Goal: Task Accomplishment & Management: Complete application form

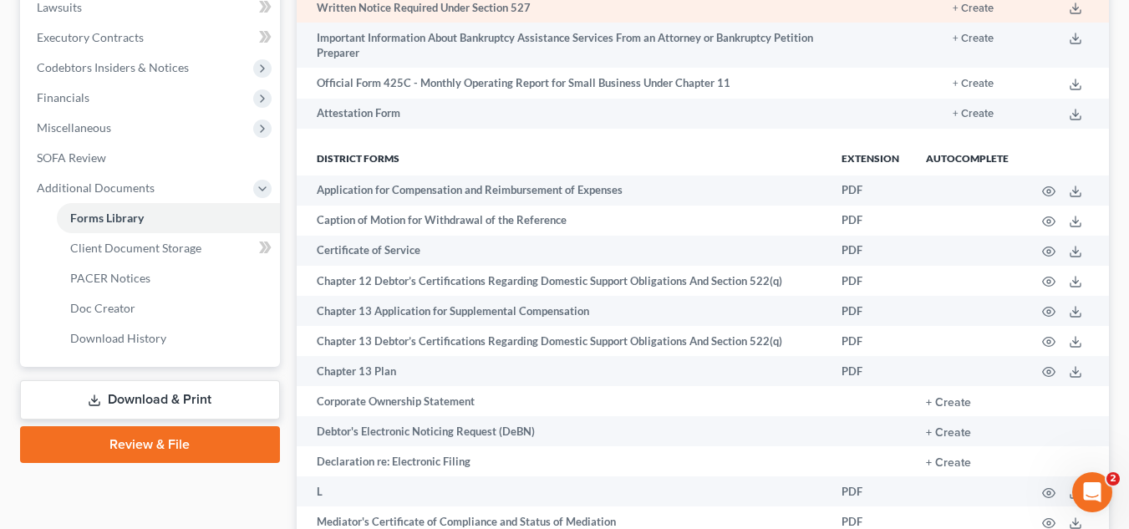
scroll to position [432, 0]
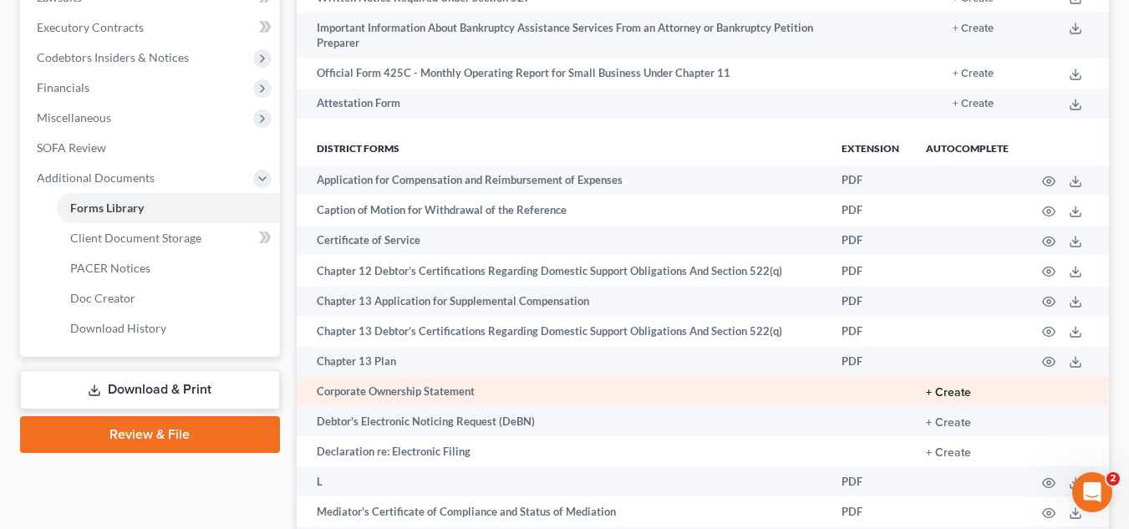
click at [966, 394] on button "+ Create" at bounding box center [948, 393] width 45 height 12
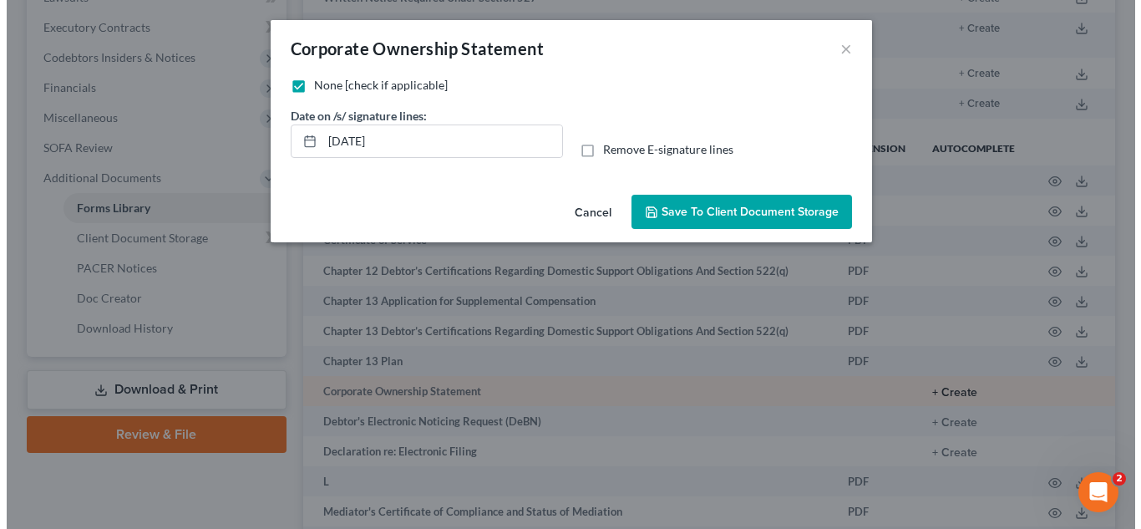
scroll to position [402, 0]
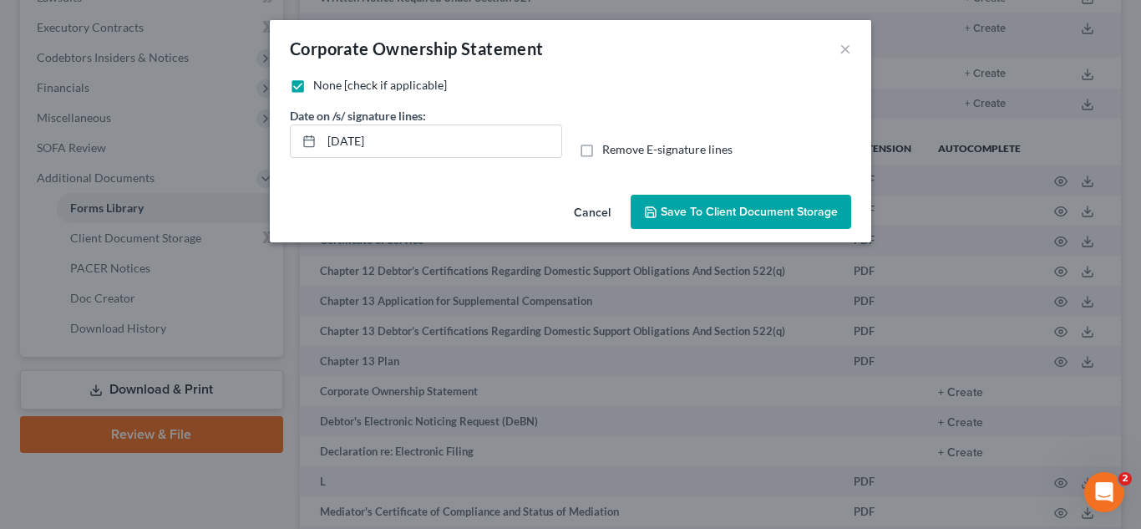
click at [714, 207] on span "Save to Client Document Storage" at bounding box center [749, 212] width 177 height 14
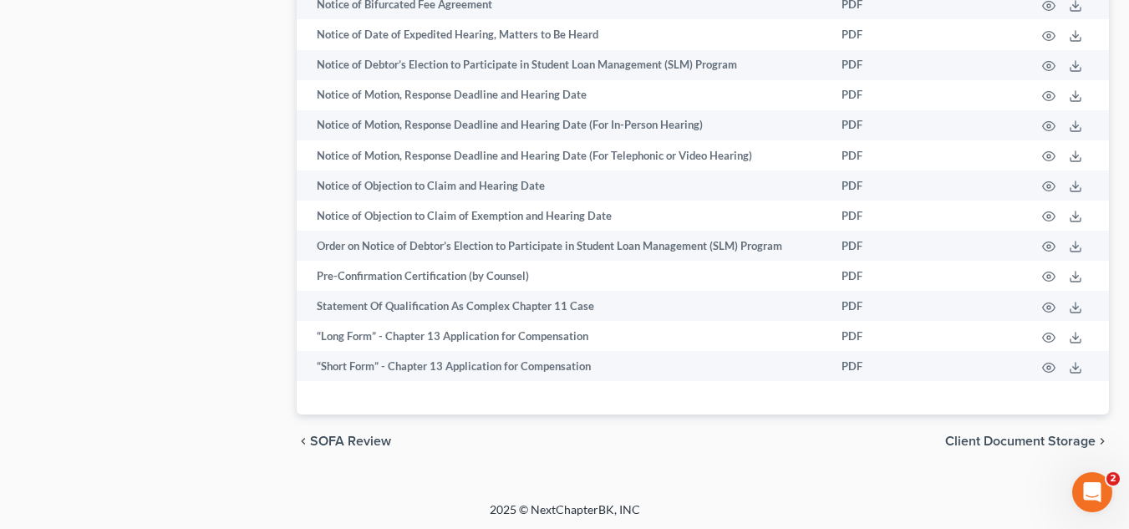
scroll to position [1032, 0]
click at [986, 440] on span "Client Document Storage" at bounding box center [1020, 438] width 150 height 13
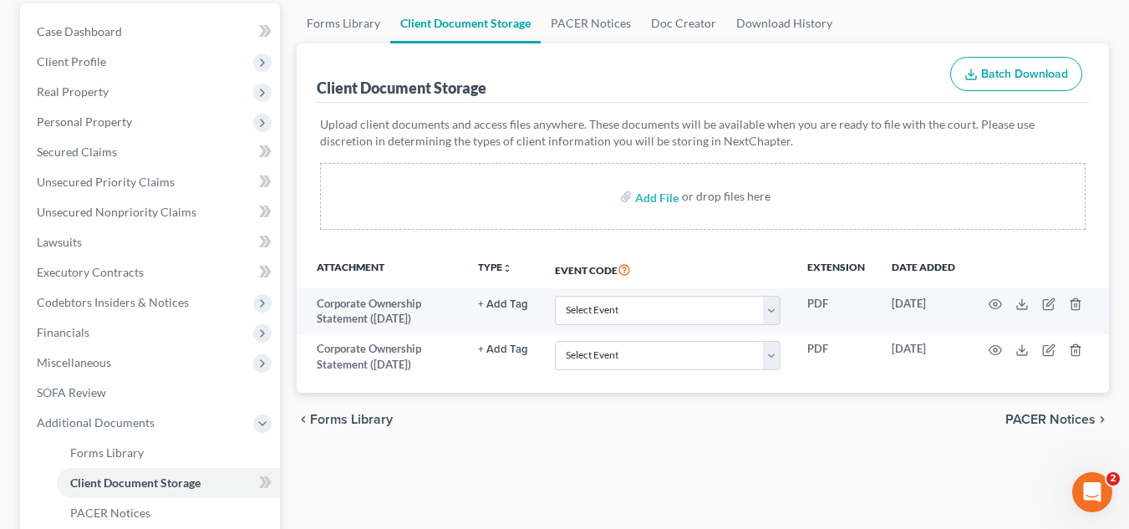
scroll to position [278, 0]
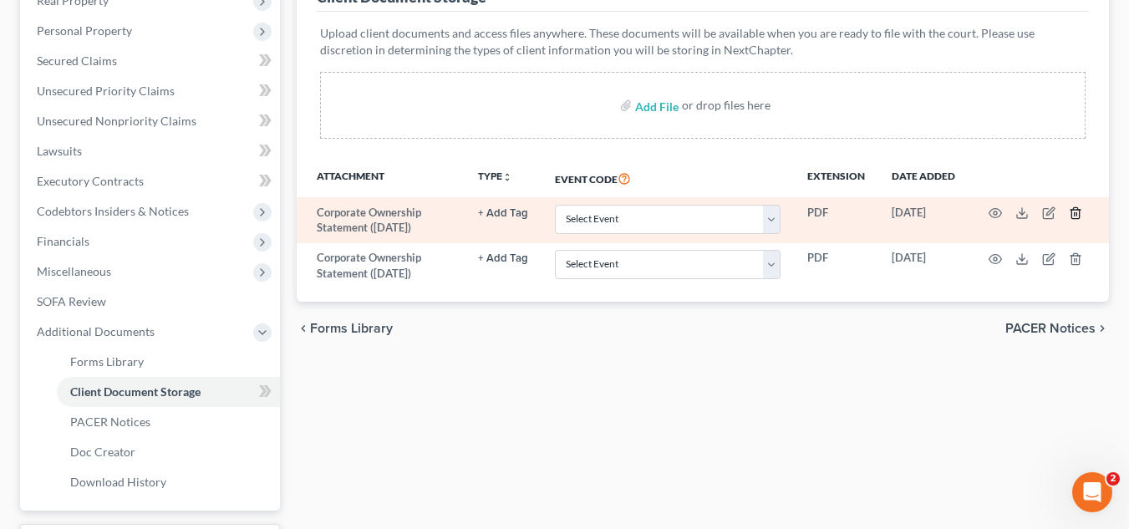
click at [1076, 213] on line "button" at bounding box center [1076, 214] width 0 height 3
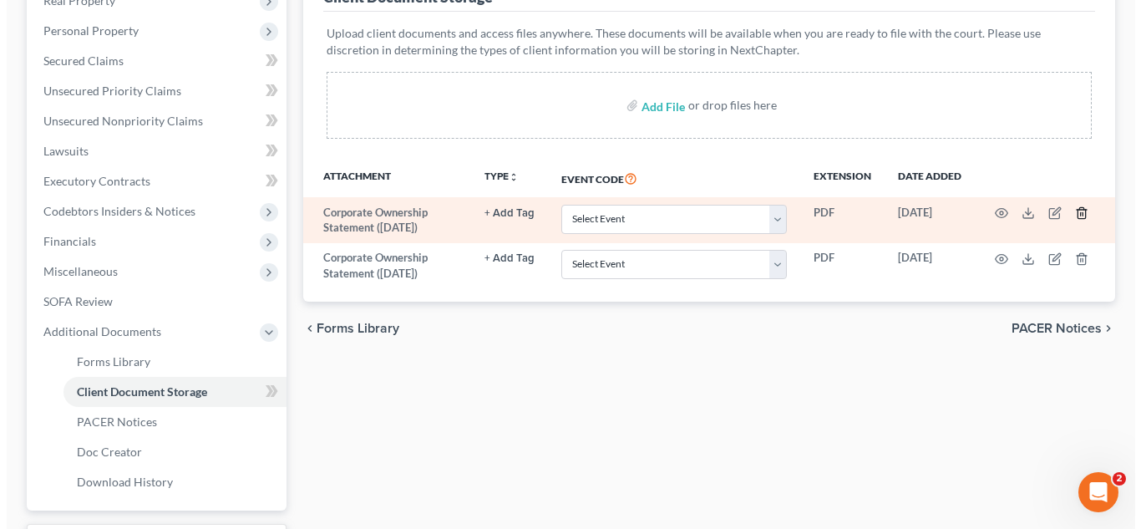
scroll to position [248, 0]
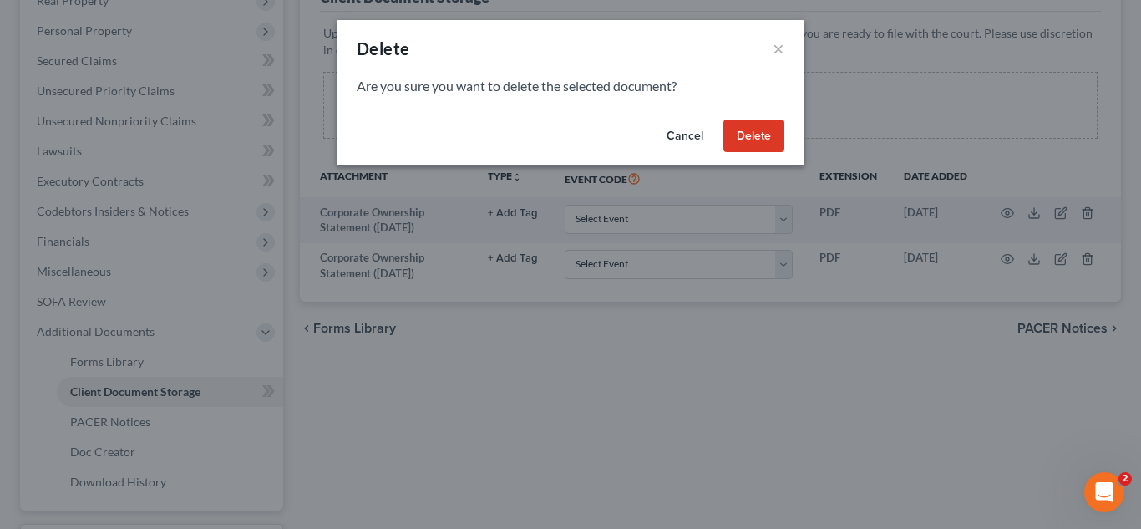
click at [765, 133] on button "Delete" at bounding box center [754, 135] width 61 height 33
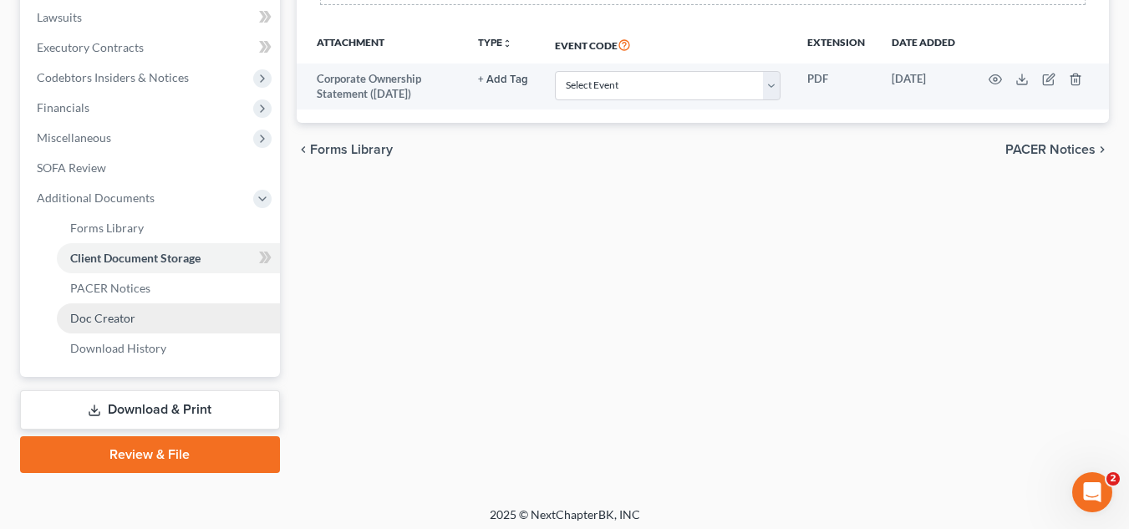
scroll to position [419, 0]
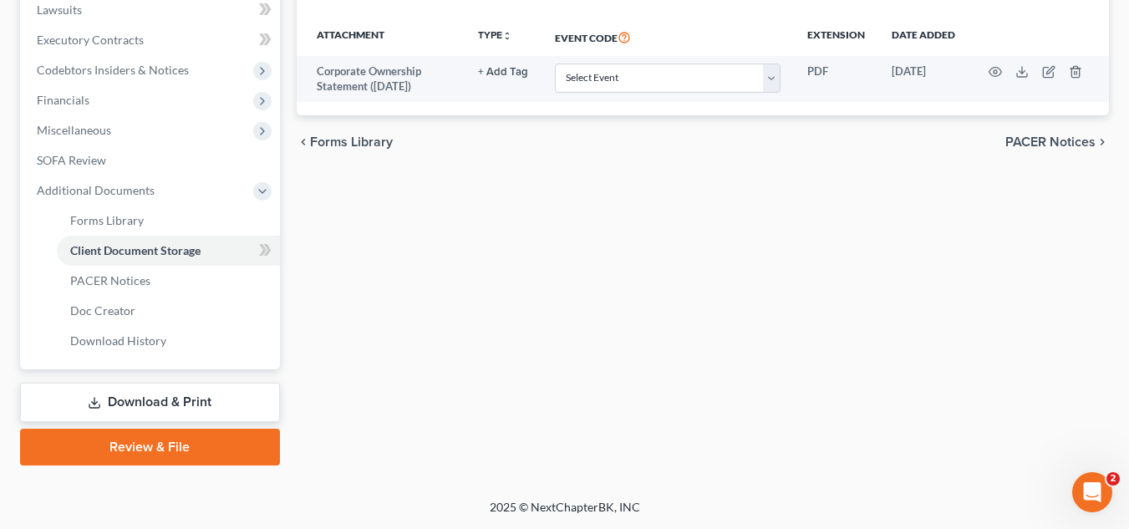
click at [128, 404] on link "Download & Print" at bounding box center [150, 402] width 260 height 39
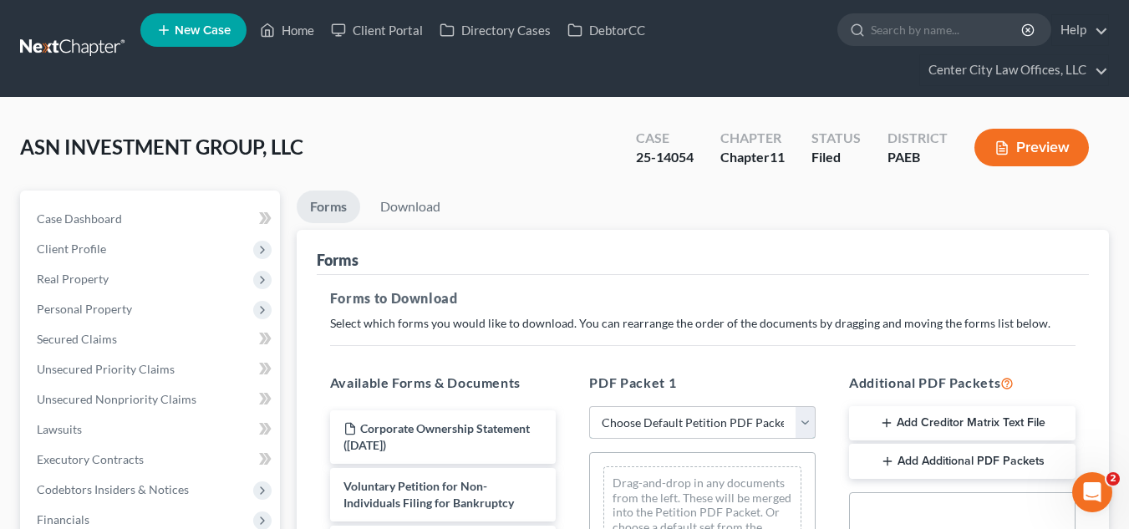
click at [689, 426] on select "Choose Default Petition PDF Packet Complete Bankruptcy Petition (all forms and …" at bounding box center [702, 422] width 226 height 33
select select "2"
click at [589, 406] on select "Choose Default Petition PDF Packet Complete Bankruptcy Petition (all forms and …" at bounding box center [702, 422] width 226 height 33
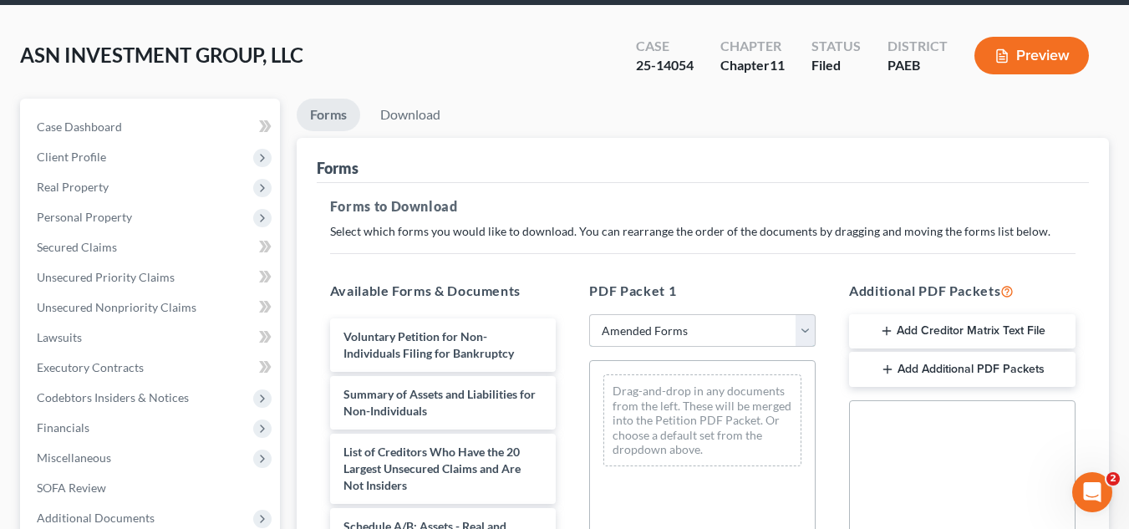
scroll to position [111, 0]
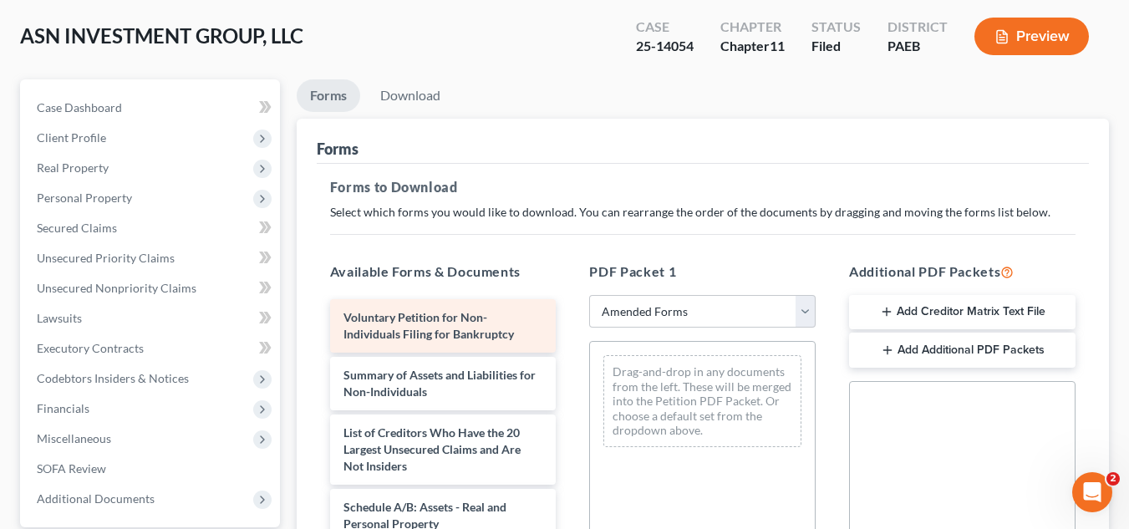
click at [473, 333] on span "Voluntary Petition for Non-Individuals Filing for Bankruptcy" at bounding box center [428, 325] width 170 height 31
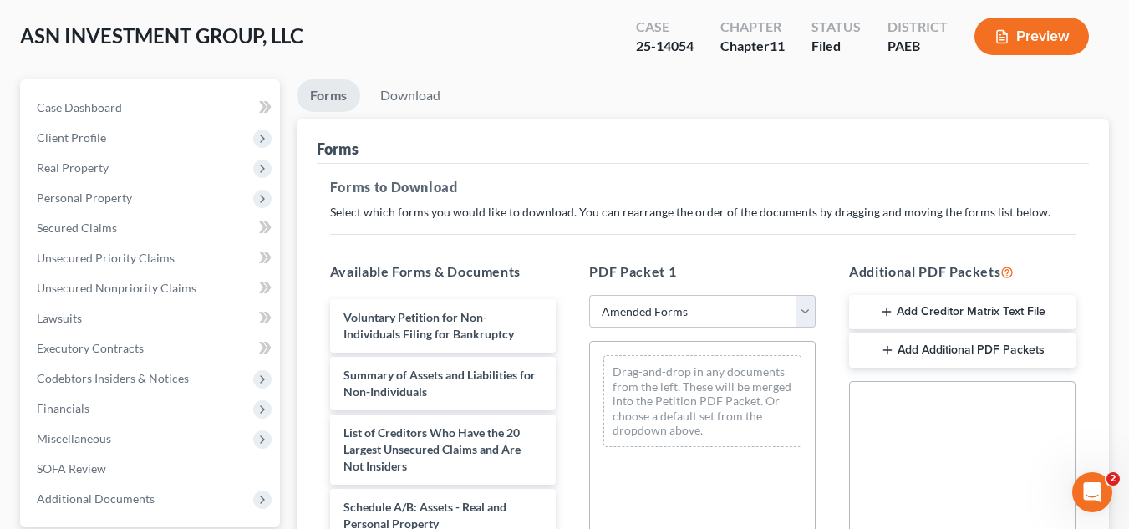
drag, startPoint x: 473, startPoint y: 333, endPoint x: 706, endPoint y: 376, distance: 237.1
click at [498, 340] on span "Voluntary Petition for Non-Individuals Filing for Bankruptcy" at bounding box center [428, 325] width 170 height 31
drag, startPoint x: 498, startPoint y: 340, endPoint x: 706, endPoint y: 445, distance: 233.2
click at [512, 336] on span "Voluntary Petition for Non-Individuals Filing for Bankruptcy" at bounding box center [428, 325] width 170 height 31
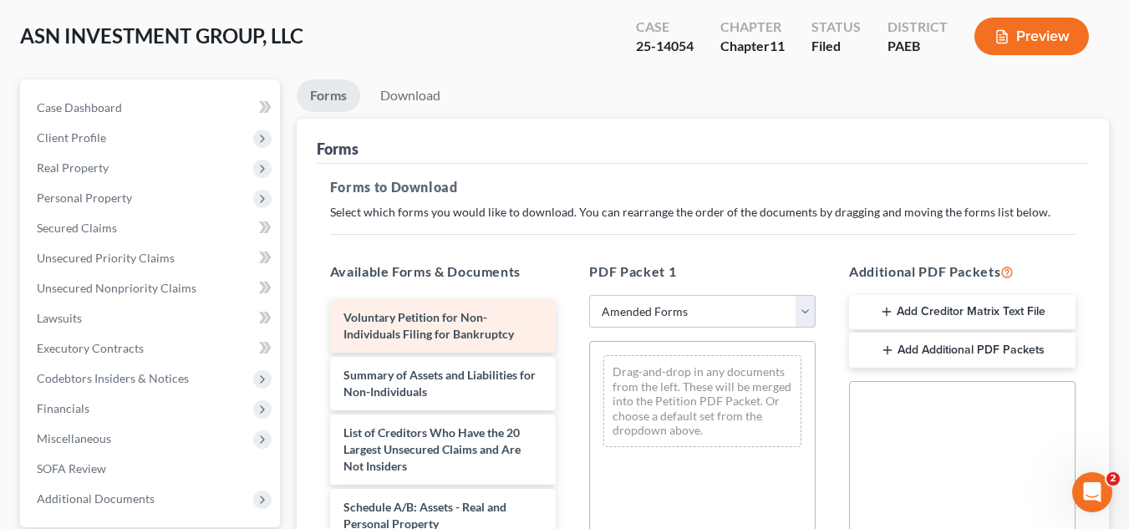
click at [470, 328] on span "Voluntary Petition for Non-Individuals Filing for Bankruptcy" at bounding box center [428, 325] width 170 height 31
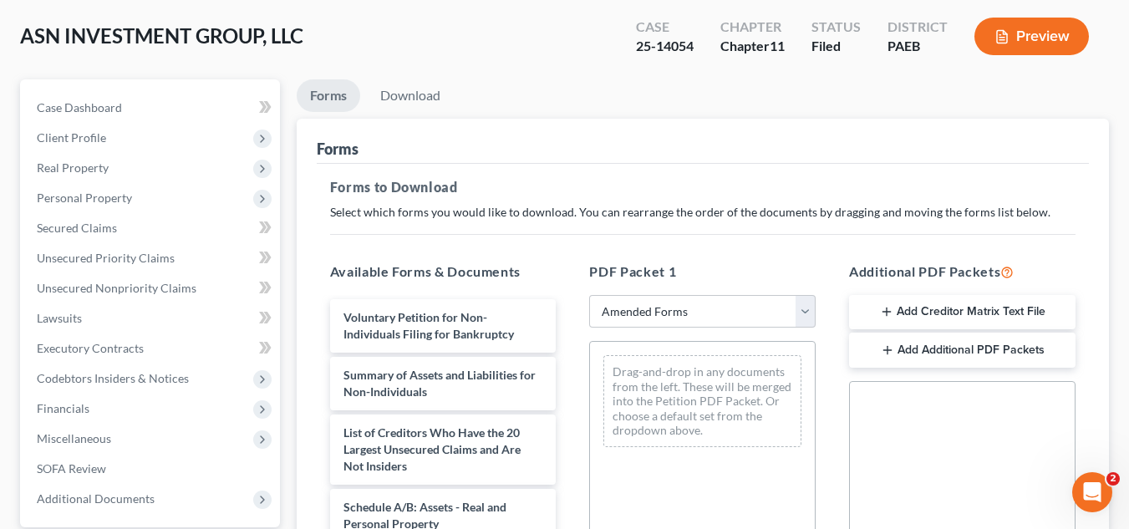
drag, startPoint x: 470, startPoint y: 328, endPoint x: 625, endPoint y: 345, distance: 156.3
click at [443, 333] on span "Voluntary Petition for Non-Individuals Filing for Bankruptcy" at bounding box center [428, 325] width 170 height 31
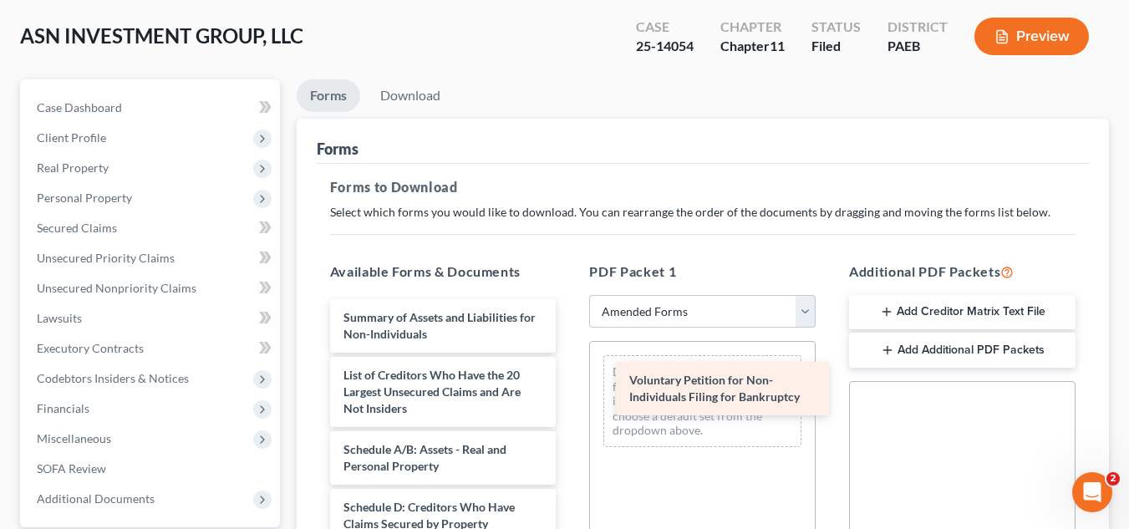
drag, startPoint x: 442, startPoint y: 330, endPoint x: 727, endPoint y: 394, distance: 291.9
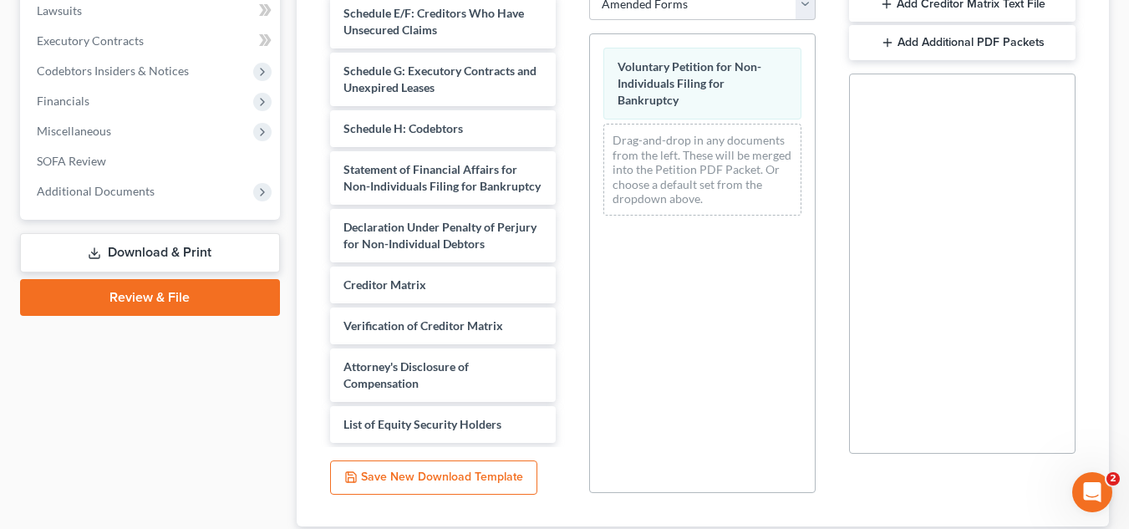
scroll to position [418, 0]
click at [418, 422] on span "List of Equity Security Holders" at bounding box center [422, 425] width 158 height 14
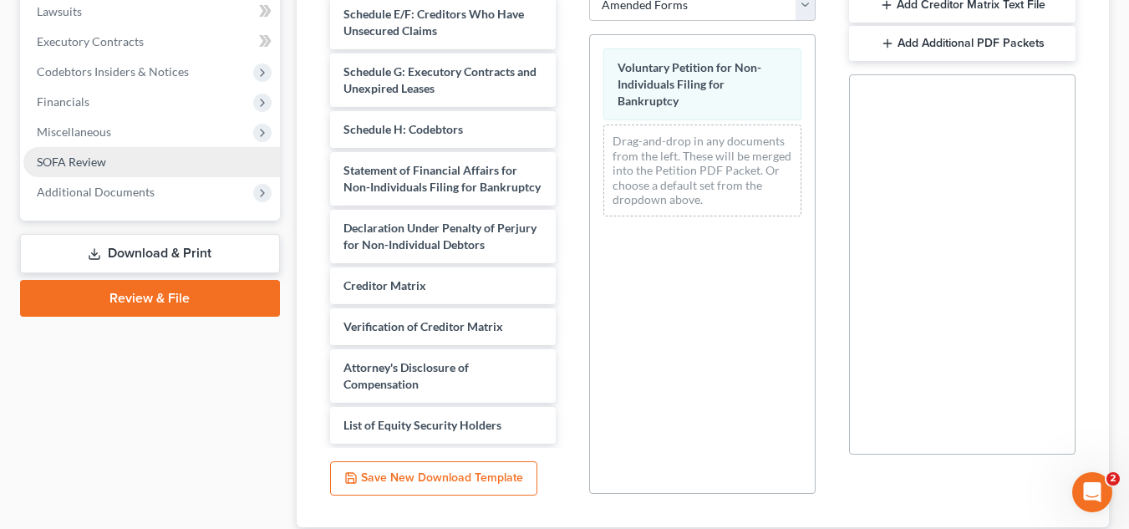
click at [101, 155] on span "SOFA Review" at bounding box center [71, 162] width 69 height 14
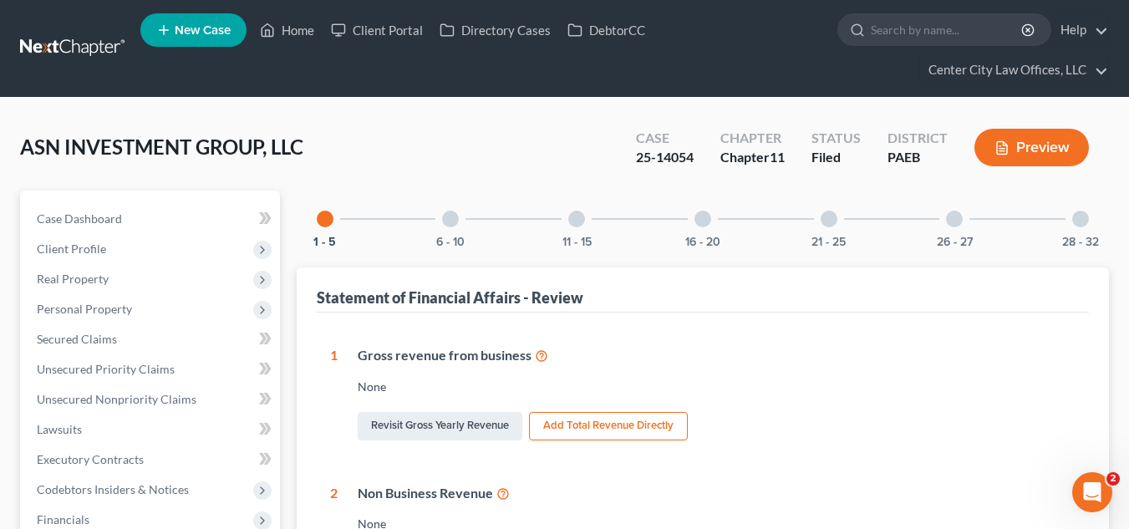
click at [460, 217] on div "6 - 10" at bounding box center [450, 219] width 57 height 57
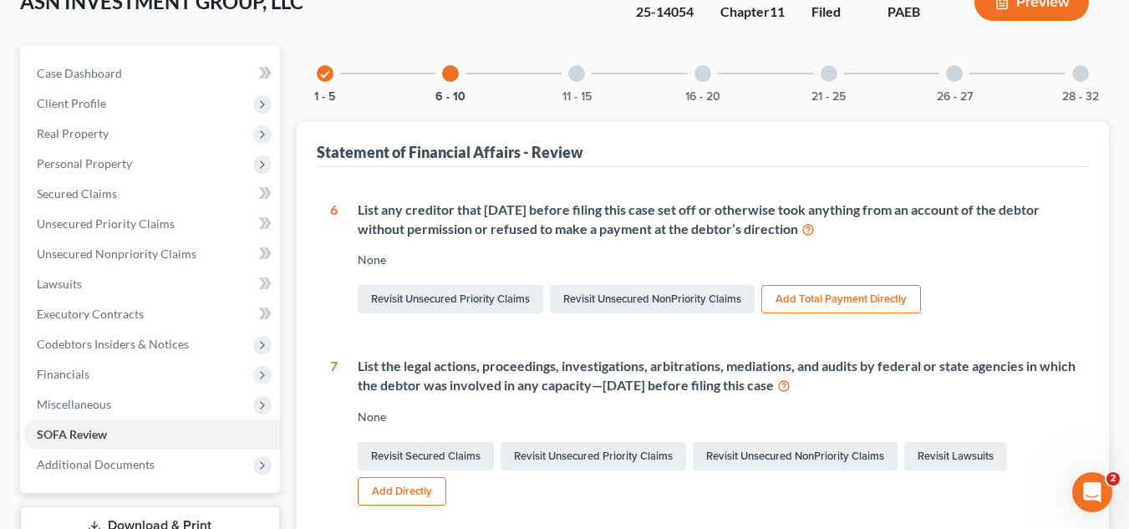
scroll to position [153, 0]
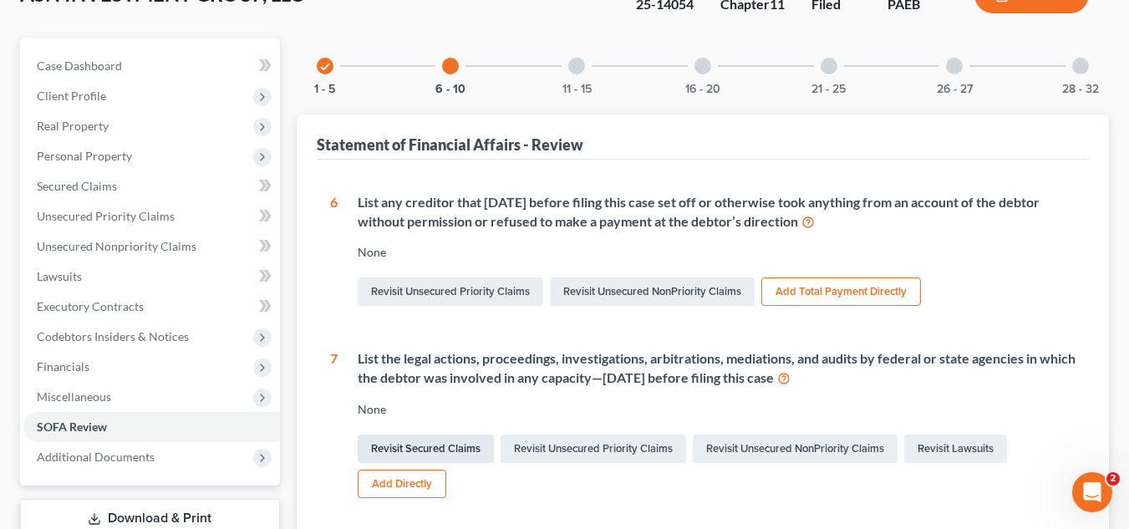
click at [411, 448] on link "Revisit Secured Claims" at bounding box center [426, 449] width 136 height 28
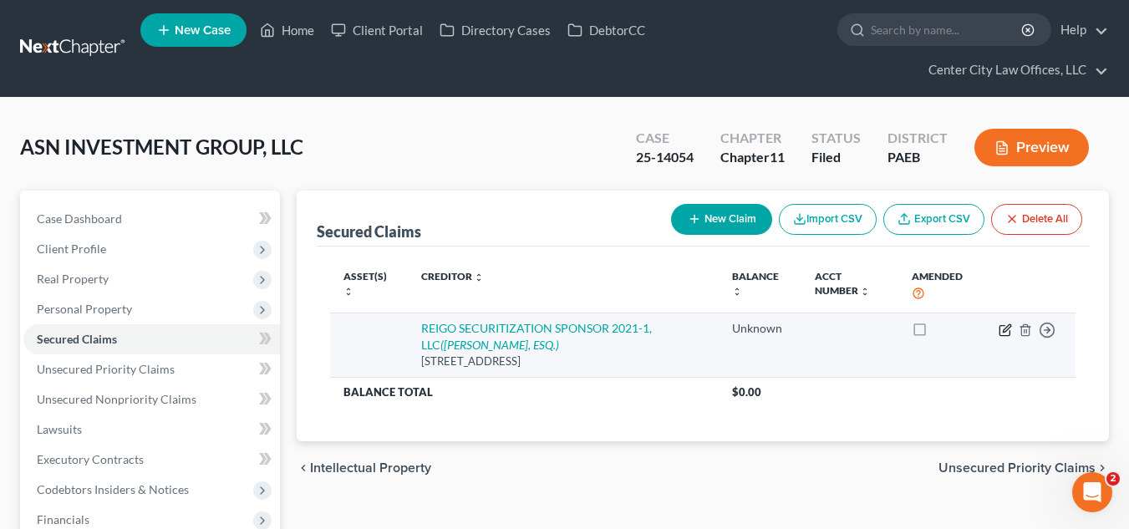
click at [1004, 329] on icon "button" at bounding box center [1007, 328] width 8 height 8
select select "7"
select select "0"
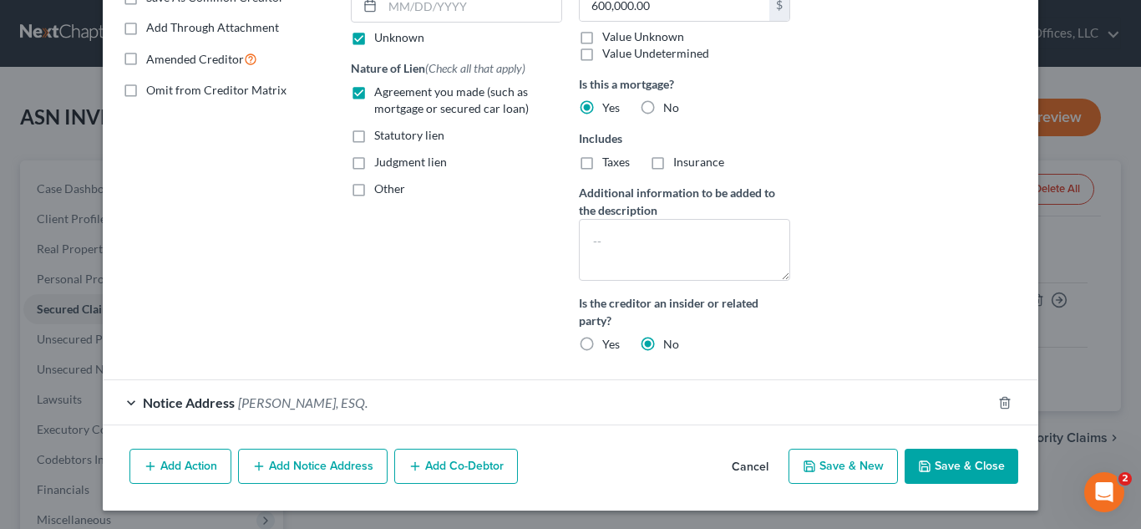
scroll to position [340, 0]
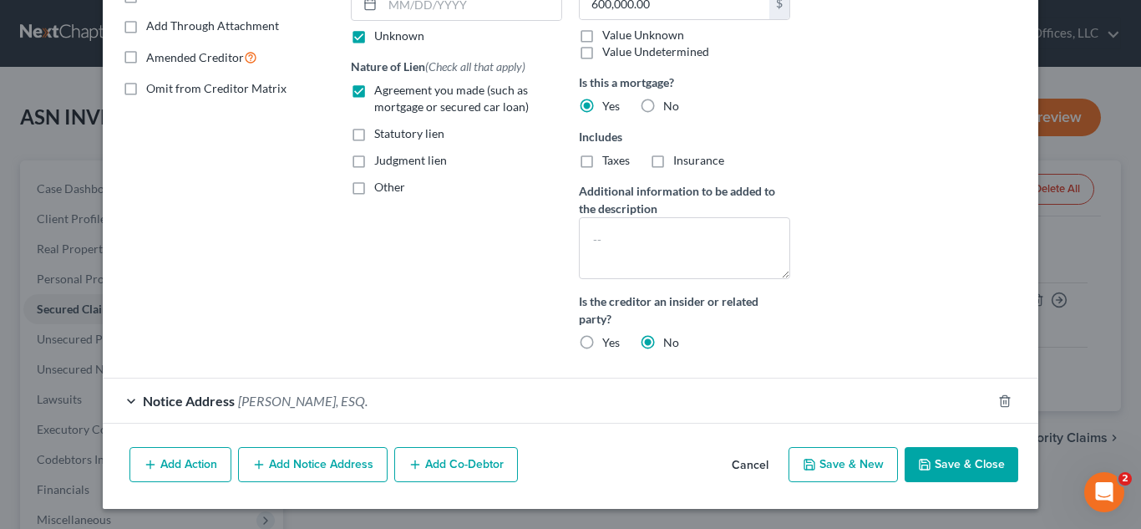
click at [539, 390] on div "Notice Address [PERSON_NAME], ESQ." at bounding box center [547, 401] width 889 height 44
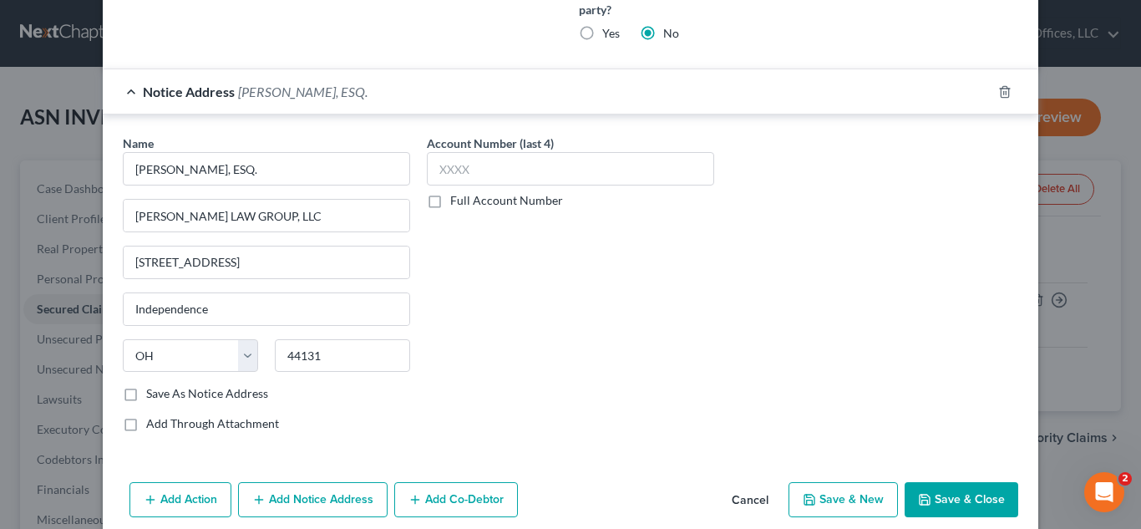
scroll to position [684, 0]
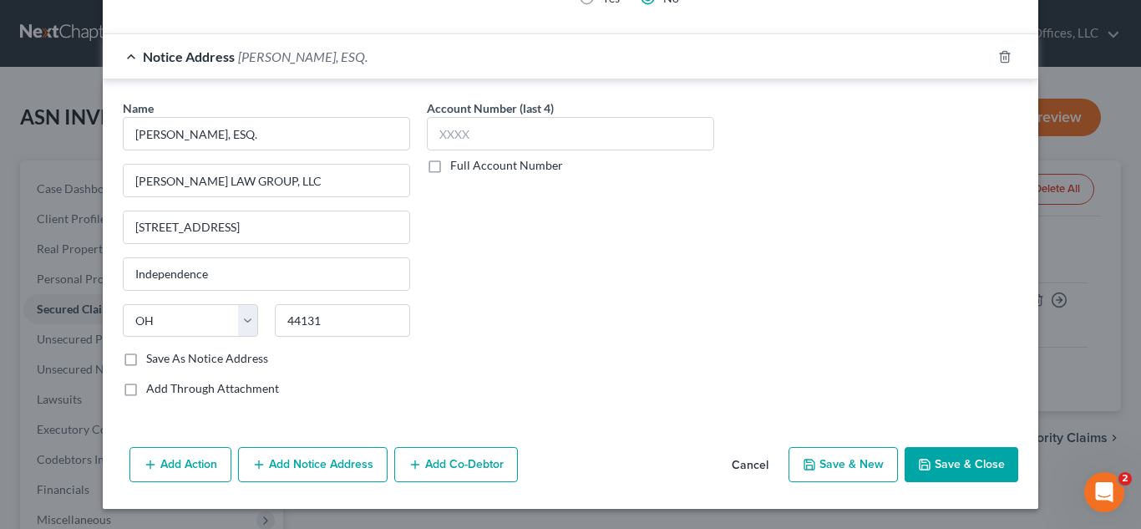
click at [955, 454] on button "Save & Close" at bounding box center [962, 464] width 114 height 35
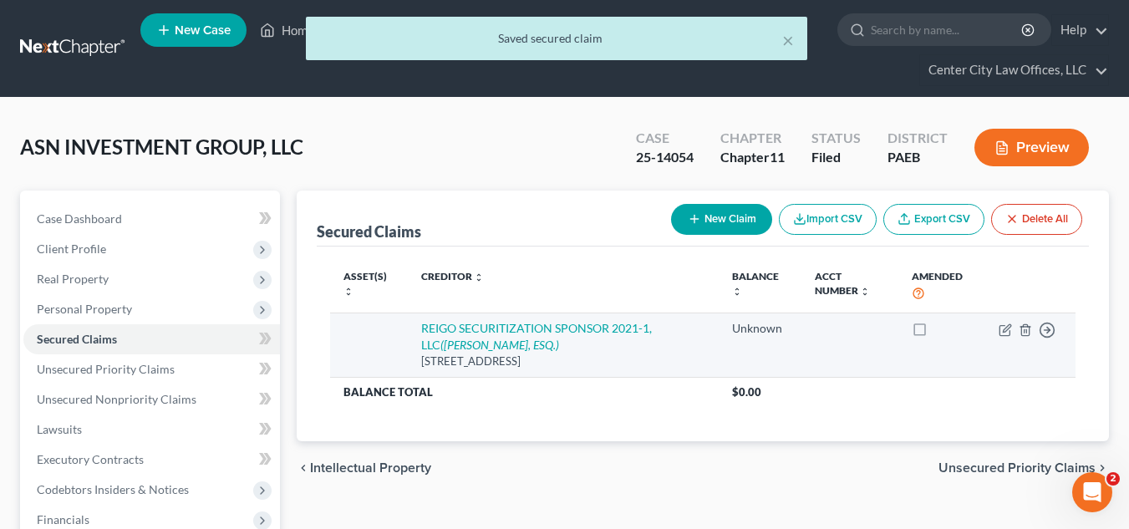
scroll to position [269, 0]
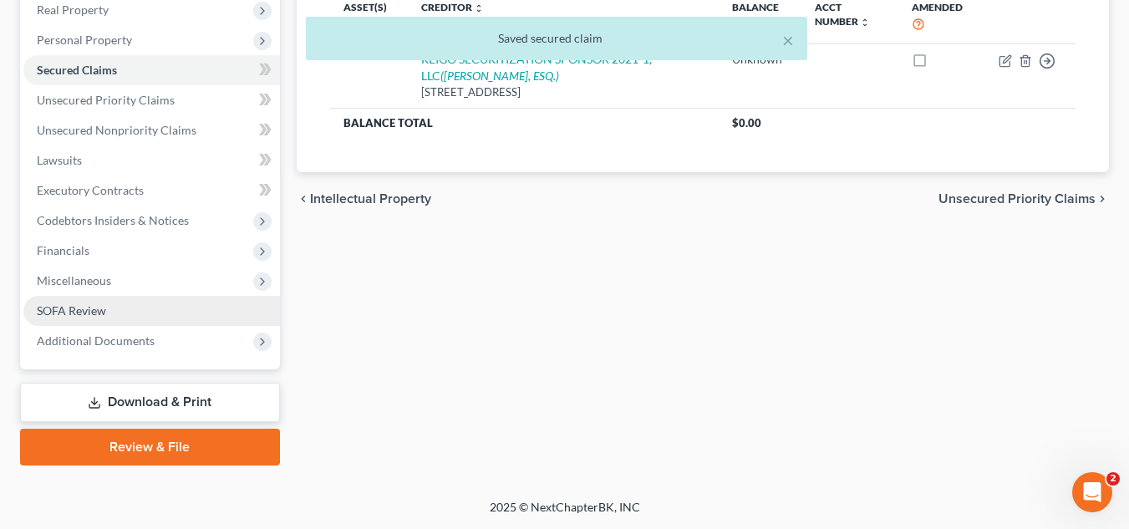
click at [49, 306] on span "SOFA Review" at bounding box center [71, 310] width 69 height 14
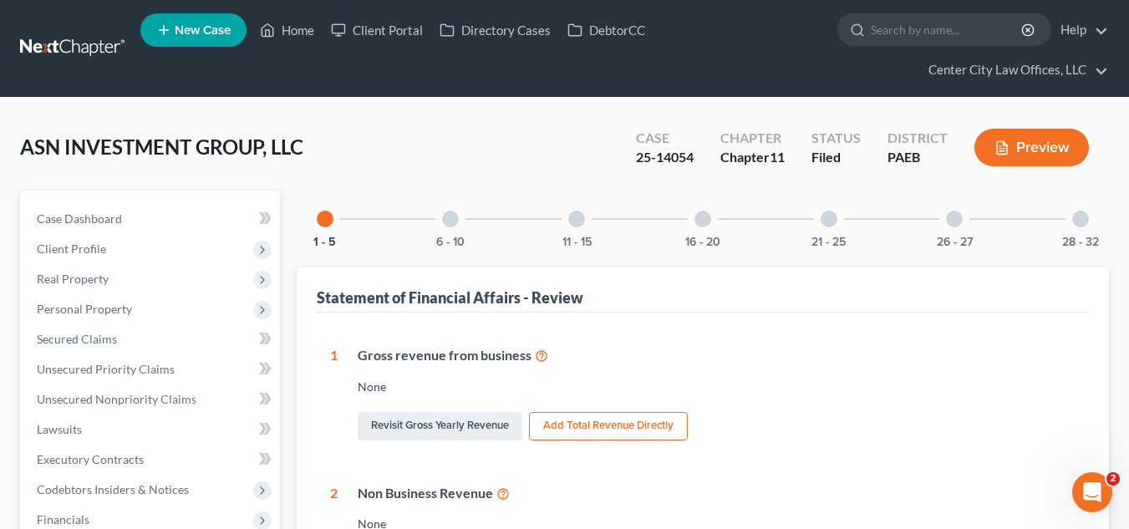
click at [455, 221] on div at bounding box center [450, 219] width 17 height 17
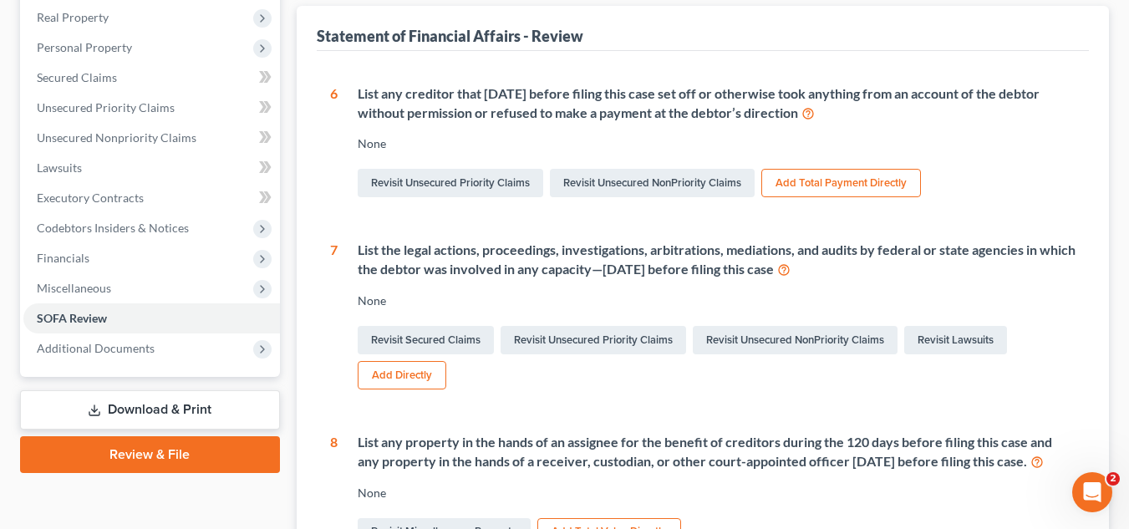
scroll to position [265, 0]
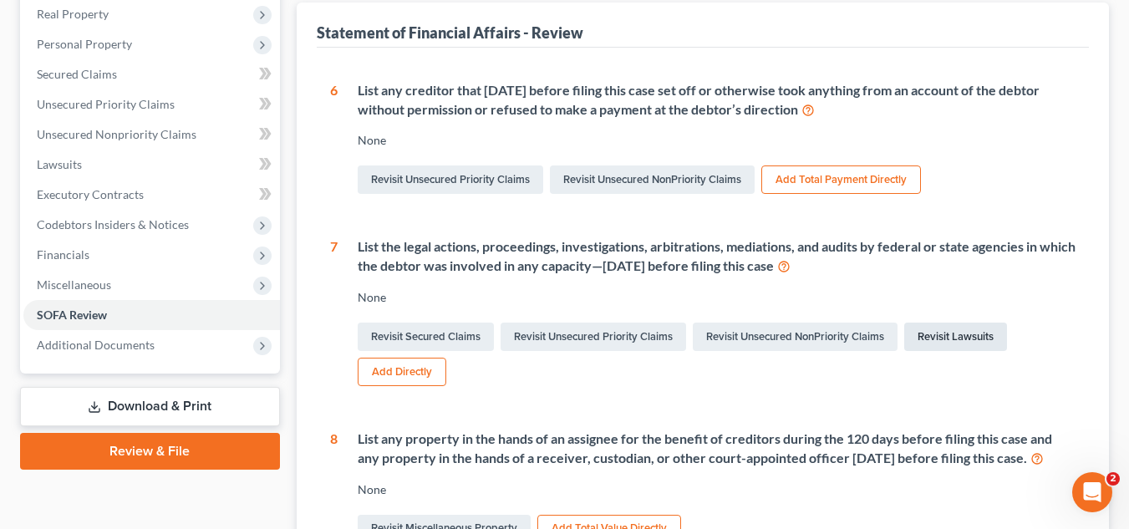
click at [975, 326] on link "Revisit Lawsuits" at bounding box center [955, 337] width 103 height 28
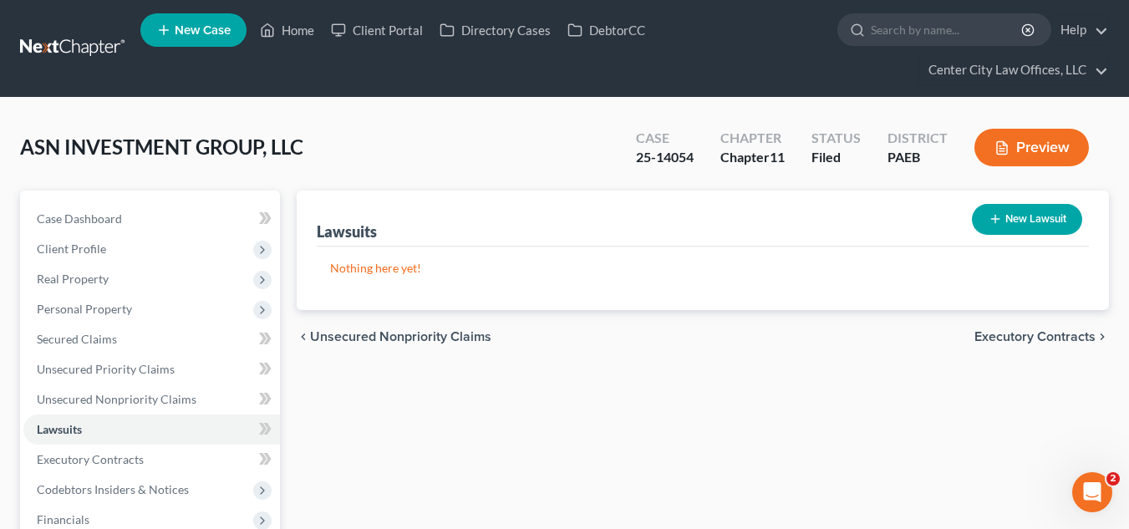
click at [1047, 223] on button "New Lawsuit" at bounding box center [1027, 219] width 110 height 31
select select "0"
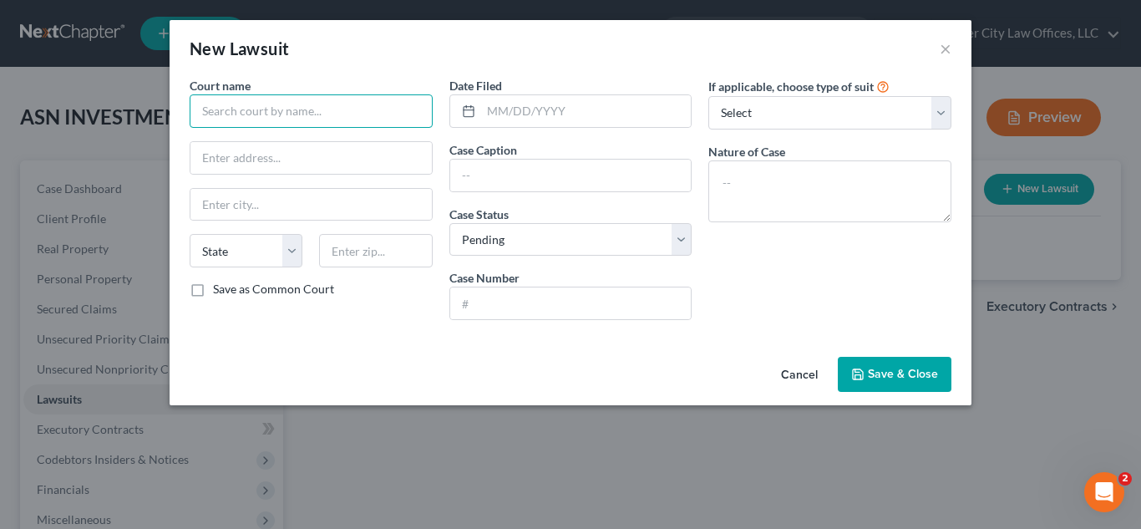
click at [379, 106] on input "text" at bounding box center [311, 110] width 243 height 33
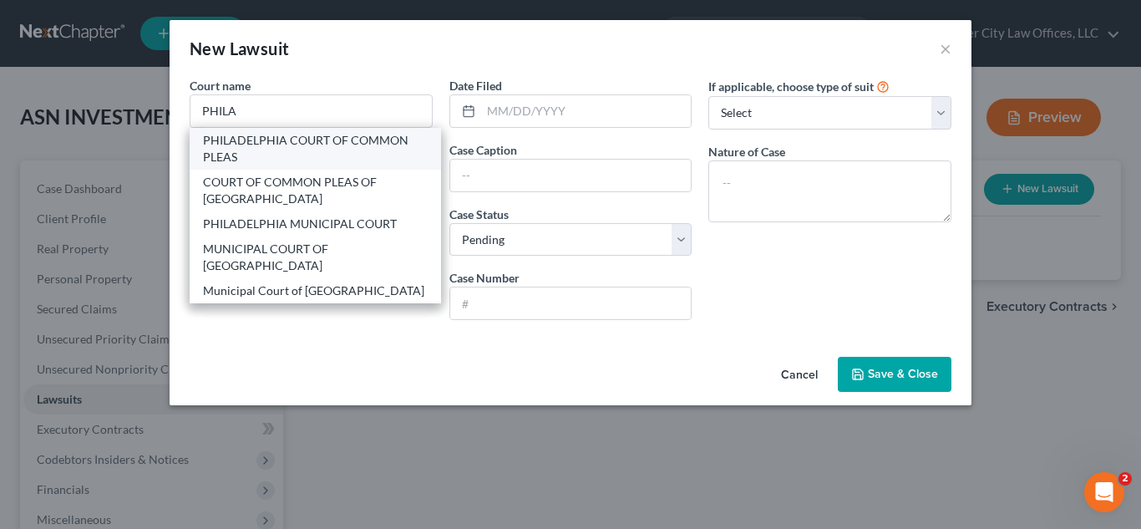
click at [325, 147] on div "PHILADELPHIA COURT OF COMMON PLEAS" at bounding box center [315, 148] width 225 height 33
type input "PHILADELPHIA COURT OF COMMON PLEAS"
type input "[GEOGRAPHIC_DATA]"
select select "39"
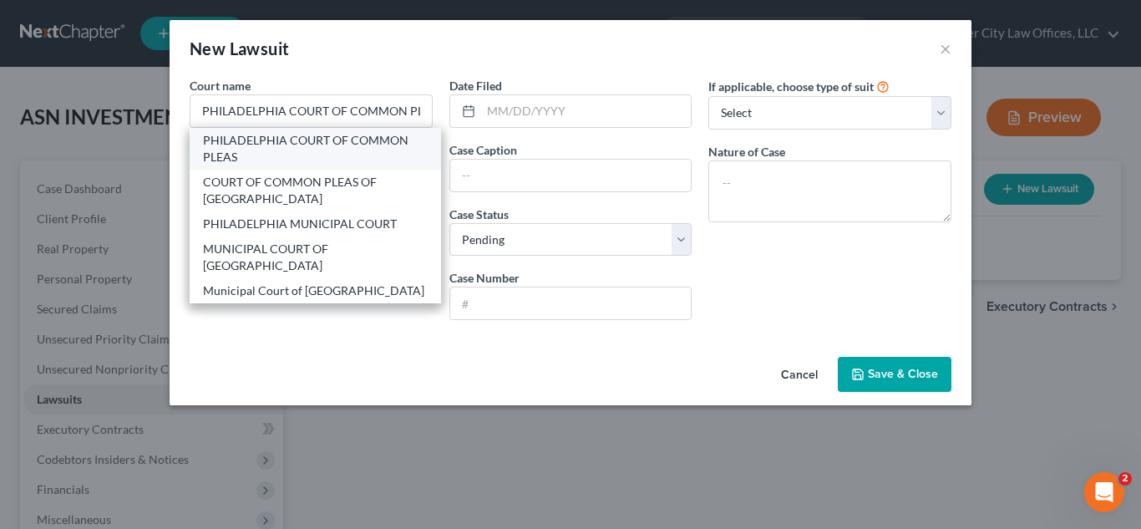
type input "19102"
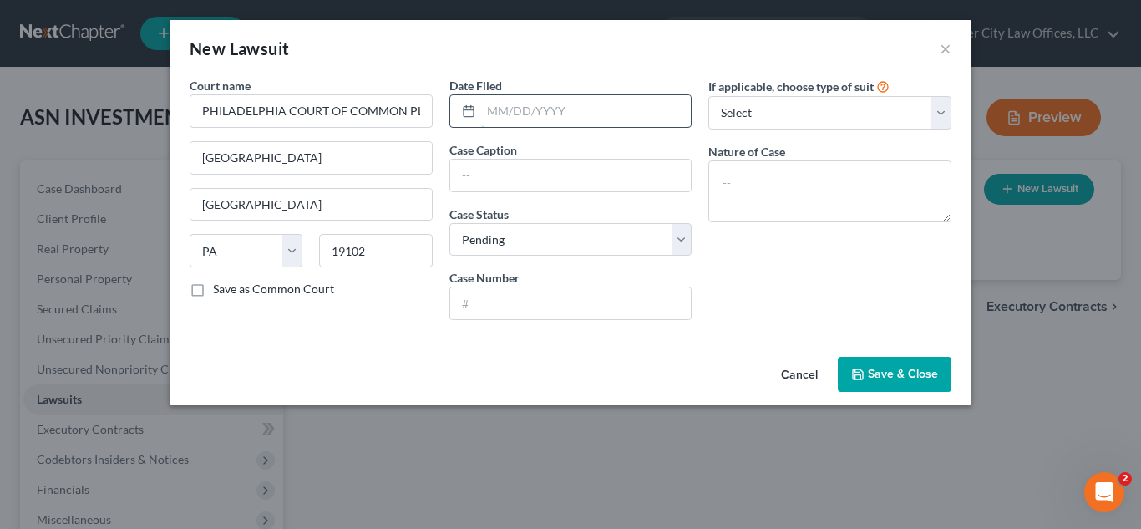
click at [490, 114] on input "text" at bounding box center [586, 111] width 211 height 32
click at [485, 172] on input "text" at bounding box center [570, 176] width 241 height 32
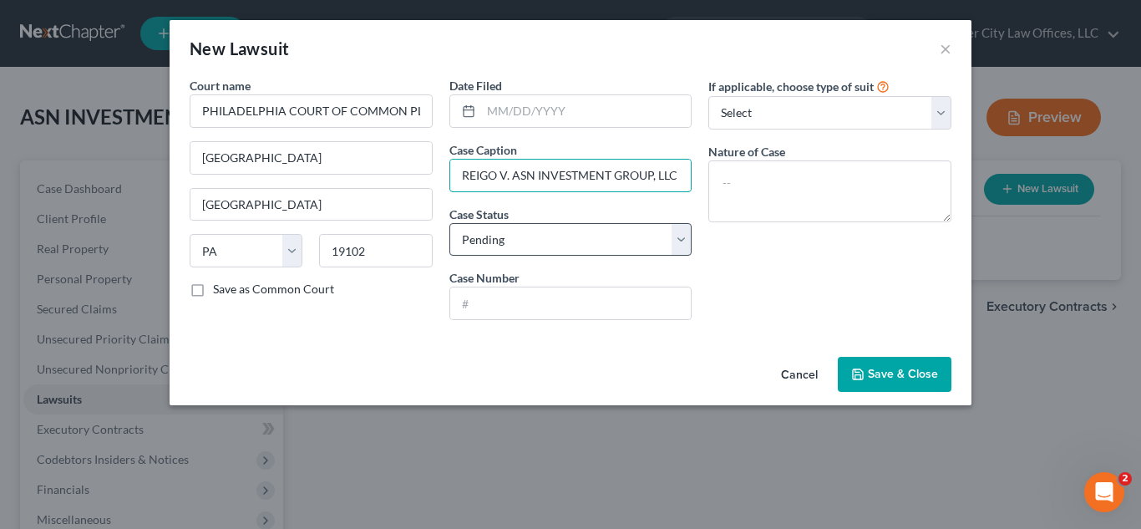
type input "REIGO V. ASN INVESTMENT GROUP, LLC"
click at [520, 239] on select "Select Pending On Appeal Concluded" at bounding box center [571, 239] width 243 height 33
click at [450, 223] on select "Select Pending On Appeal Concluded" at bounding box center [571, 239] width 243 height 33
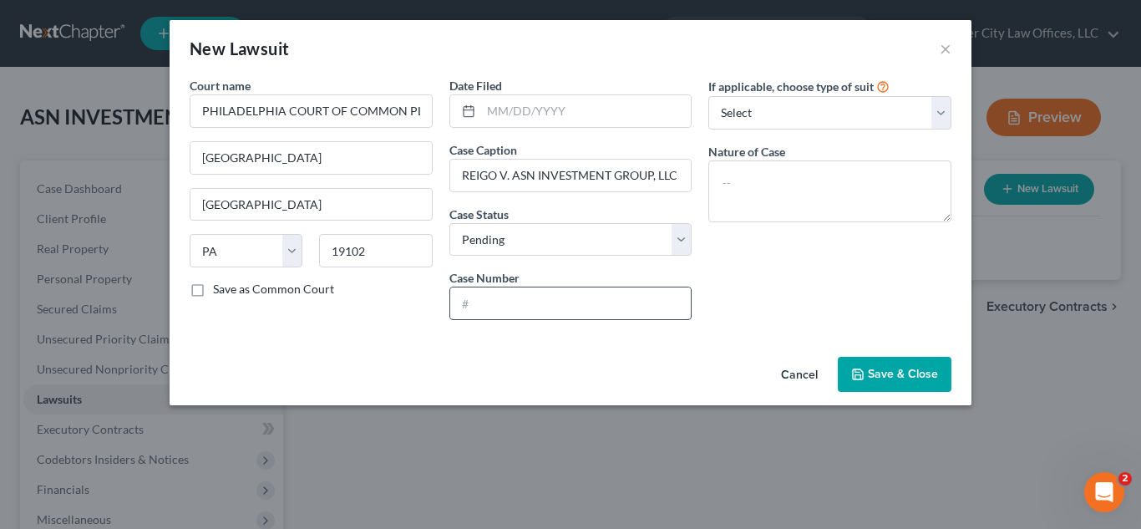
click at [480, 302] on input "text" at bounding box center [570, 303] width 241 height 32
click at [800, 377] on button "Cancel" at bounding box center [800, 374] width 64 height 33
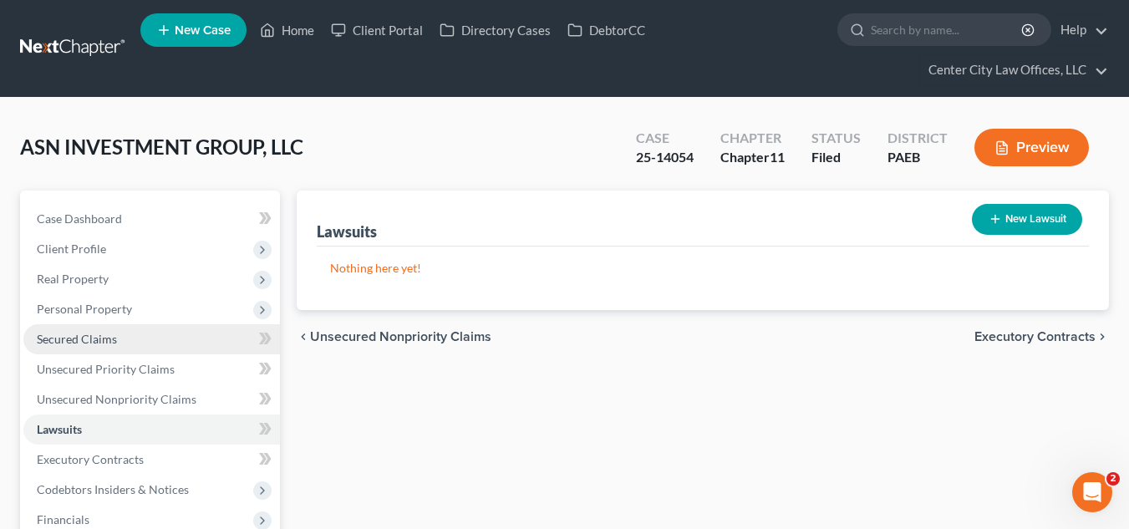
click at [98, 344] on span "Secured Claims" at bounding box center [77, 339] width 80 height 14
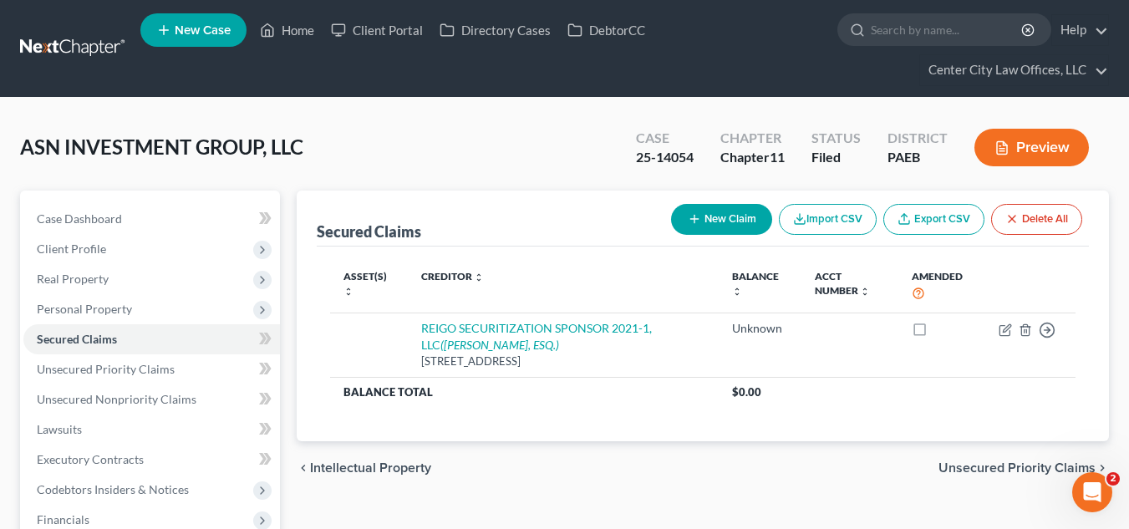
click at [718, 222] on button "New Claim" at bounding box center [721, 219] width 101 height 31
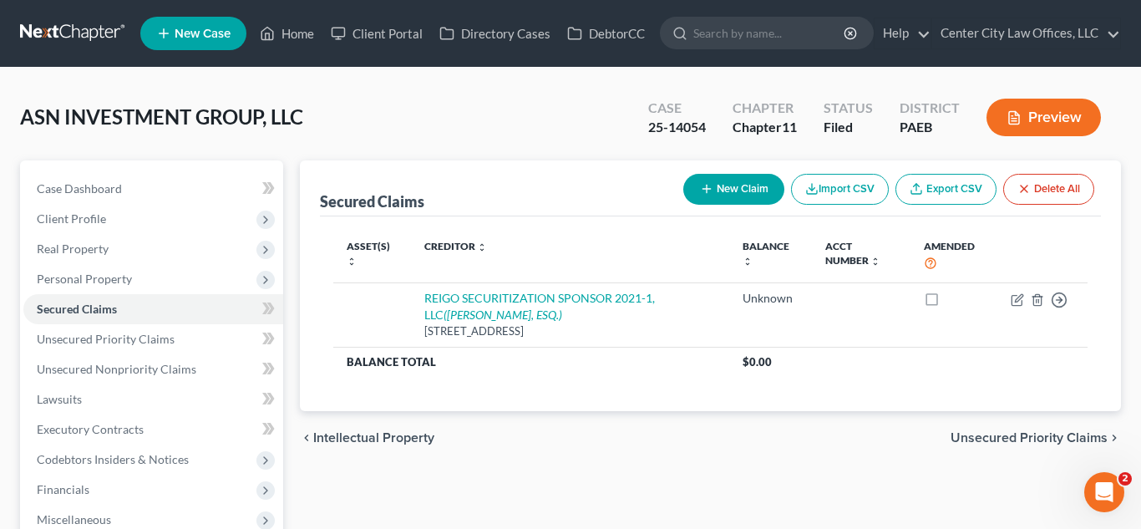
select select "0"
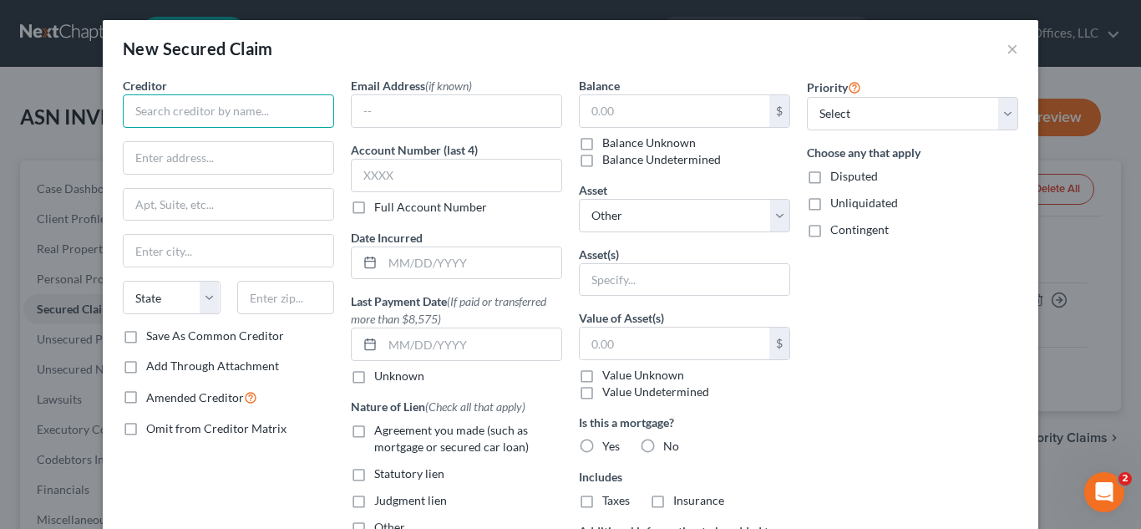
click at [221, 113] on input "text" at bounding box center [228, 110] width 211 height 33
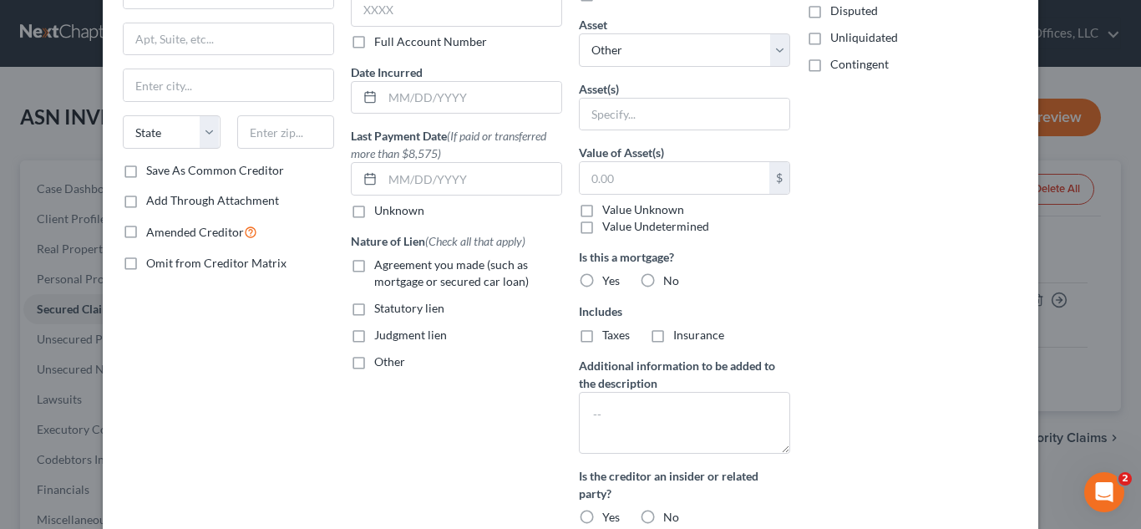
scroll to position [195, 0]
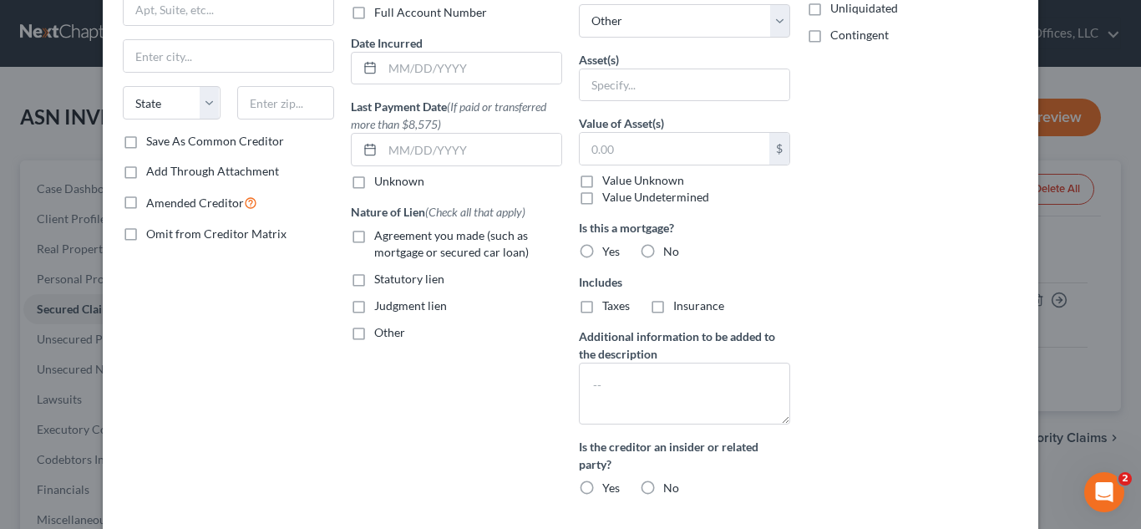
type input "CM 142 INVESTORS"
click at [602, 254] on label "Yes" at bounding box center [611, 251] width 18 height 17
click at [609, 254] on input "Yes" at bounding box center [614, 248] width 11 height 11
radio input "true"
click at [602, 307] on label "Taxes" at bounding box center [616, 305] width 28 height 17
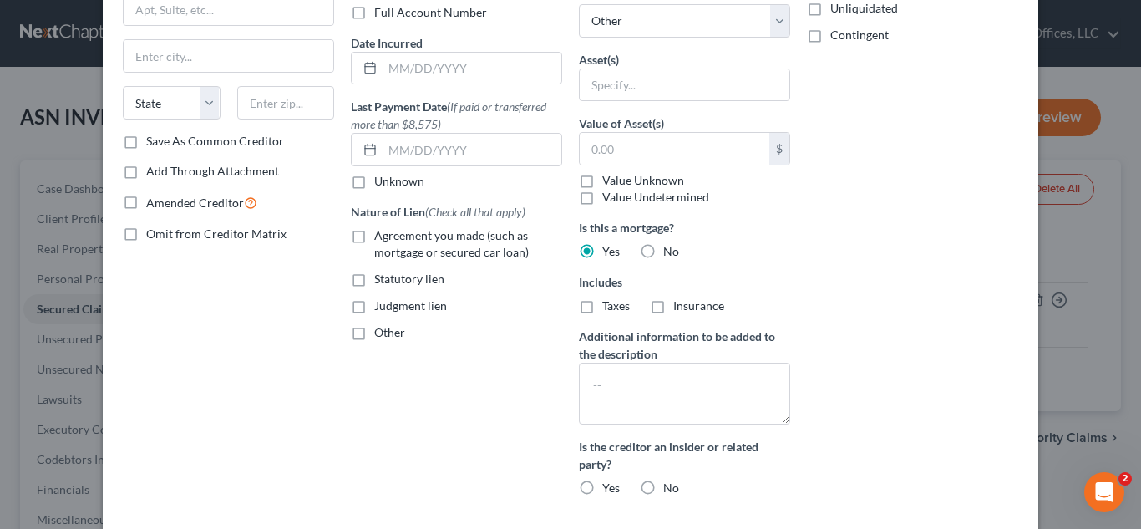
click at [609, 307] on input "Taxes" at bounding box center [614, 302] width 11 height 11
click at [602, 307] on label "Taxes" at bounding box center [616, 305] width 28 height 17
click at [609, 307] on input "Taxes" at bounding box center [614, 302] width 11 height 11
checkbox input "false"
click at [374, 332] on label "Other" at bounding box center [389, 332] width 31 height 17
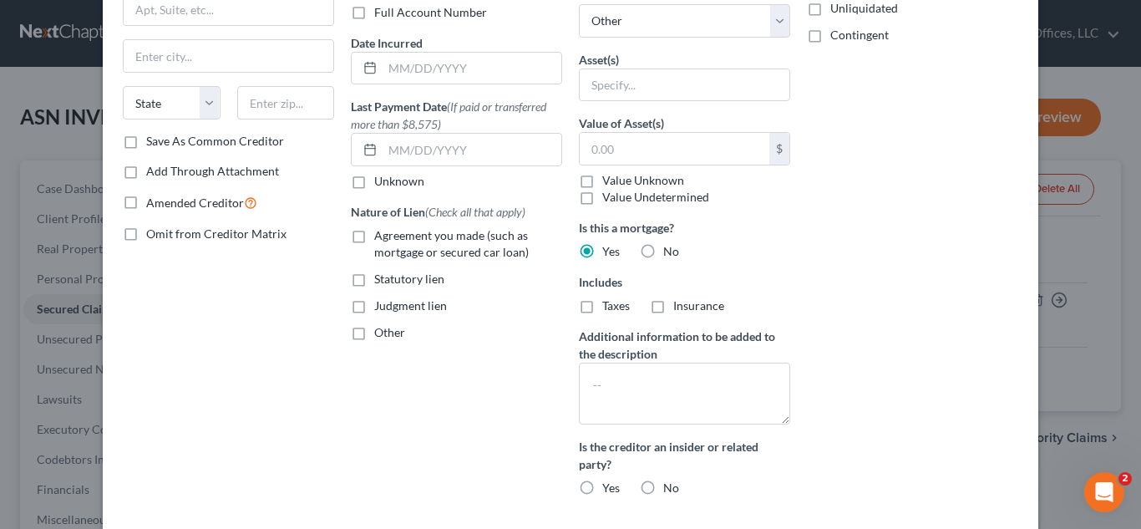
click at [381, 332] on input "Other" at bounding box center [386, 329] width 11 height 11
checkbox input "true"
click at [374, 233] on label "Agreement you made (such as mortgage or secured car loan)" at bounding box center [468, 243] width 188 height 33
click at [381, 233] on input "Agreement you made (such as mortgage or secured car loan)" at bounding box center [386, 232] width 11 height 11
checkbox input "true"
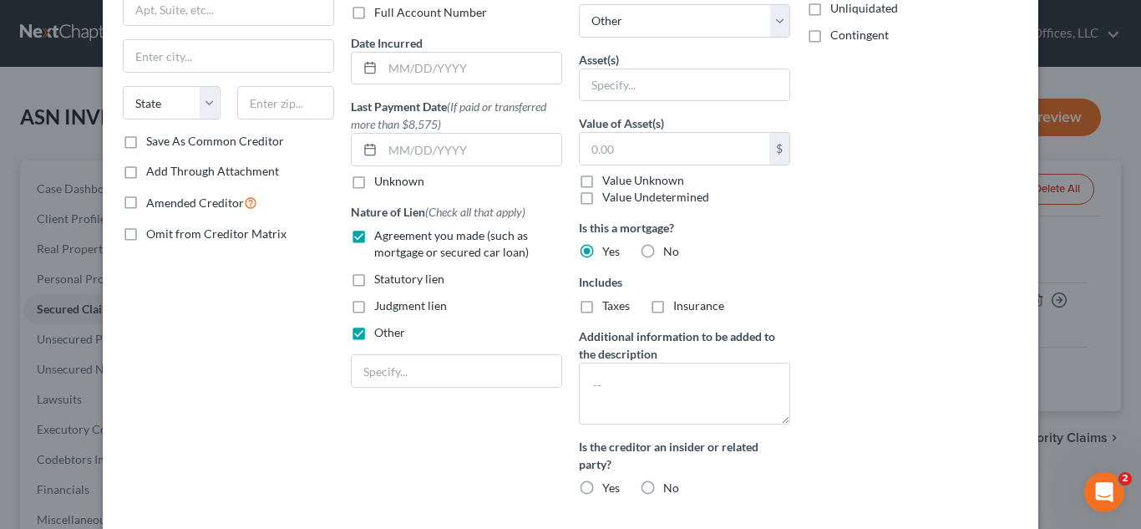
click at [374, 336] on label "Other" at bounding box center [389, 332] width 31 height 17
click at [381, 335] on input "Other" at bounding box center [386, 329] width 11 height 11
checkbox input "false"
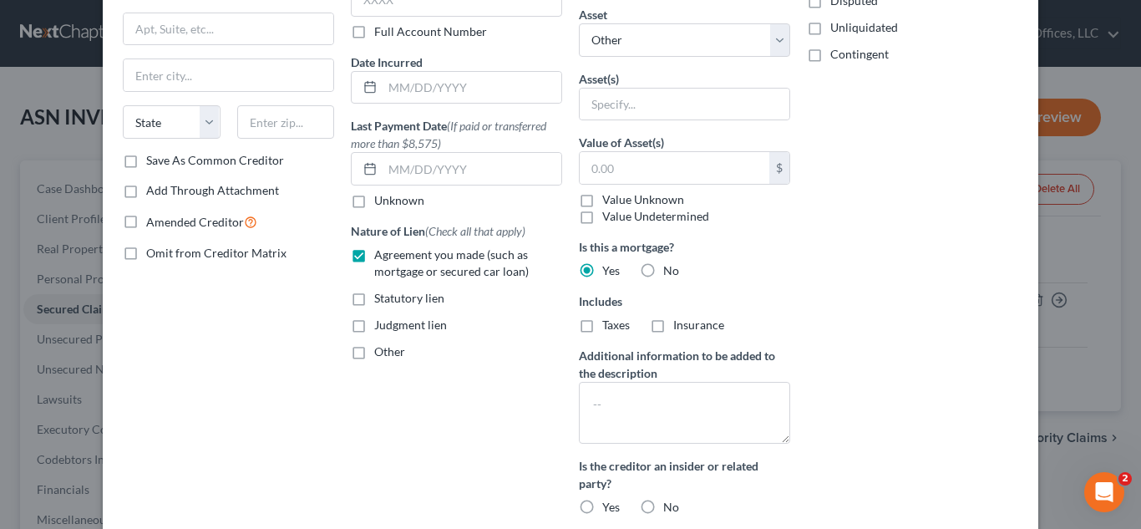
scroll to position [281, 0]
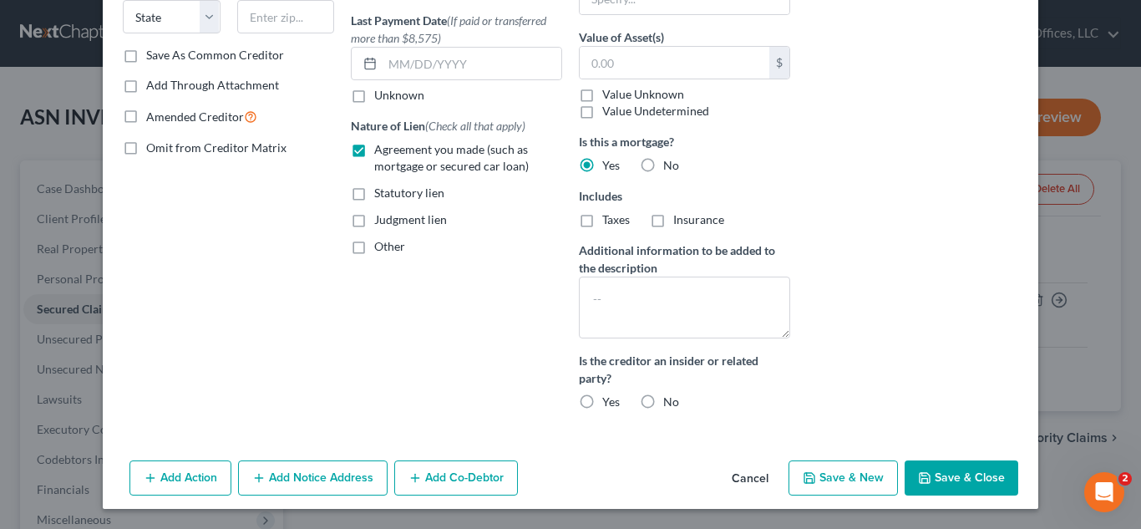
click at [946, 481] on button "Save & Close" at bounding box center [962, 477] width 114 height 35
select select
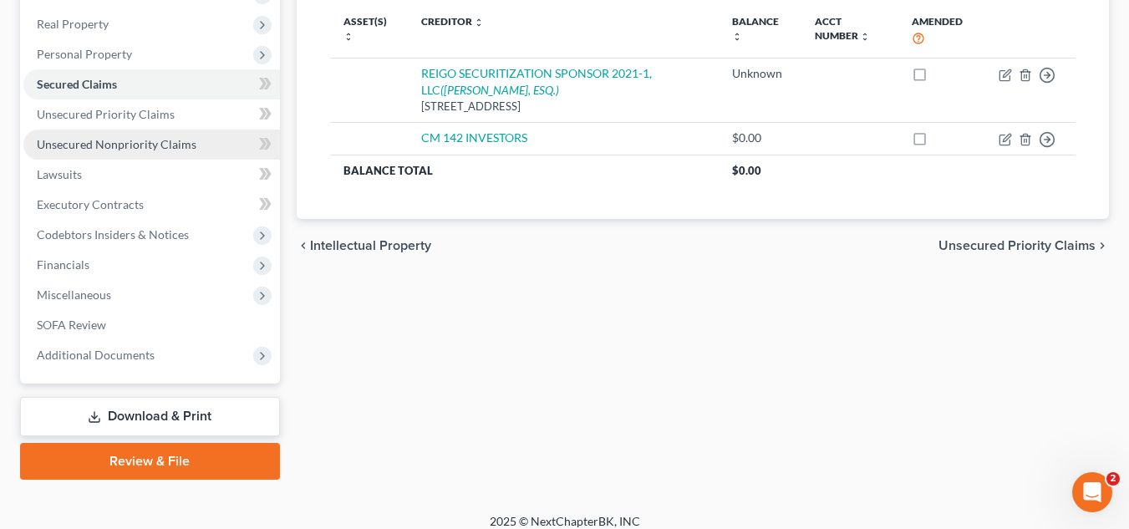
scroll to position [269, 0]
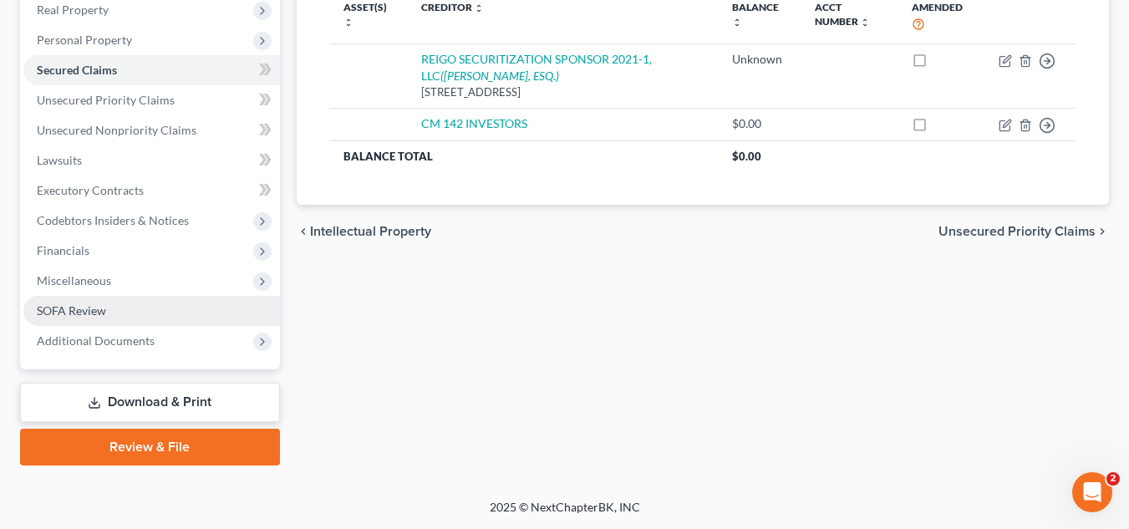
click at [98, 313] on span "SOFA Review" at bounding box center [71, 310] width 69 height 14
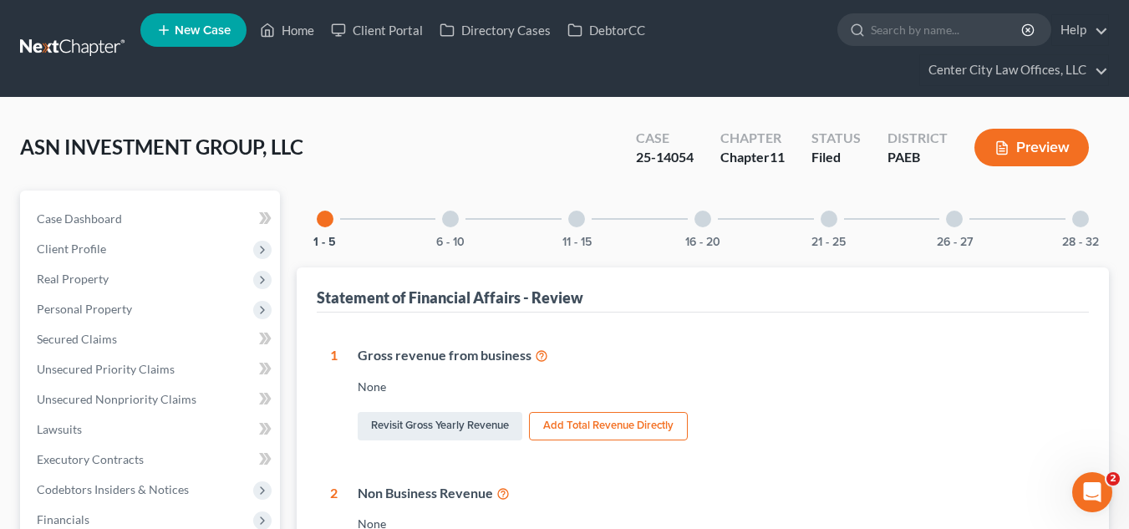
click at [441, 219] on div "6 - 10" at bounding box center [450, 219] width 57 height 57
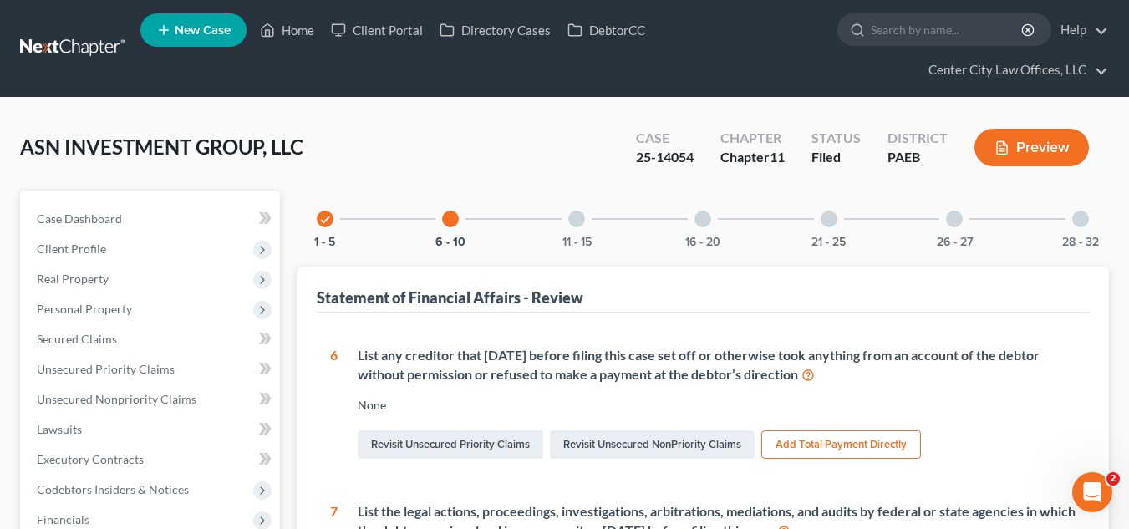
click at [580, 221] on div at bounding box center [576, 219] width 17 height 17
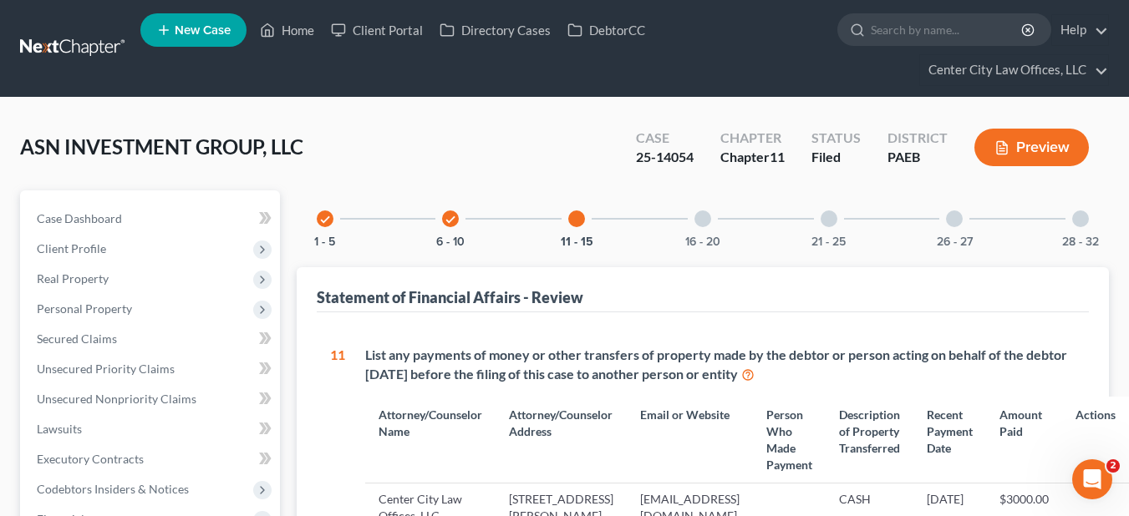
click at [699, 215] on div at bounding box center [702, 219] width 17 height 17
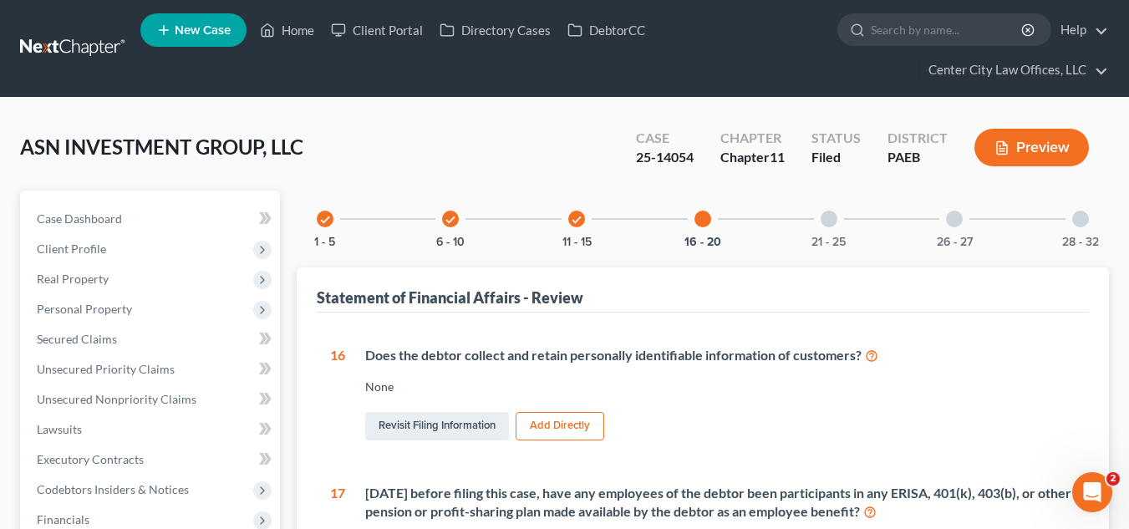
click at [832, 217] on div at bounding box center [829, 219] width 17 height 17
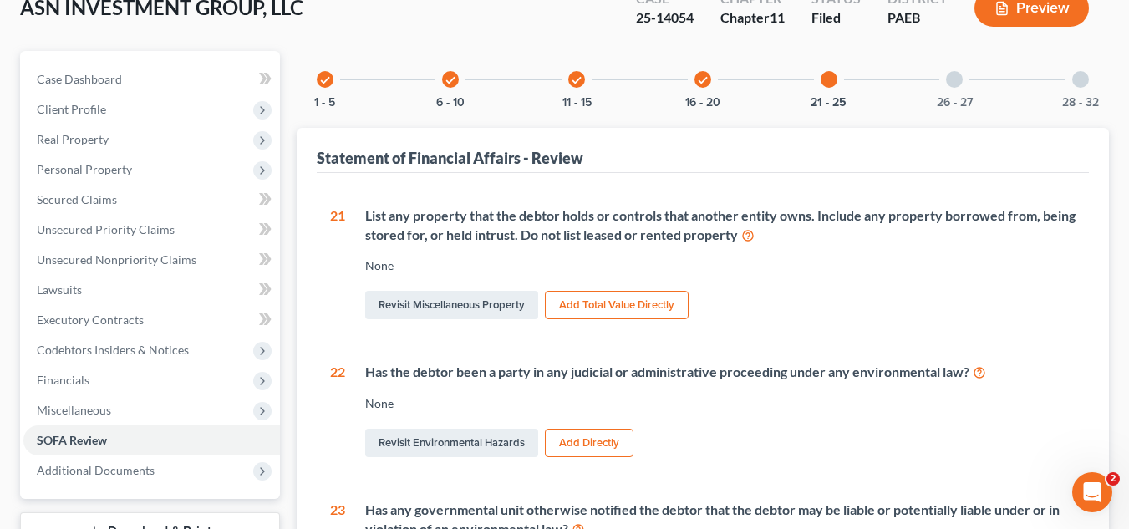
scroll to position [125, 0]
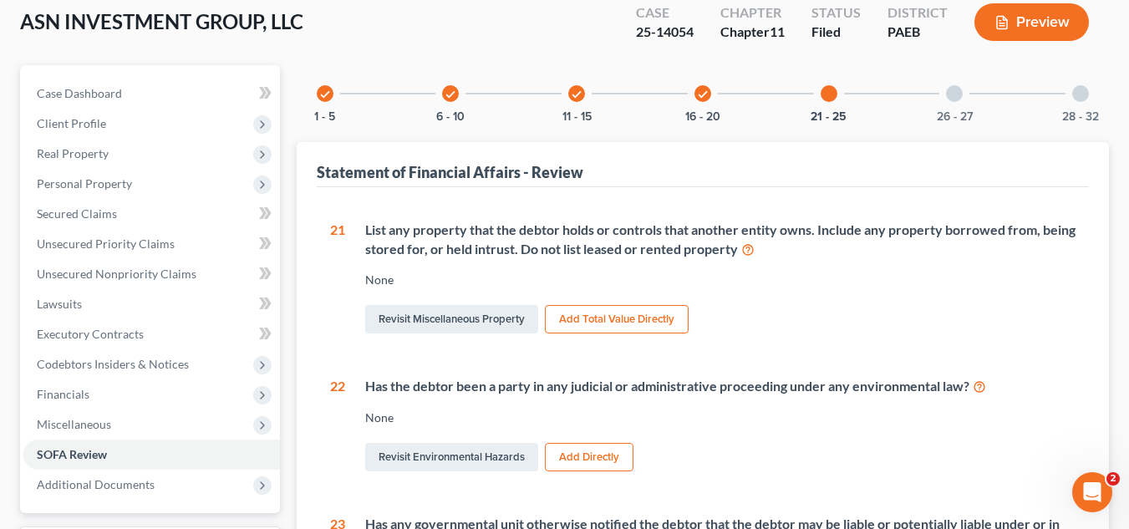
click at [953, 94] on div at bounding box center [954, 93] width 17 height 17
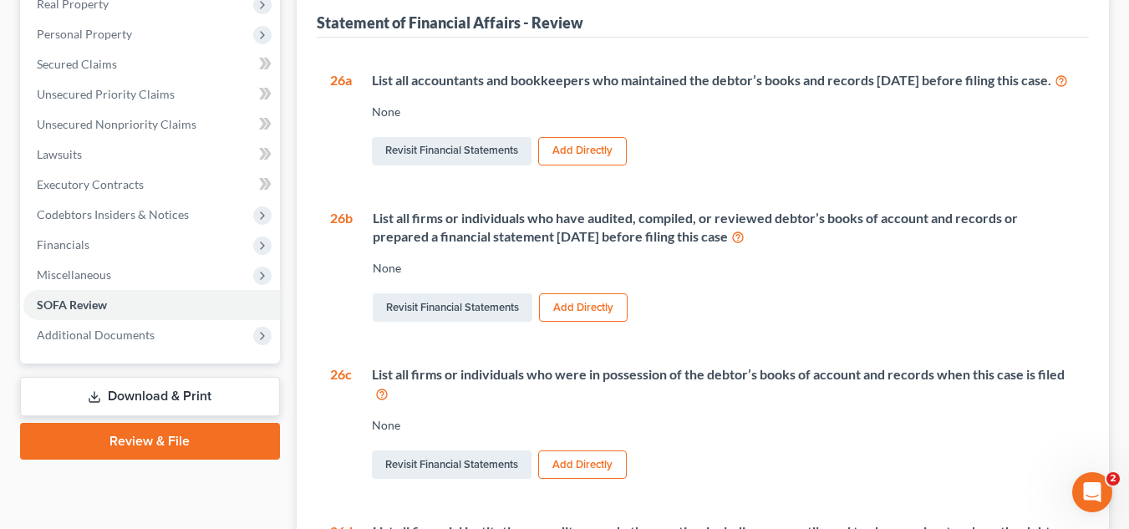
scroll to position [0, 0]
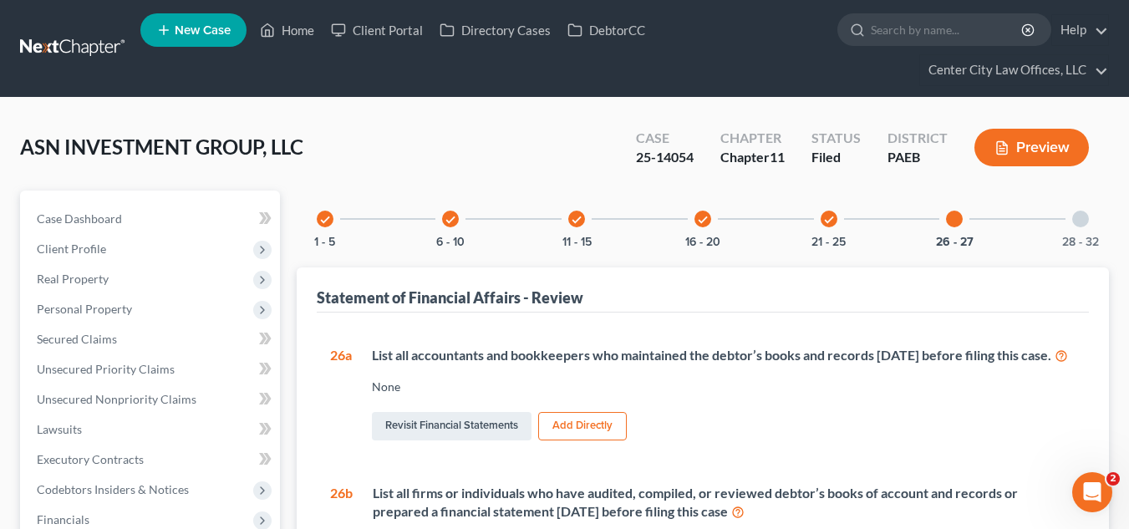
click at [1084, 216] on div at bounding box center [1080, 219] width 17 height 17
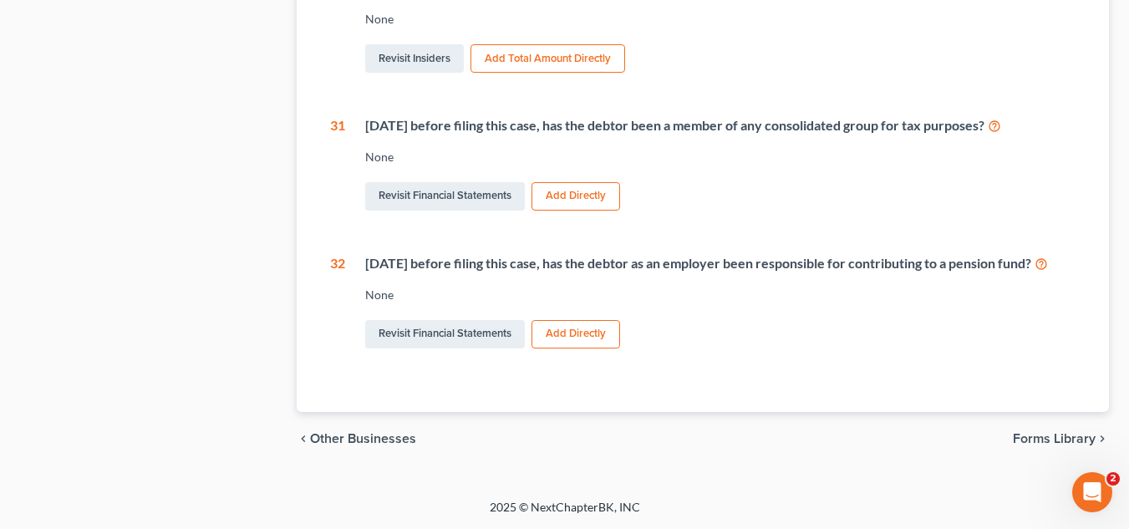
scroll to position [804, 0]
click at [1034, 437] on span "Forms Library" at bounding box center [1054, 438] width 83 height 13
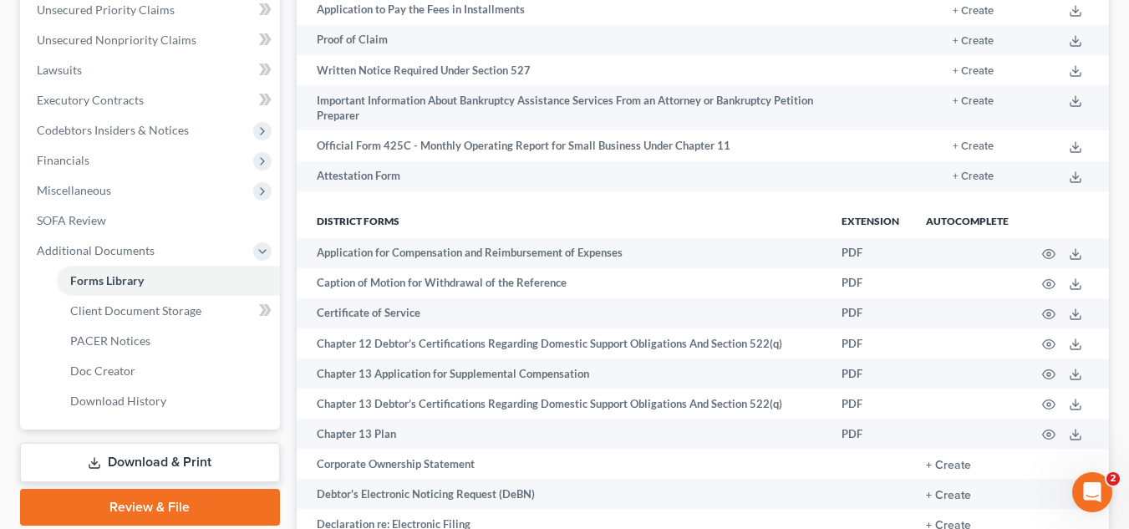
scroll to position [404, 0]
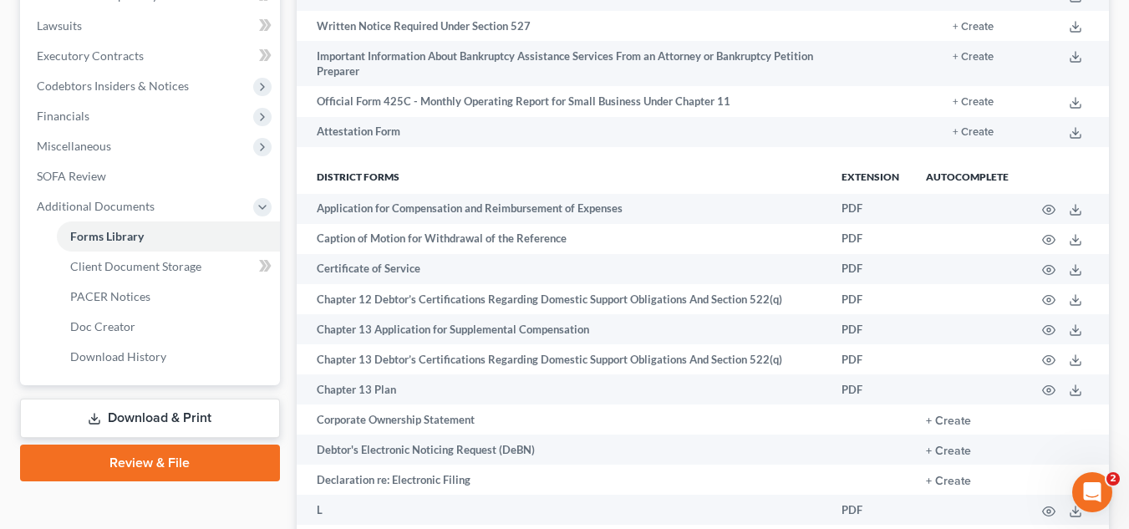
click at [163, 451] on link "Review & File" at bounding box center [150, 463] width 260 height 37
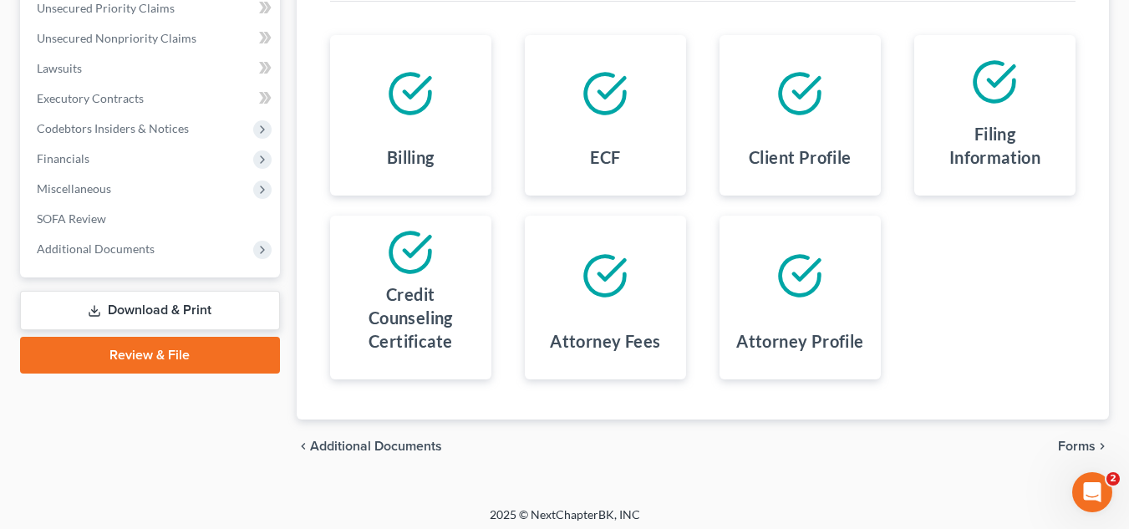
scroll to position [368, 0]
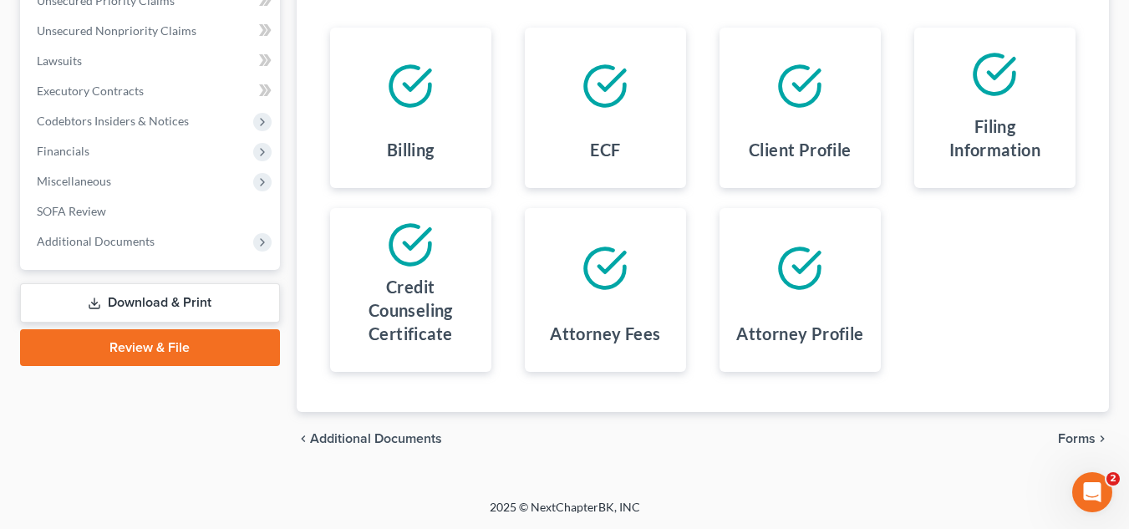
click at [1075, 434] on span "Forms" at bounding box center [1077, 438] width 38 height 13
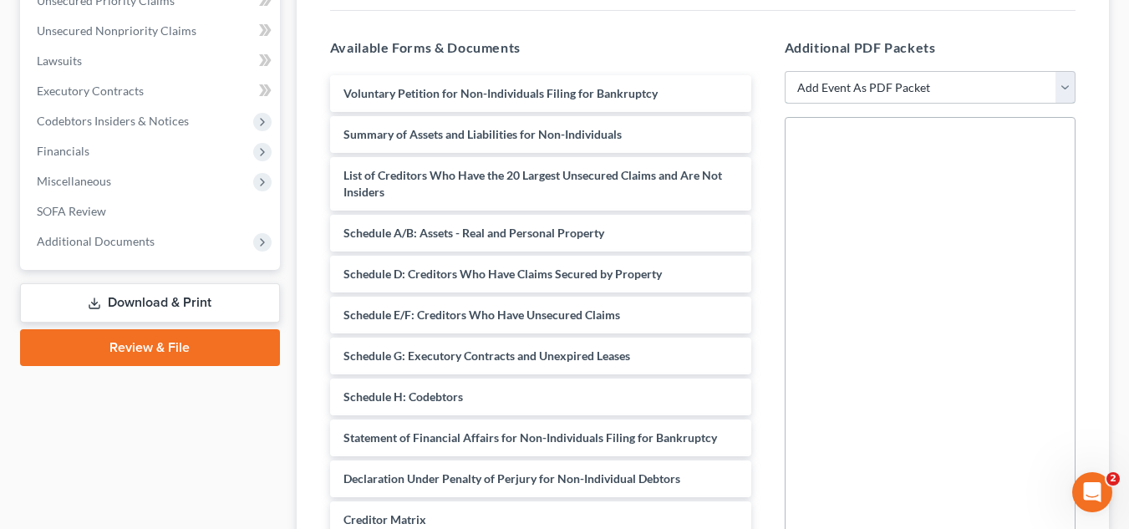
click at [976, 84] on select "Add Event As PDF Packet Amended Matrix List of Creditors (Fee) Certificate of C…" at bounding box center [930, 87] width 291 height 33
click at [666, 18] on div "Forms and Events to File Select which forms you want to file merged with the pe…" at bounding box center [703, 258] width 772 height 704
click at [148, 291] on link "Download & Print" at bounding box center [150, 302] width 260 height 39
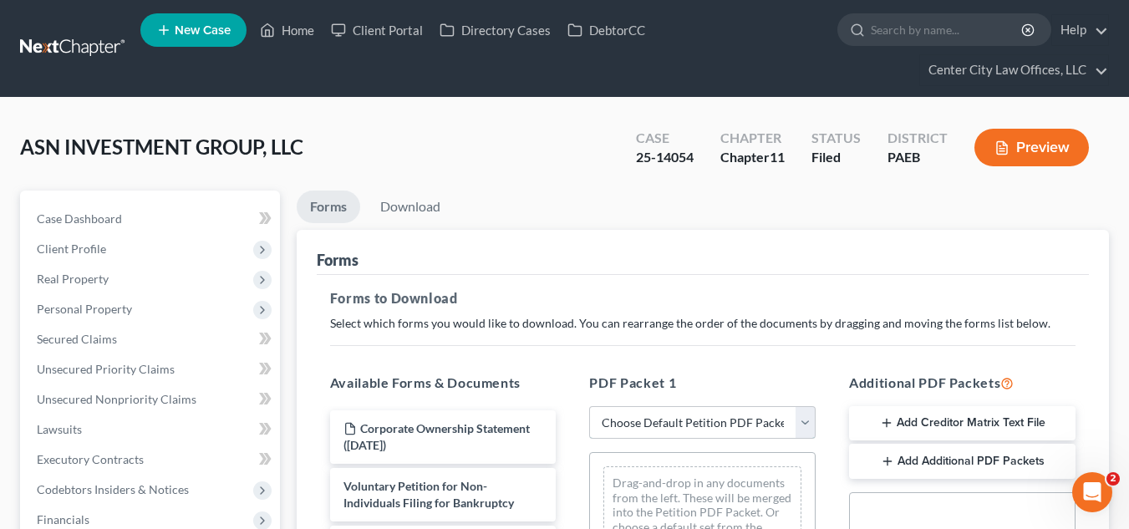
click at [687, 428] on select "Choose Default Petition PDF Packet Complete Bankruptcy Petition (all forms and …" at bounding box center [702, 422] width 226 height 33
select select "2"
click at [589, 406] on select "Choose Default Petition PDF Packet Complete Bankruptcy Petition (all forms and …" at bounding box center [702, 422] width 226 height 33
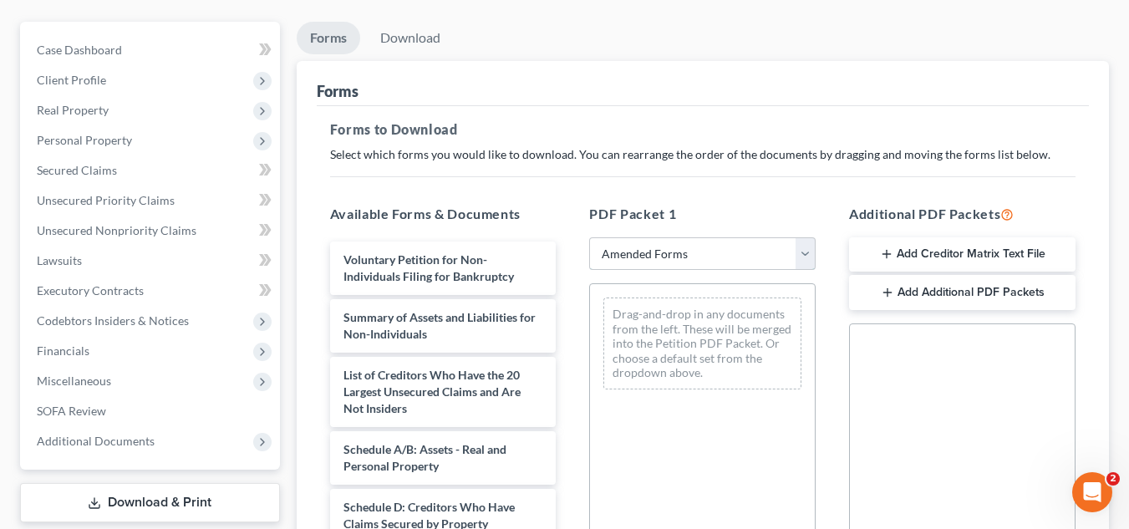
scroll to position [236, 0]
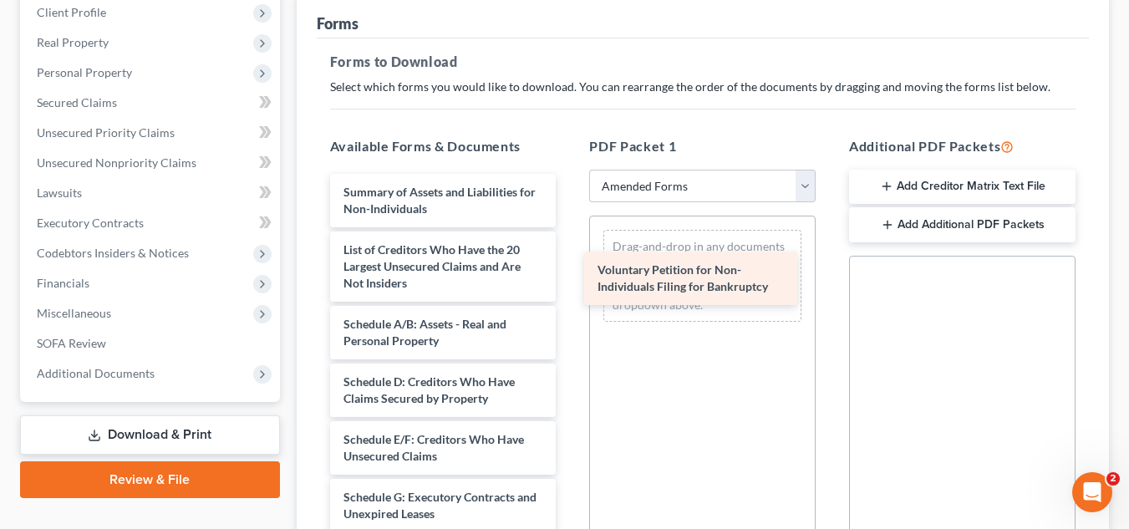
drag, startPoint x: 482, startPoint y: 202, endPoint x: 745, endPoint y: 282, distance: 274.9
click at [570, 282] on div "Voluntary Petition for Non-Individuals Filing for Bankruptcy Voluntary Petition…" at bounding box center [443, 521] width 253 height 695
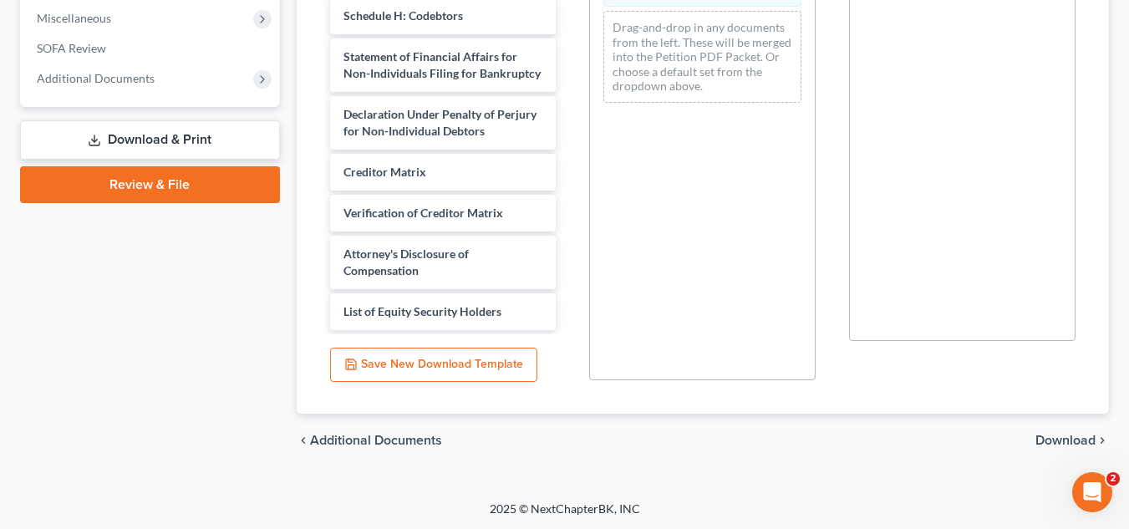
scroll to position [533, 0]
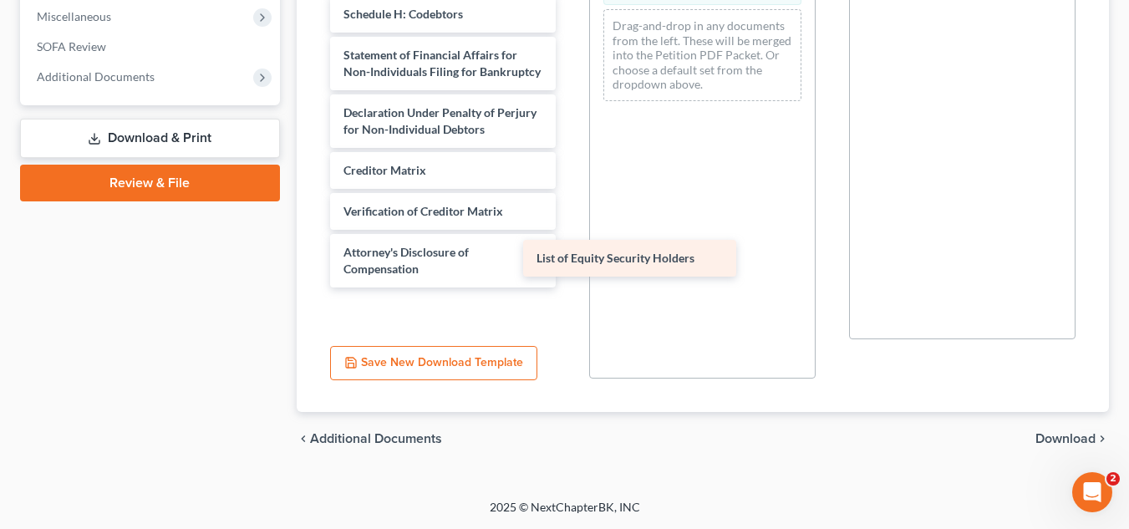
drag, startPoint x: 493, startPoint y: 314, endPoint x: 686, endPoint y: 262, distance: 199.9
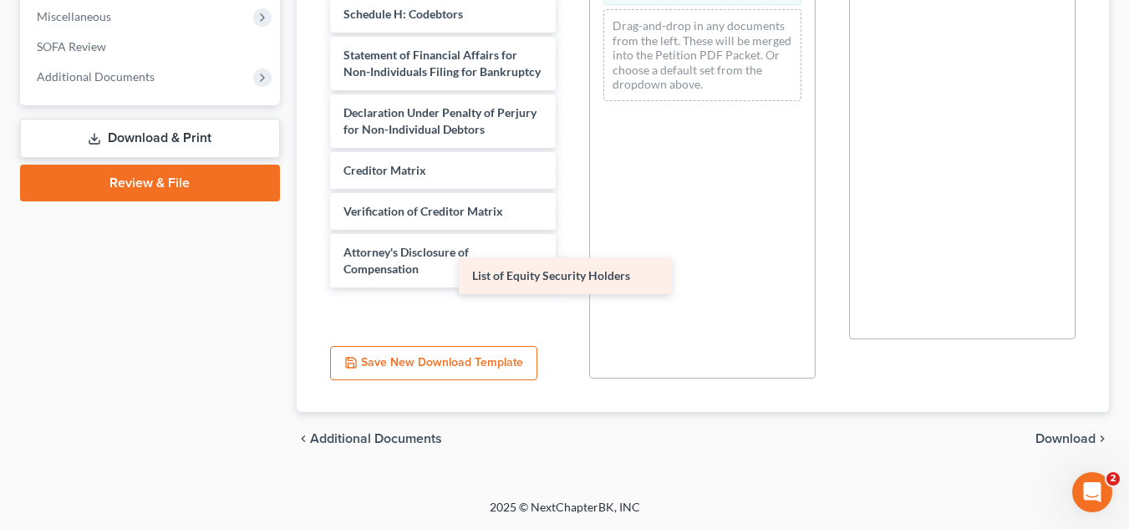
scroll to position [220, 0]
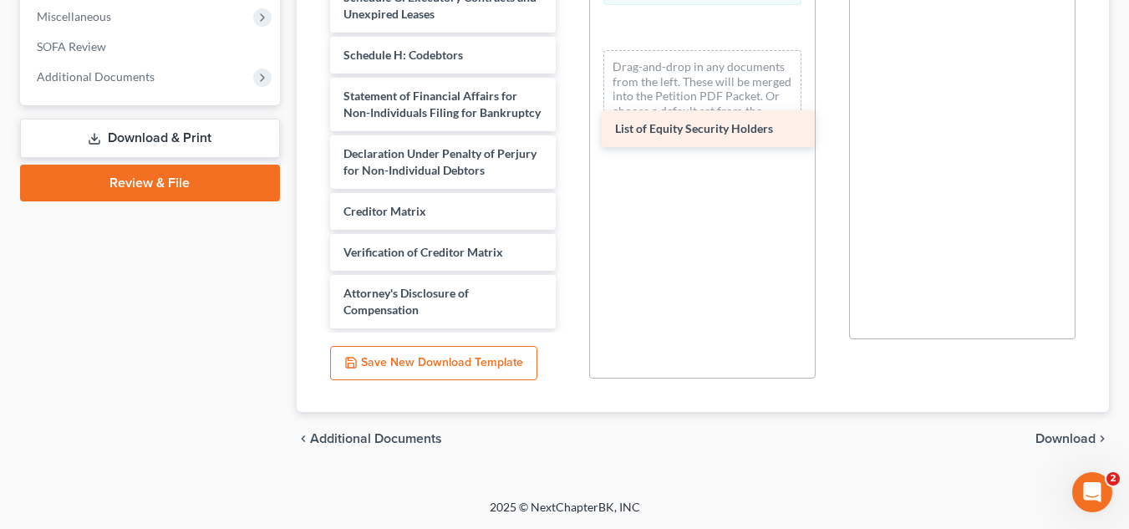
drag, startPoint x: 517, startPoint y: 301, endPoint x: 786, endPoint y: 115, distance: 326.8
click at [570, 115] on div "List of Equity Security Holders Summary of Assets and Liabilities for Non-Indiv…" at bounding box center [443, 1] width 253 height 654
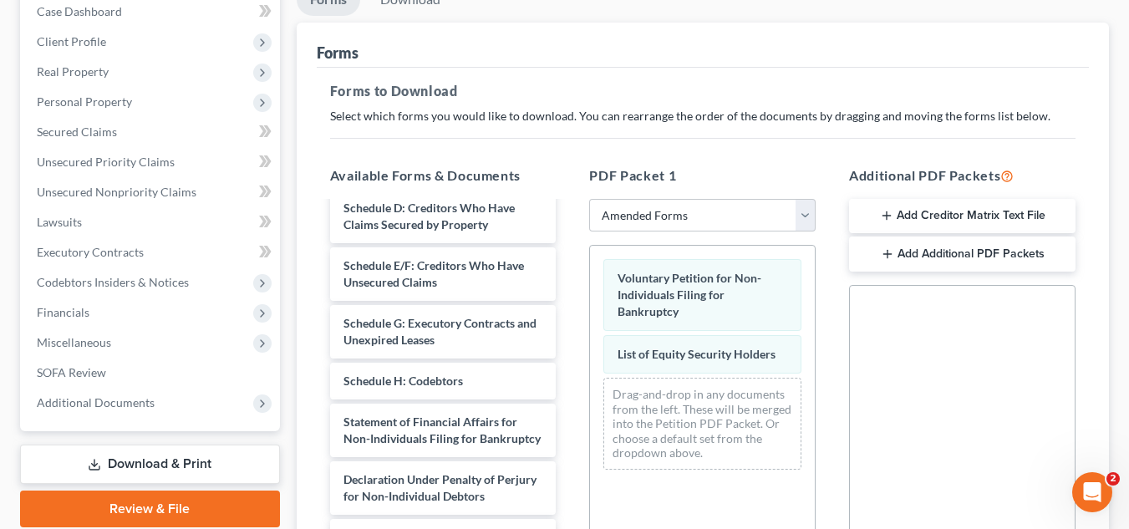
scroll to position [213, 0]
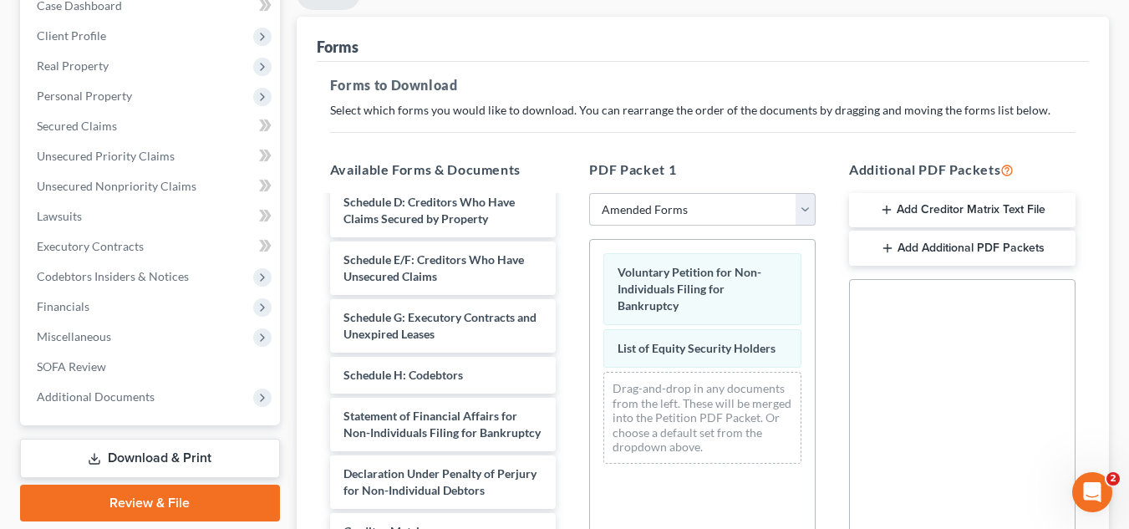
click at [933, 247] on button "Add Additional PDF Packets" at bounding box center [962, 248] width 226 height 35
click at [1038, 318] on icon "button" at bounding box center [1040, 314] width 13 height 13
click at [744, 207] on select "Choose Default Petition PDF Packet Complete Bankruptcy Petition (all forms and …" at bounding box center [702, 209] width 226 height 33
click at [589, 193] on select "Choose Default Petition PDF Packet Complete Bankruptcy Petition (all forms and …" at bounding box center [702, 209] width 226 height 33
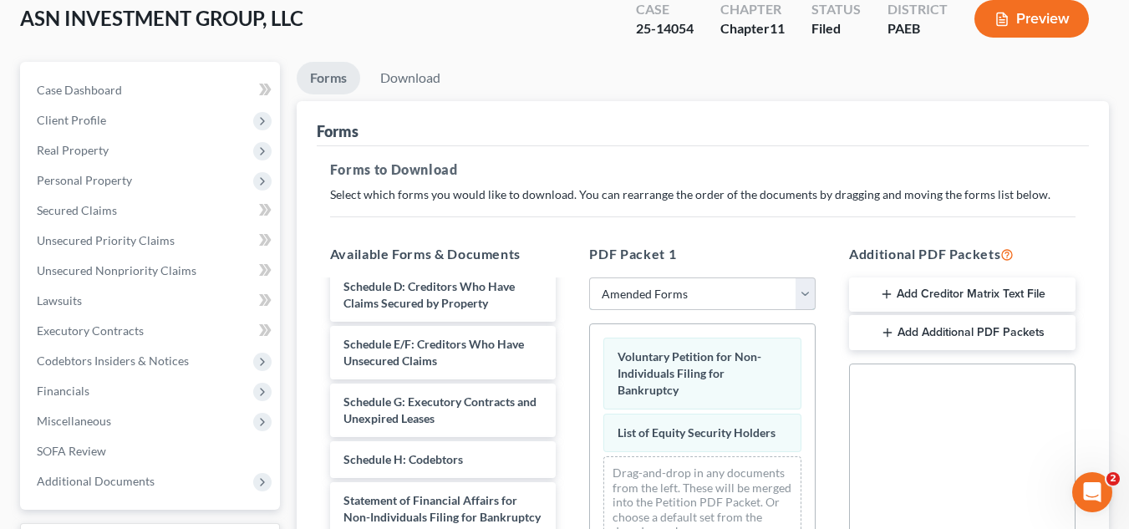
scroll to position [101, 0]
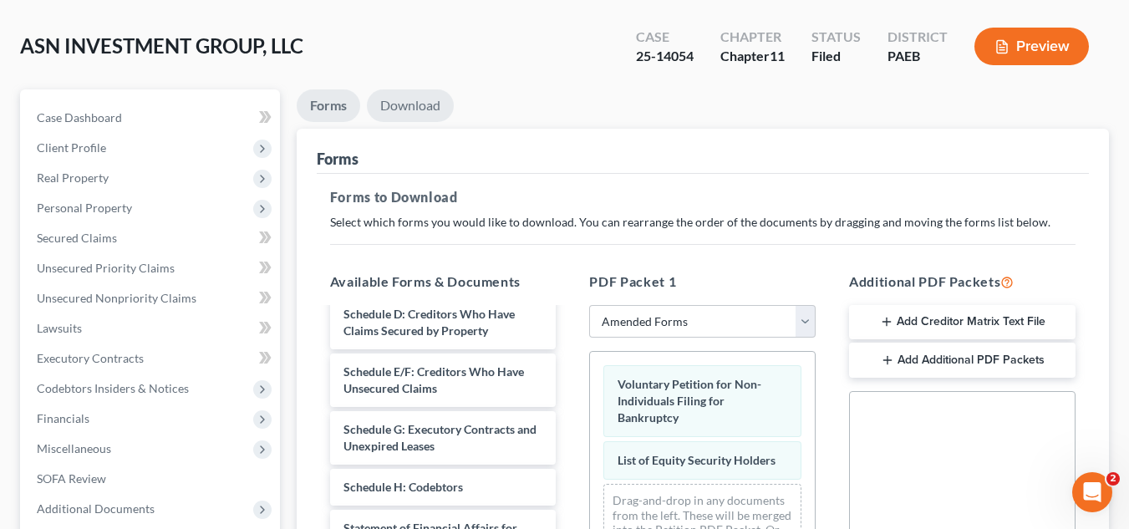
click at [429, 94] on link "Download" at bounding box center [410, 105] width 87 height 33
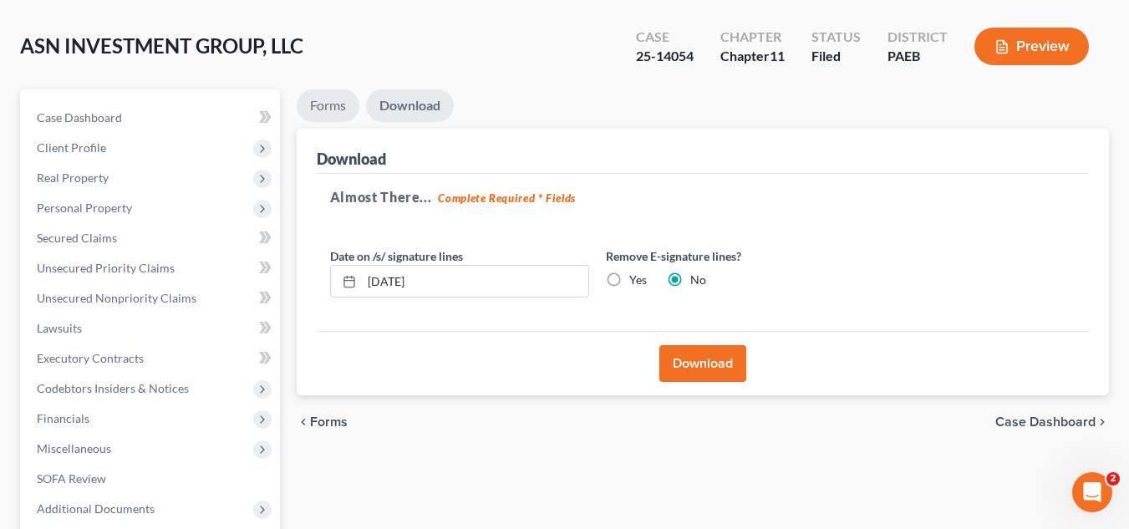
click at [328, 102] on link "Forms" at bounding box center [328, 105] width 63 height 33
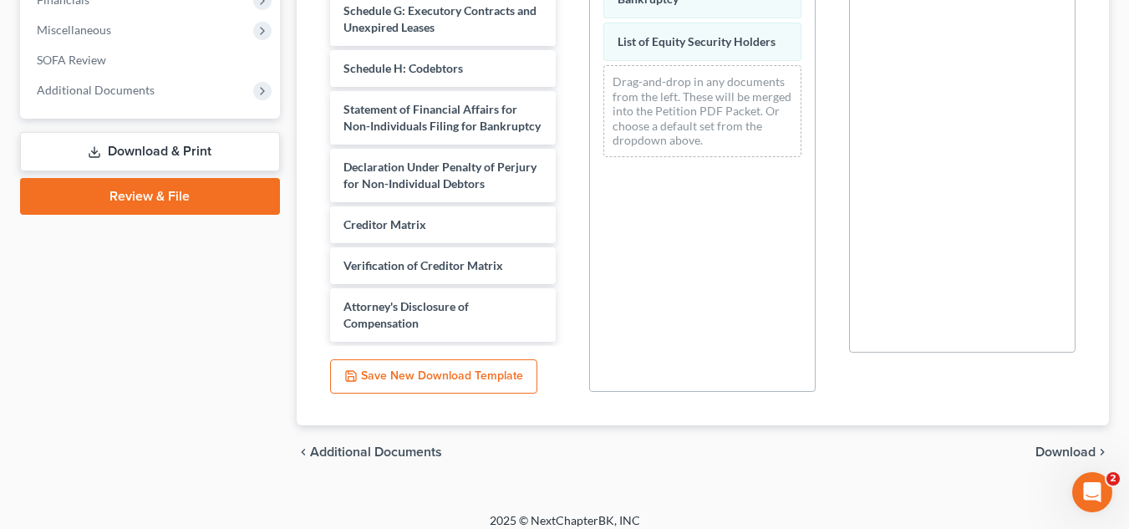
scroll to position [533, 0]
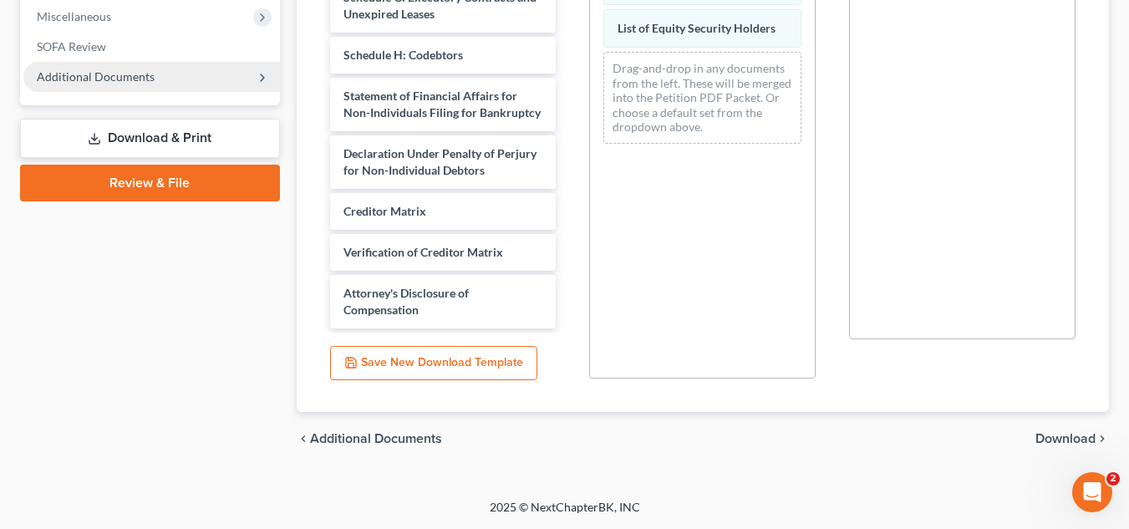
click at [180, 83] on span "Additional Documents" at bounding box center [151, 77] width 257 height 30
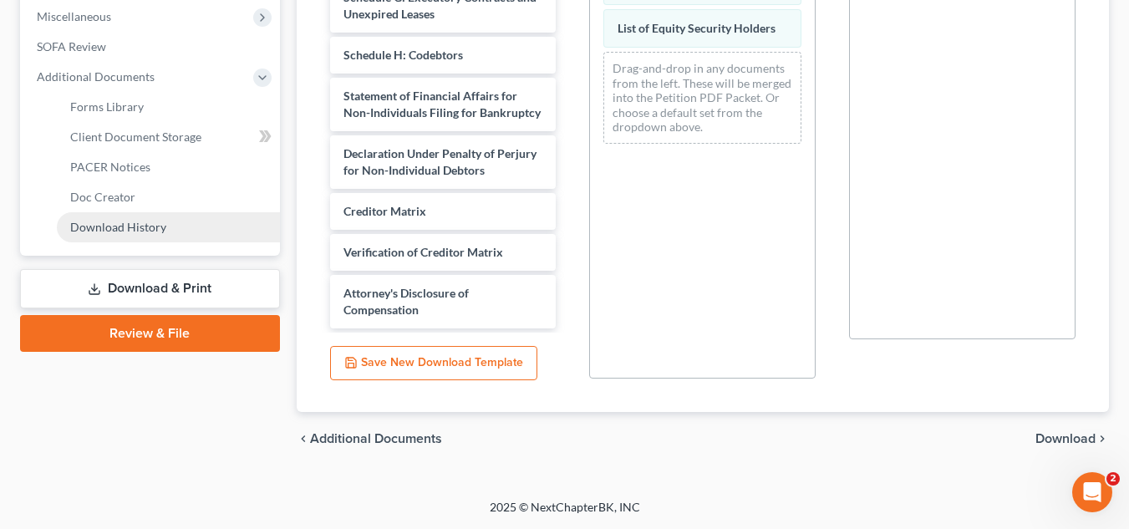
click at [139, 223] on span "Download History" at bounding box center [118, 227] width 96 height 14
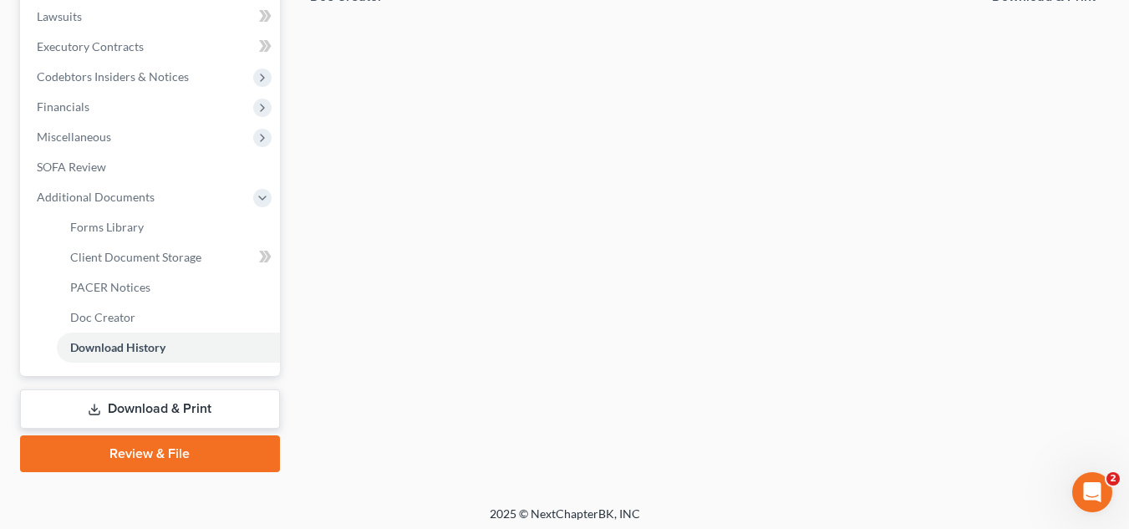
scroll to position [419, 0]
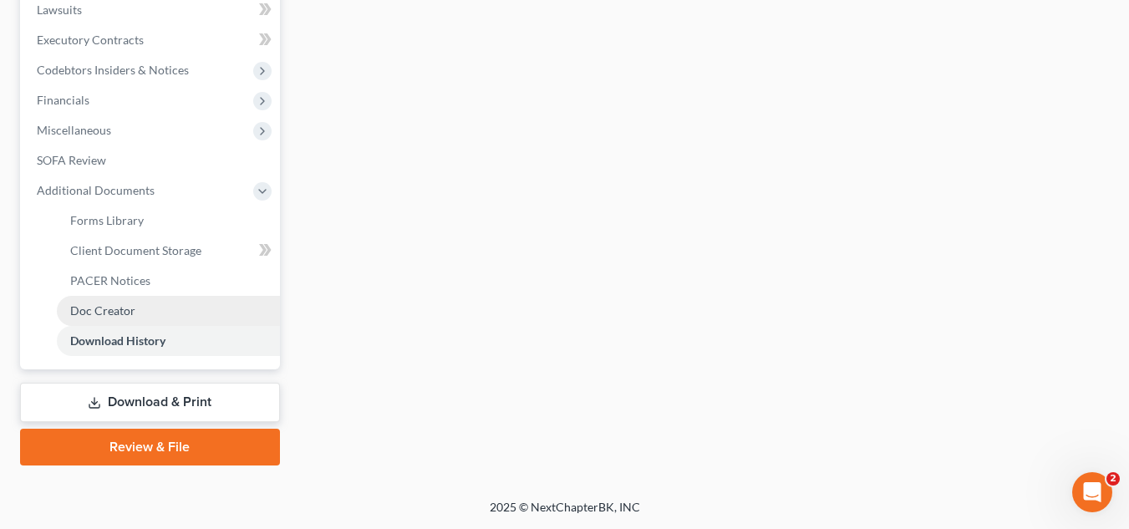
click at [104, 303] on span "Doc Creator" at bounding box center [102, 310] width 65 height 14
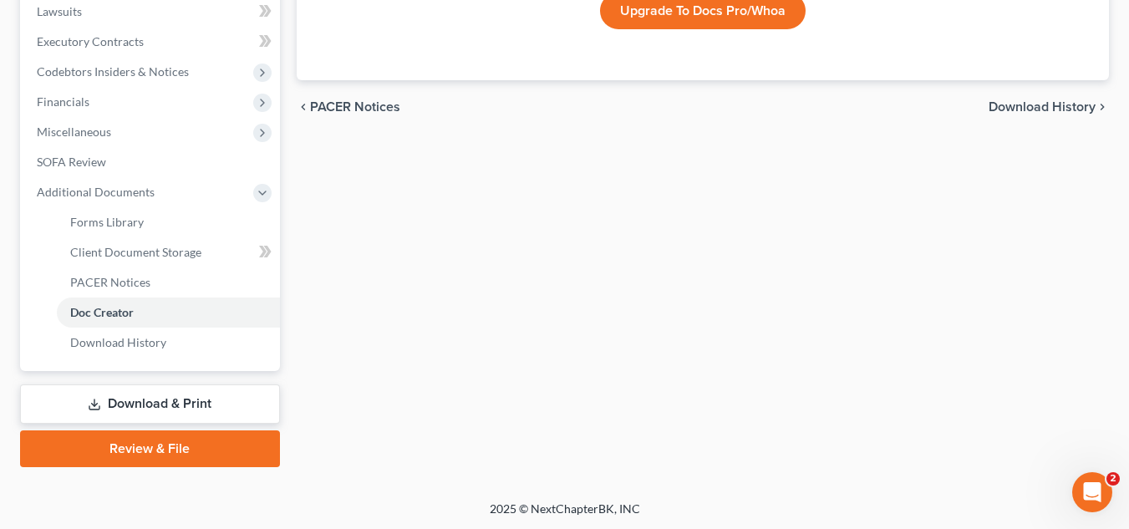
scroll to position [419, 0]
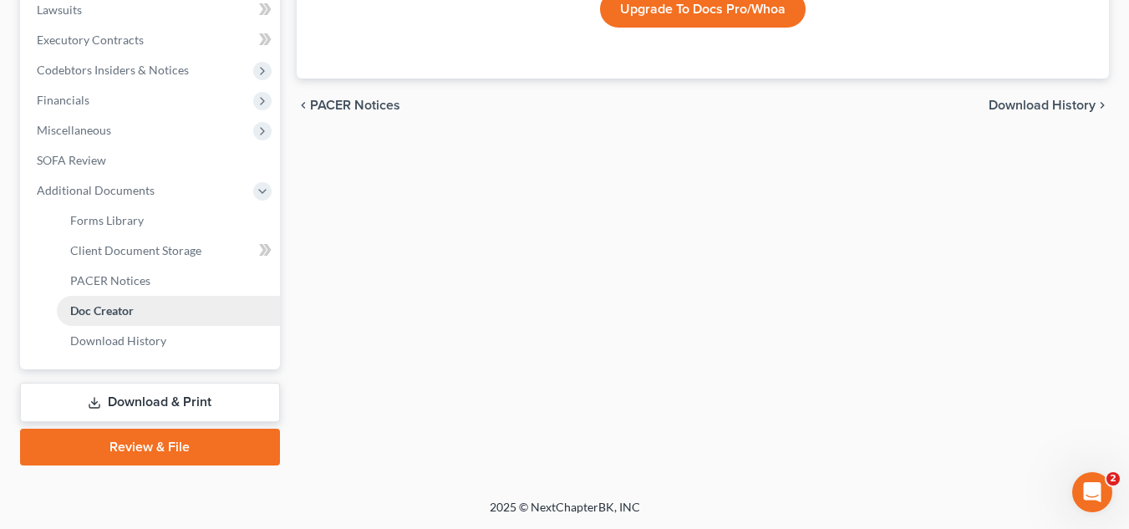
click at [150, 315] on link "Doc Creator" at bounding box center [168, 311] width 223 height 30
click at [132, 221] on span "Forms Library" at bounding box center [107, 220] width 74 height 14
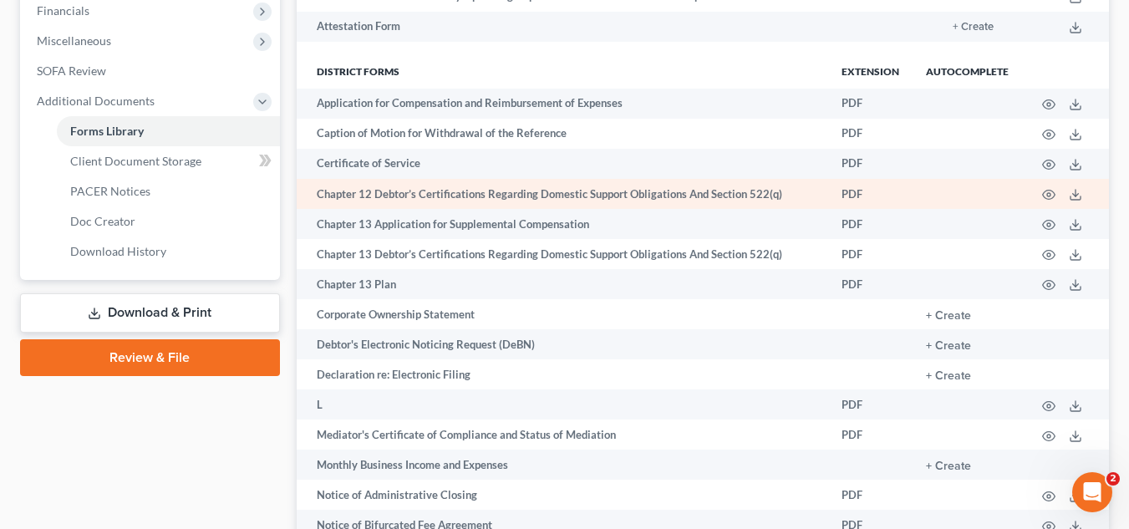
scroll to position [516, 0]
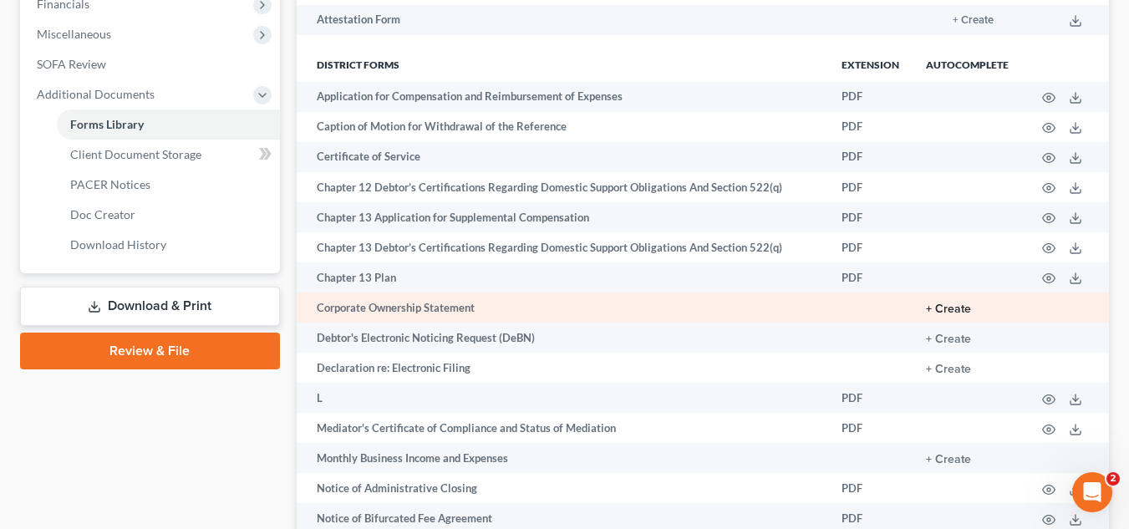
click at [958, 307] on button "+ Create" at bounding box center [948, 309] width 45 height 12
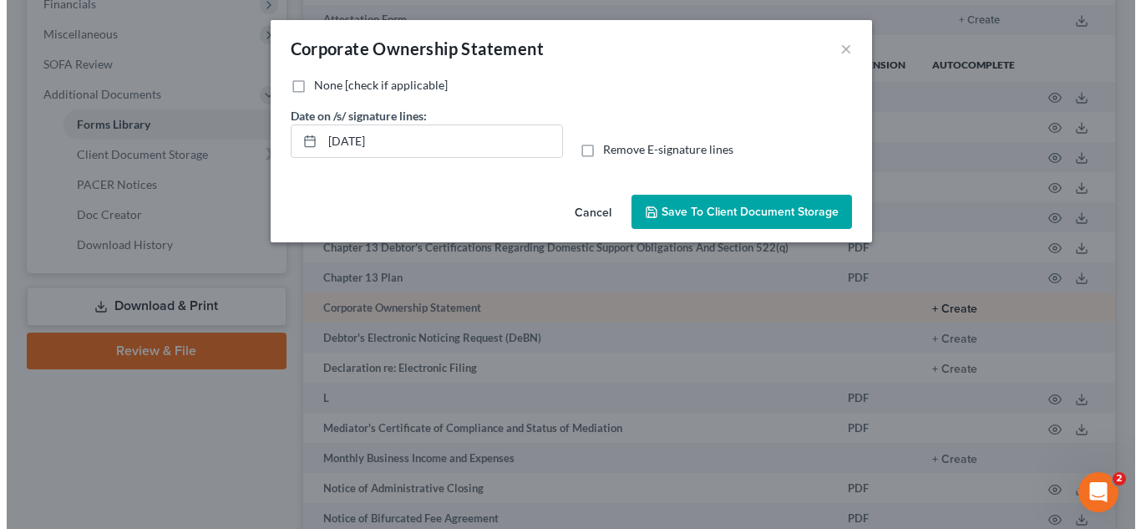
scroll to position [485, 0]
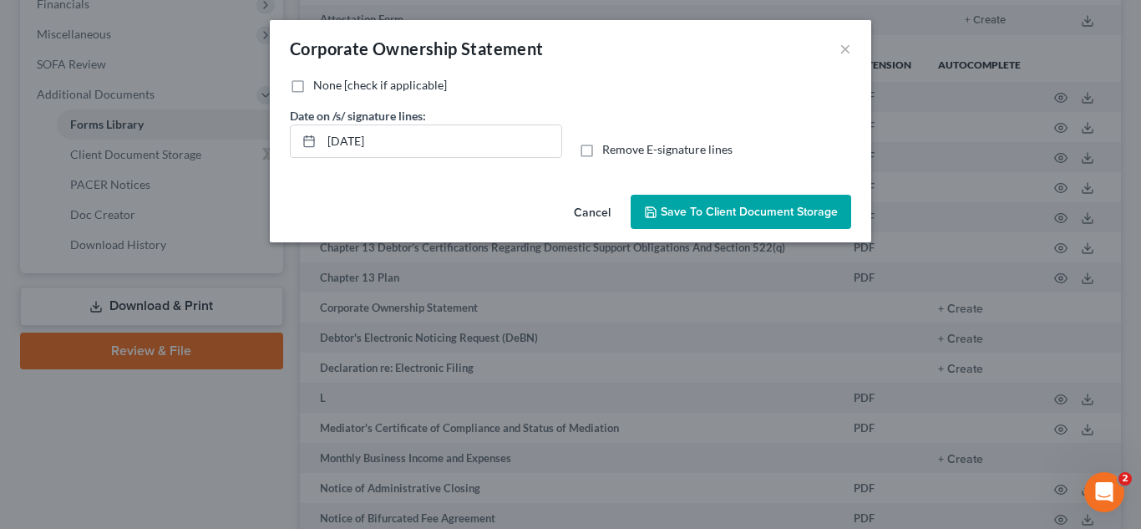
click at [313, 86] on label "None [check if applicable]" at bounding box center [380, 85] width 134 height 17
click at [320, 86] on input "None [check if applicable]" at bounding box center [325, 82] width 11 height 11
checkbox input "true"
click at [716, 221] on button "Save to Client Document Storage" at bounding box center [741, 212] width 221 height 35
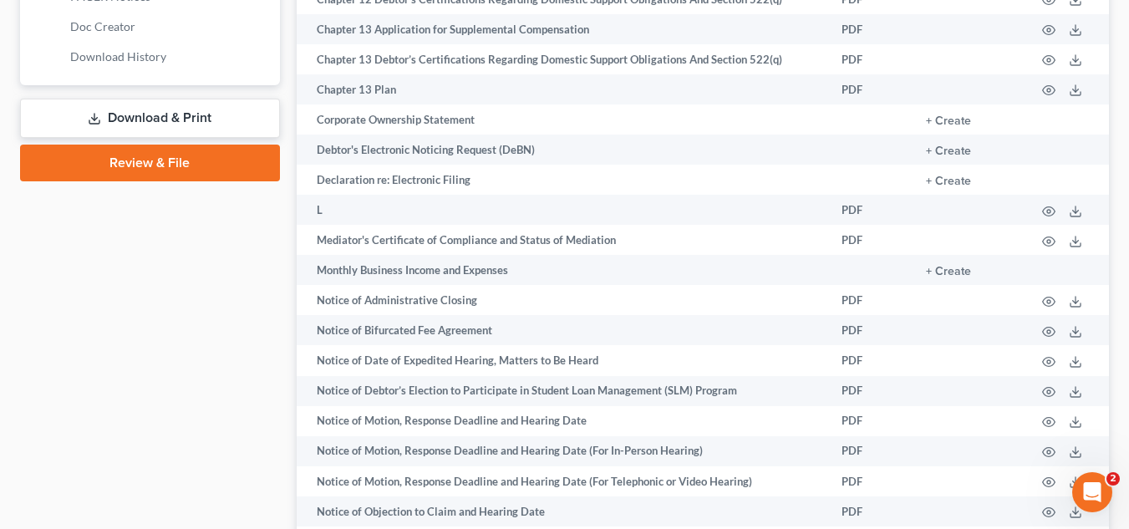
scroll to position [698, 0]
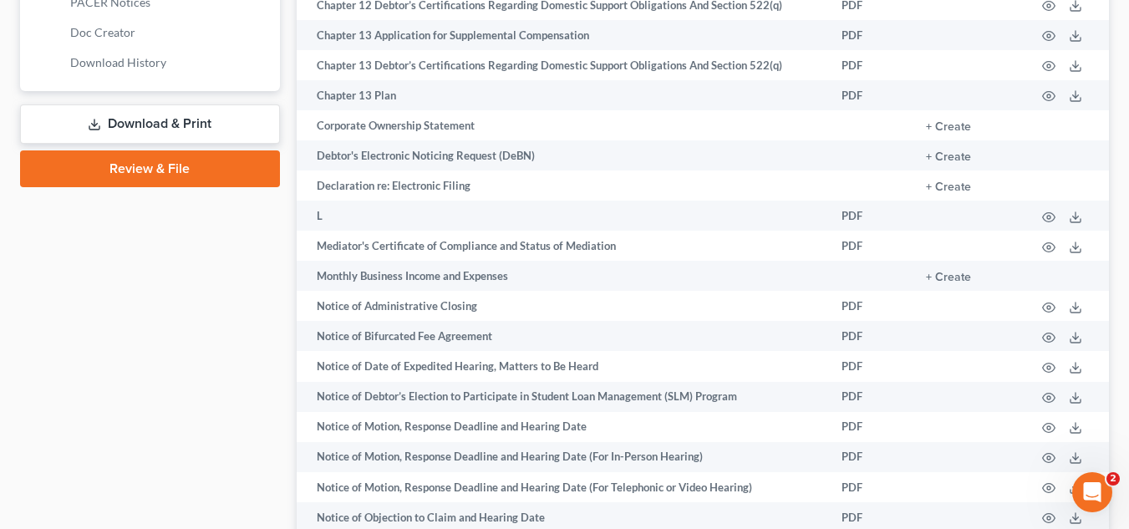
click at [164, 116] on link "Download & Print" at bounding box center [150, 123] width 260 height 39
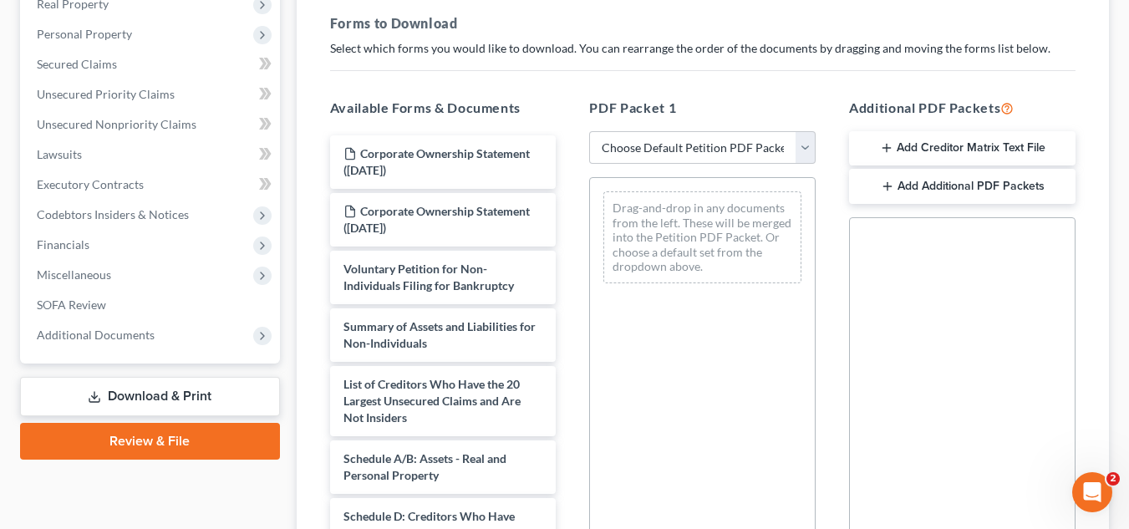
scroll to position [278, 0]
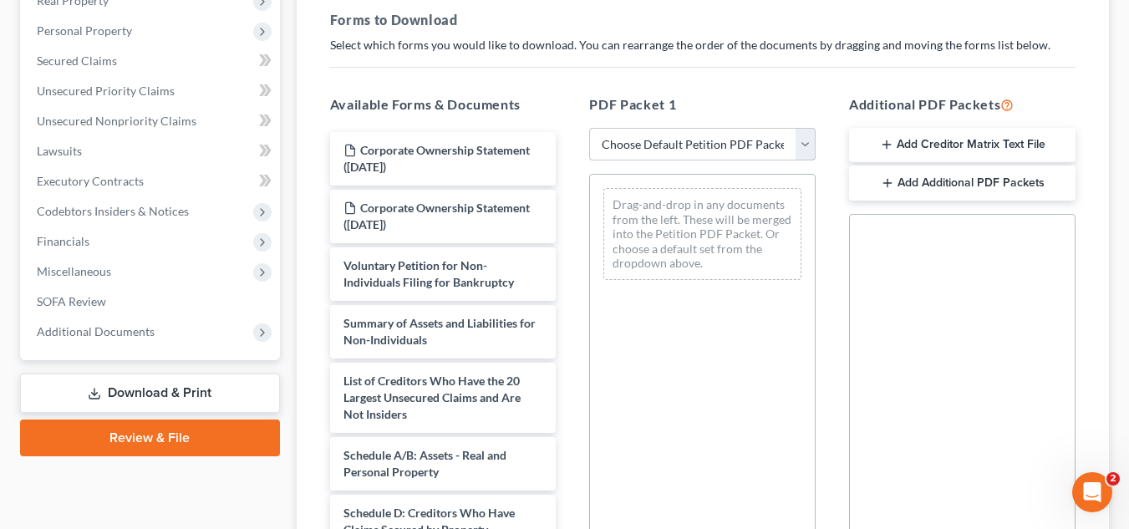
click at [686, 145] on select "Choose Default Petition PDF Packet Complete Bankruptcy Petition (all forms and …" at bounding box center [702, 144] width 226 height 33
select select "2"
click at [589, 128] on select "Choose Default Petition PDF Packet Complete Bankruptcy Petition (all forms and …" at bounding box center [702, 144] width 226 height 33
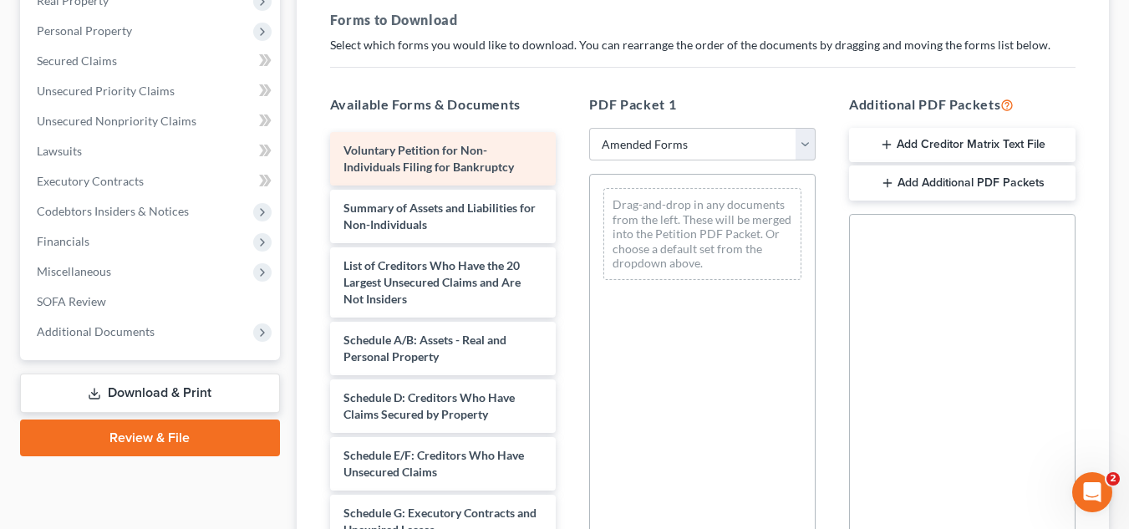
click at [480, 165] on span "Voluntary Petition for Non-Individuals Filing for Bankruptcy" at bounding box center [428, 158] width 170 height 31
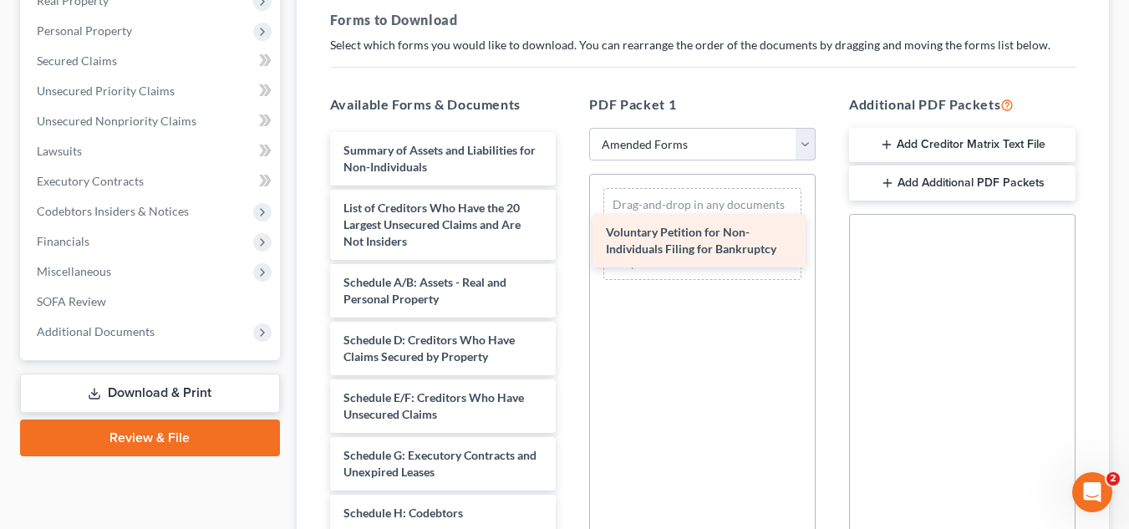
drag, startPoint x: 480, startPoint y: 165, endPoint x: 742, endPoint y: 247, distance: 274.9
click at [570, 247] on div "Voluntary Petition for Non-Individuals Filing for Bankruptcy Voluntary Petition…" at bounding box center [443, 479] width 253 height 695
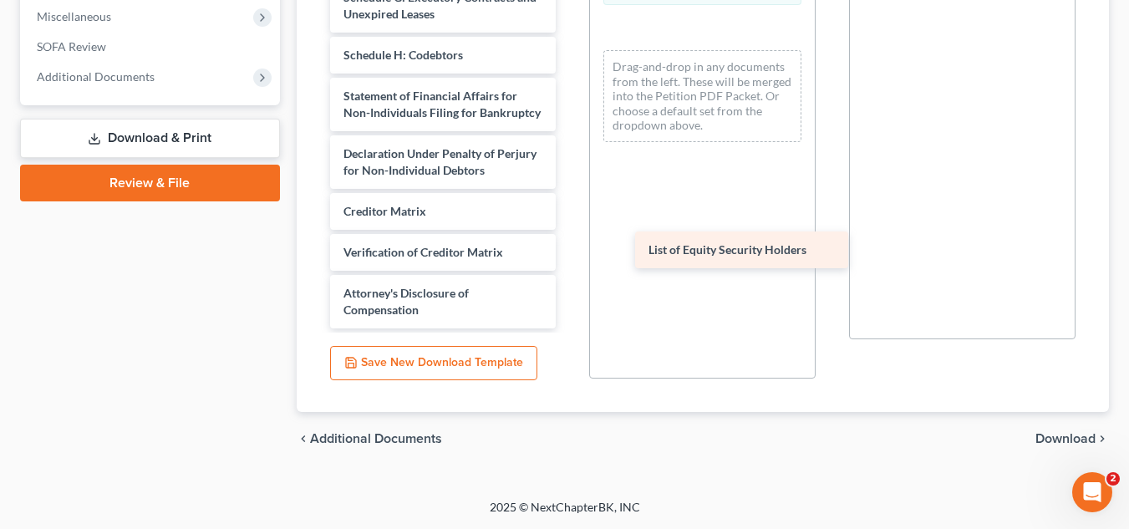
scroll to position [220, 0]
drag, startPoint x: 409, startPoint y: 307, endPoint x: 714, endPoint y: 246, distance: 311.9
click at [570, 246] on div "List of Equity Security Holders Summary of Assets and Liabilities for Non-Indiv…" at bounding box center [443, 1] width 253 height 654
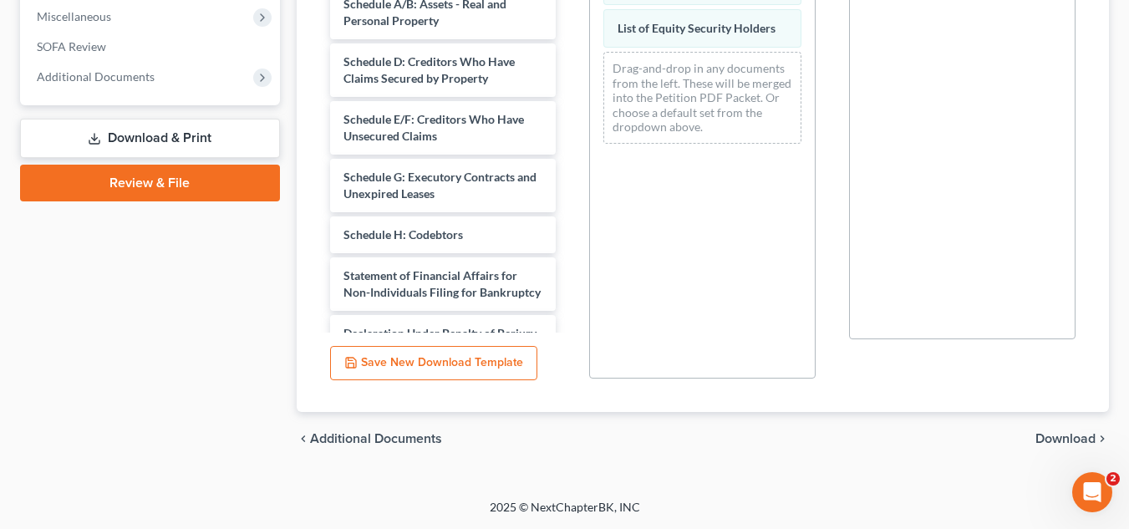
scroll to position [0, 0]
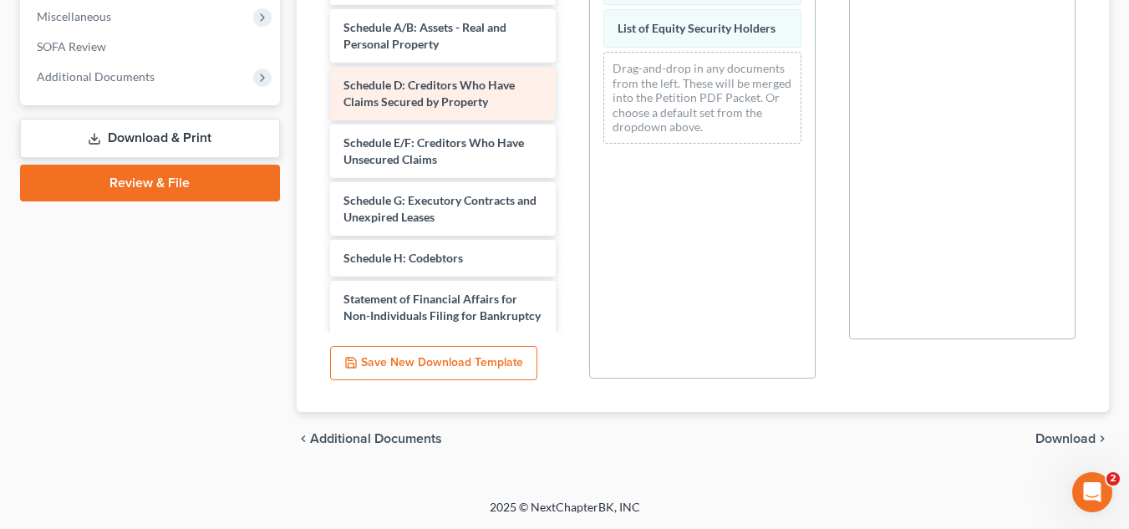
click at [470, 90] on span "Schedule D: Creditors Who Have Claims Secured by Property" at bounding box center [428, 93] width 171 height 31
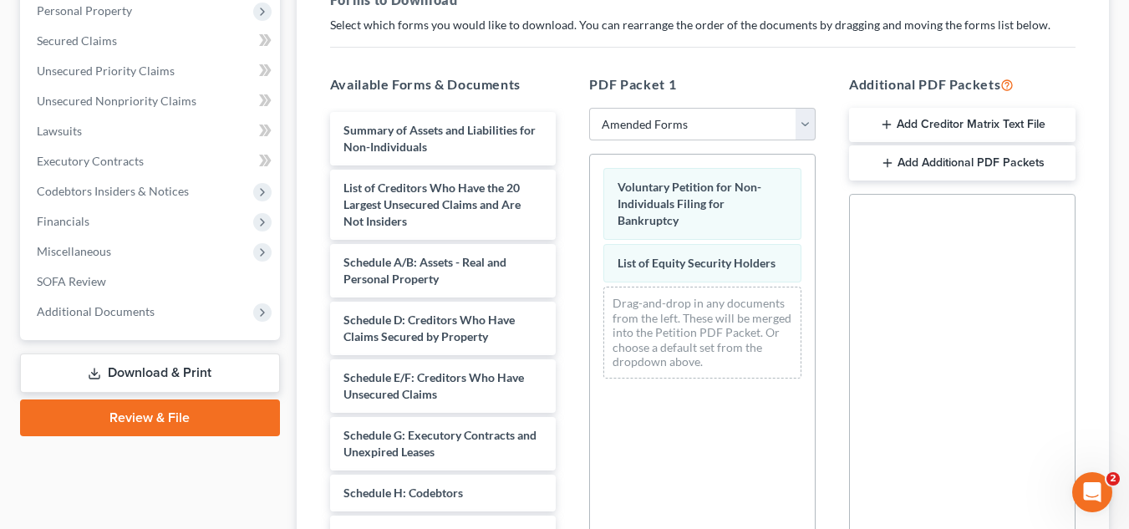
scroll to position [265, 0]
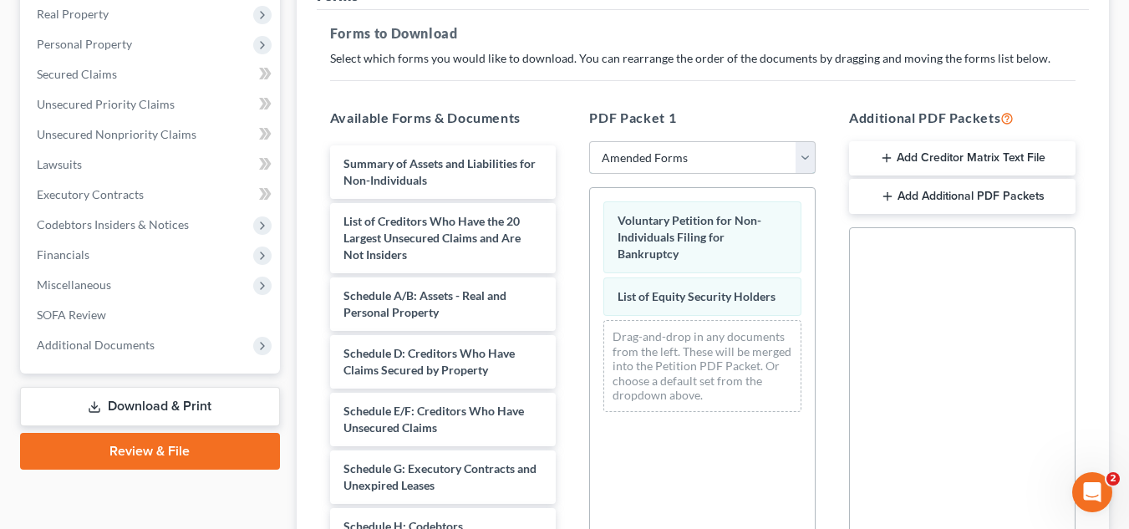
click at [730, 153] on select "Choose Default Petition PDF Packet Complete Bankruptcy Petition (all forms and …" at bounding box center [702, 157] width 226 height 33
select select
click at [589, 141] on select "Choose Default Petition PDF Packet Complete Bankruptcy Petition (all forms and …" at bounding box center [702, 157] width 226 height 33
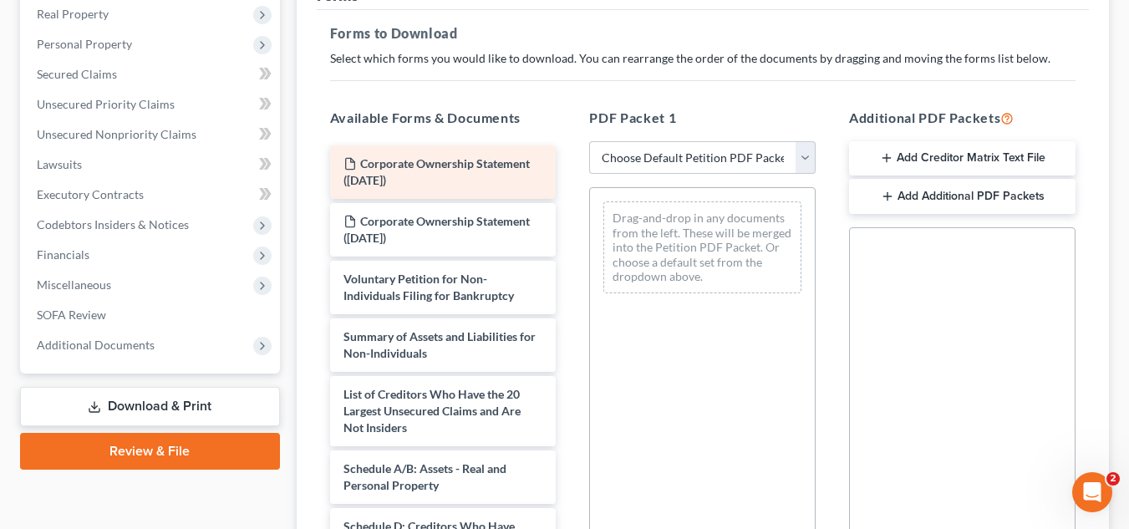
click at [479, 170] on div "Corporate Ownership Statement ([DATE])" at bounding box center [443, 171] width 226 height 53
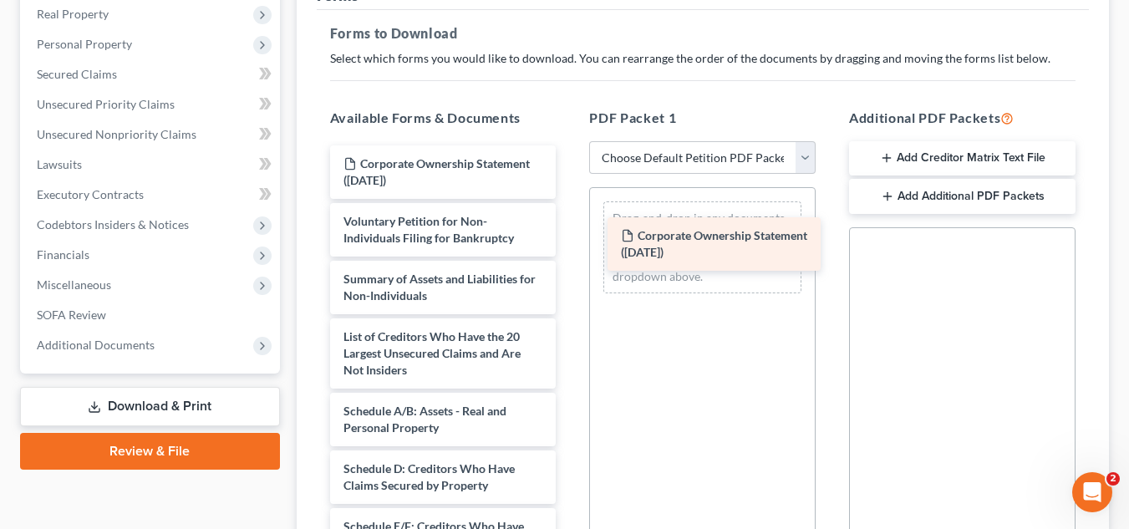
drag, startPoint x: 516, startPoint y: 180, endPoint x: 794, endPoint y: 252, distance: 286.6
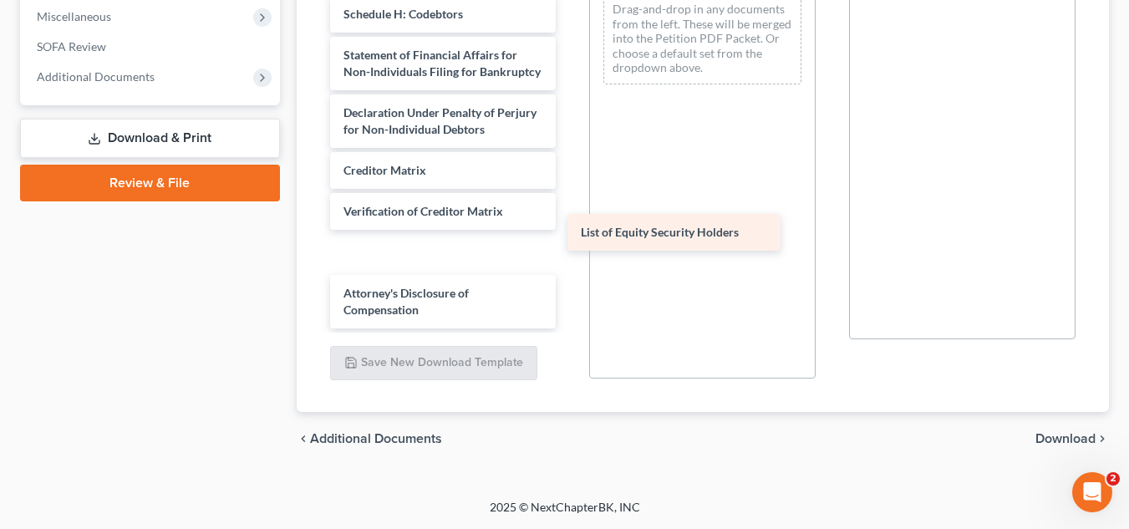
scroll to position [335, 0]
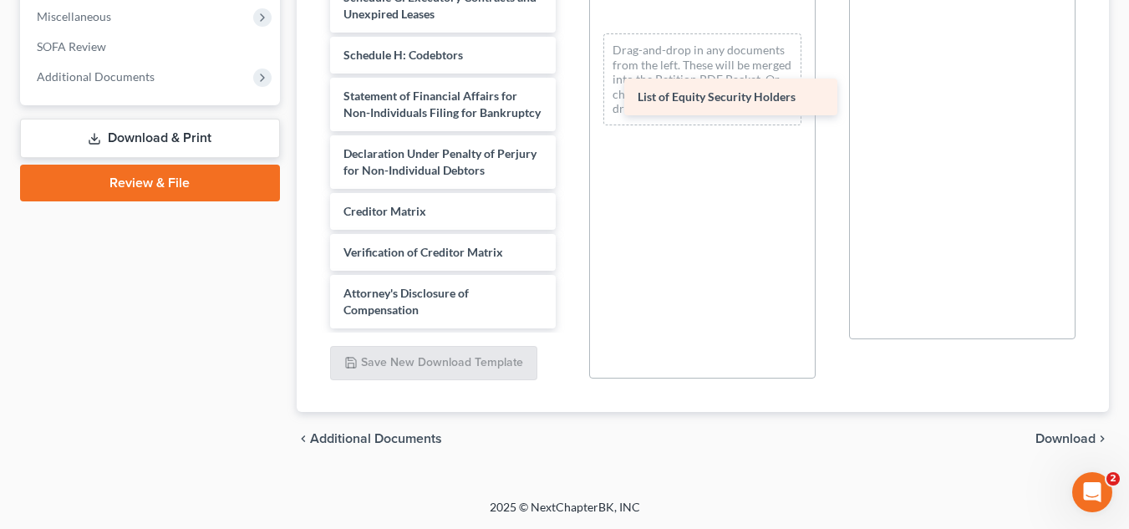
drag, startPoint x: 449, startPoint y: 307, endPoint x: 743, endPoint y: 94, distance: 363.2
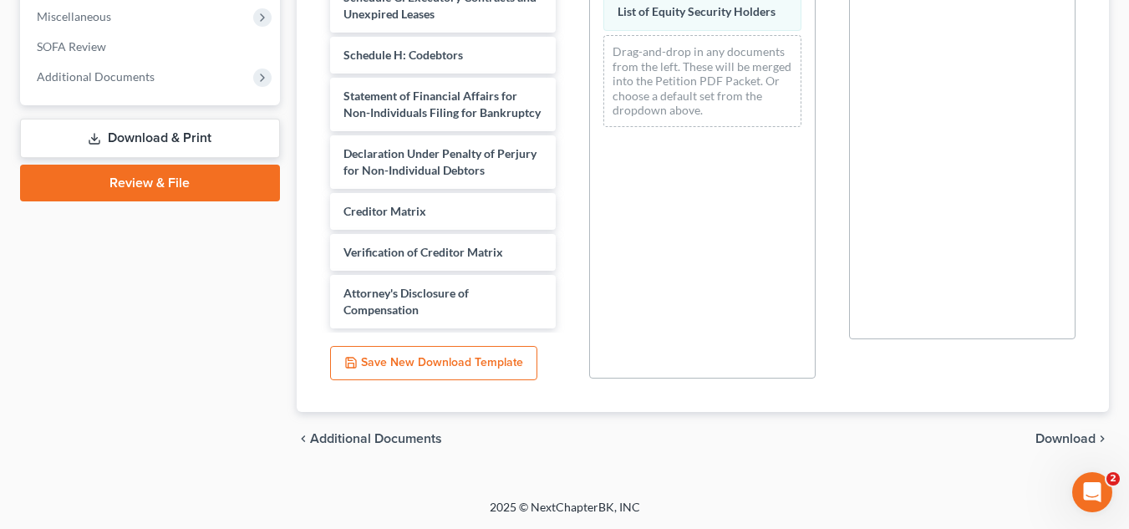
click at [1063, 434] on span "Download" at bounding box center [1065, 438] width 60 height 13
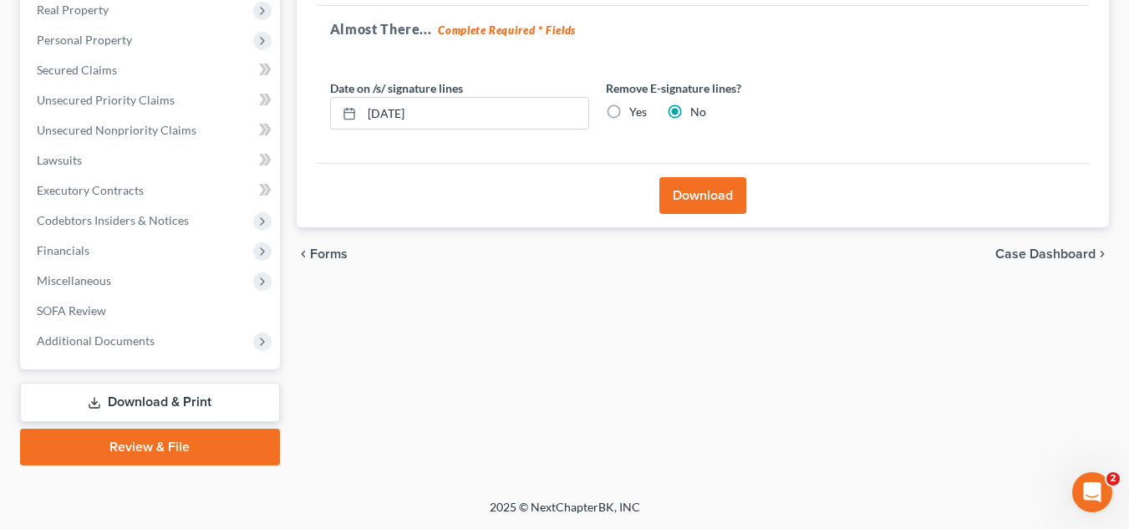
scroll to position [269, 0]
click at [710, 200] on button "Download" at bounding box center [702, 195] width 87 height 37
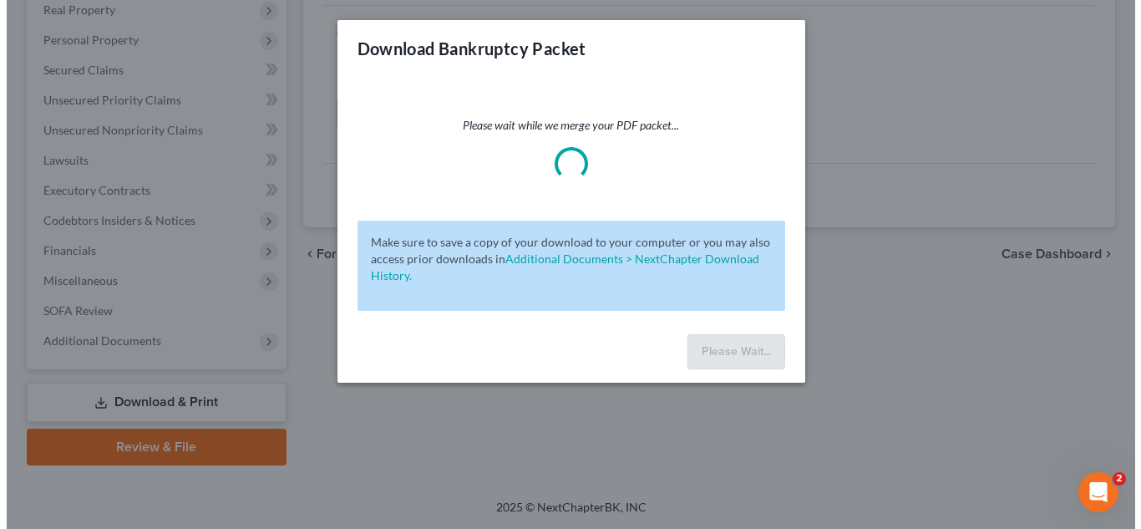
scroll to position [239, 0]
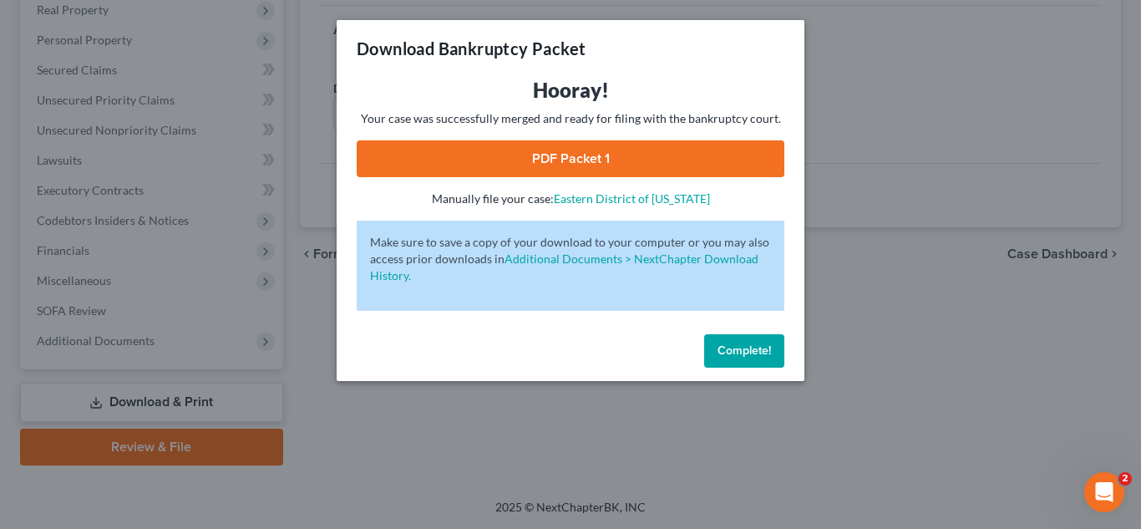
click at [602, 153] on link "PDF Packet 1" at bounding box center [571, 158] width 428 height 37
click at [656, 149] on link "PDF Packet 1" at bounding box center [571, 158] width 428 height 37
click at [731, 348] on span "Complete!" at bounding box center [744, 350] width 53 height 14
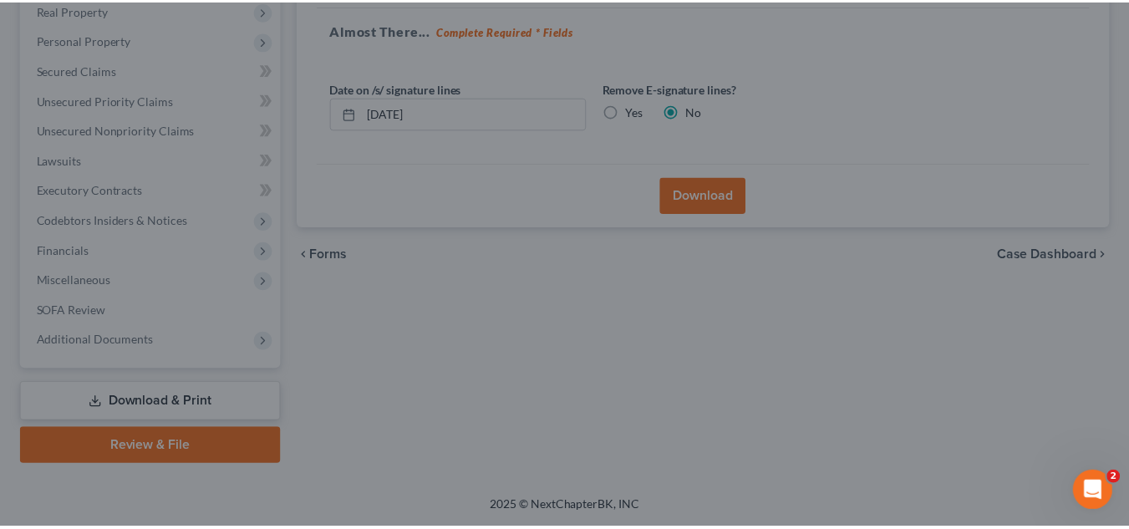
scroll to position [269, 0]
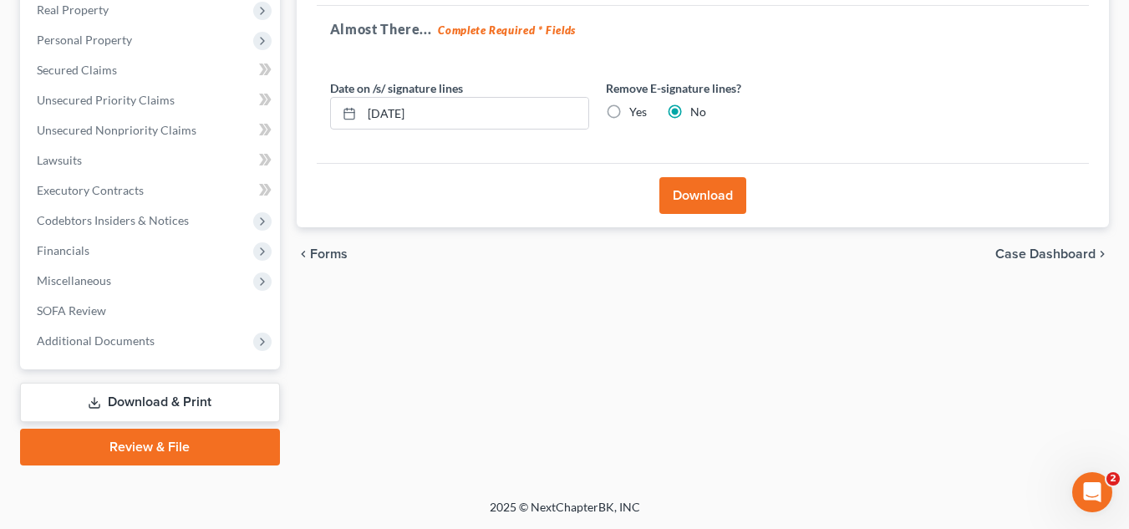
click at [234, 408] on link "Download & Print" at bounding box center [150, 402] width 260 height 39
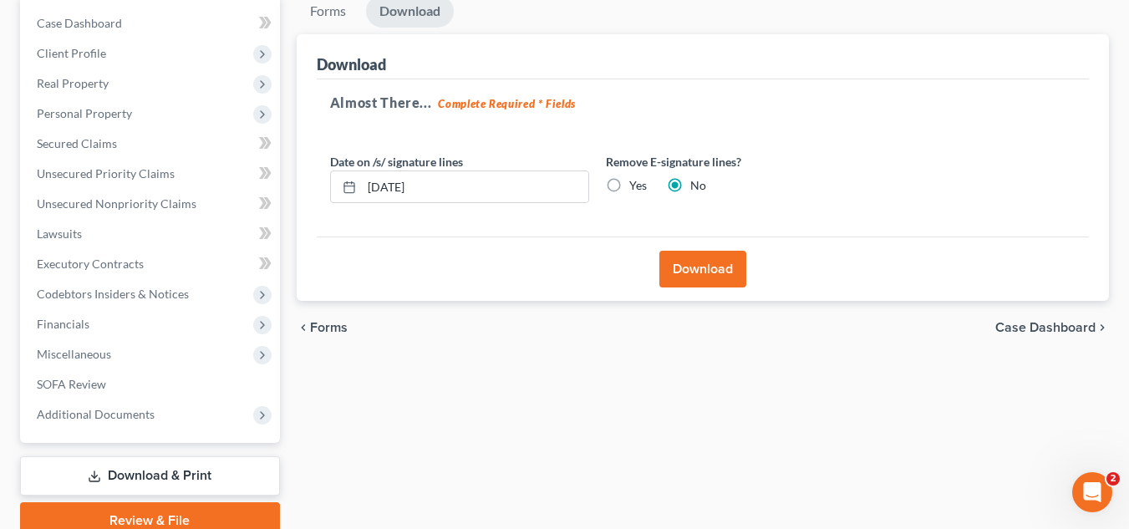
scroll to position [227, 0]
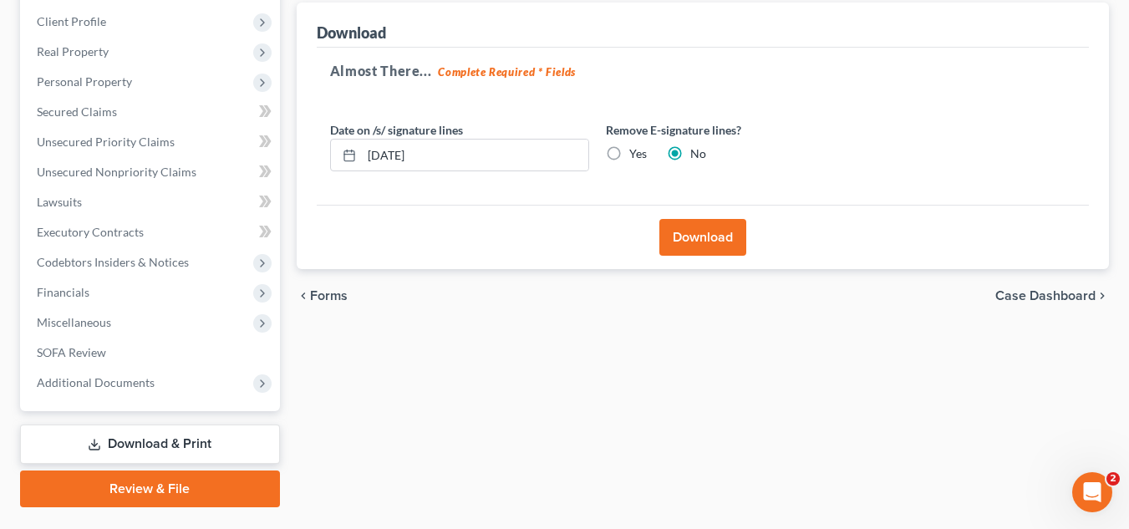
click at [130, 450] on link "Download & Print" at bounding box center [150, 443] width 260 height 39
click at [97, 353] on span "SOFA Review" at bounding box center [71, 352] width 69 height 14
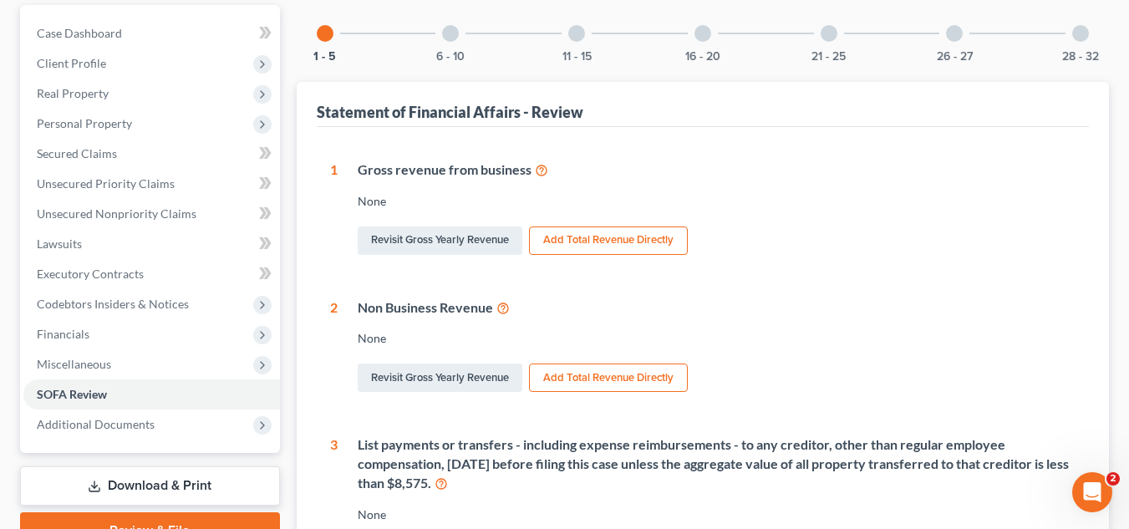
scroll to position [236, 0]
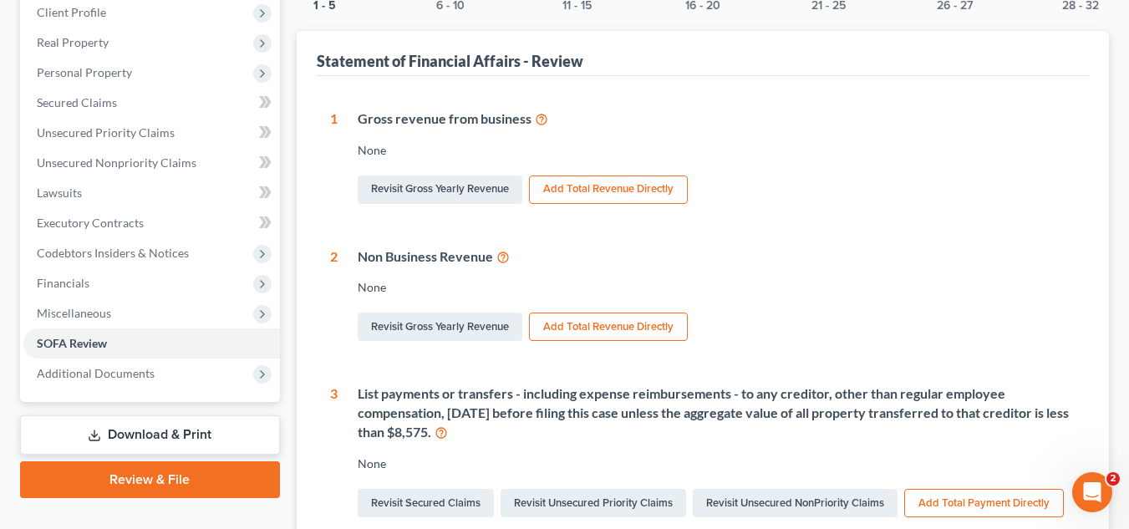
click at [202, 427] on link "Download & Print" at bounding box center [150, 434] width 260 height 39
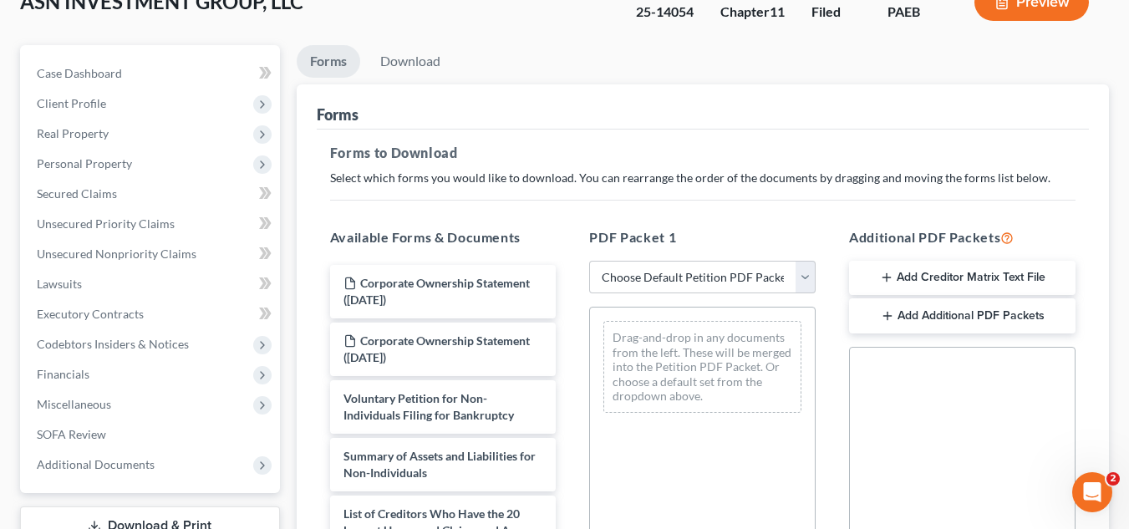
scroll to position [167, 0]
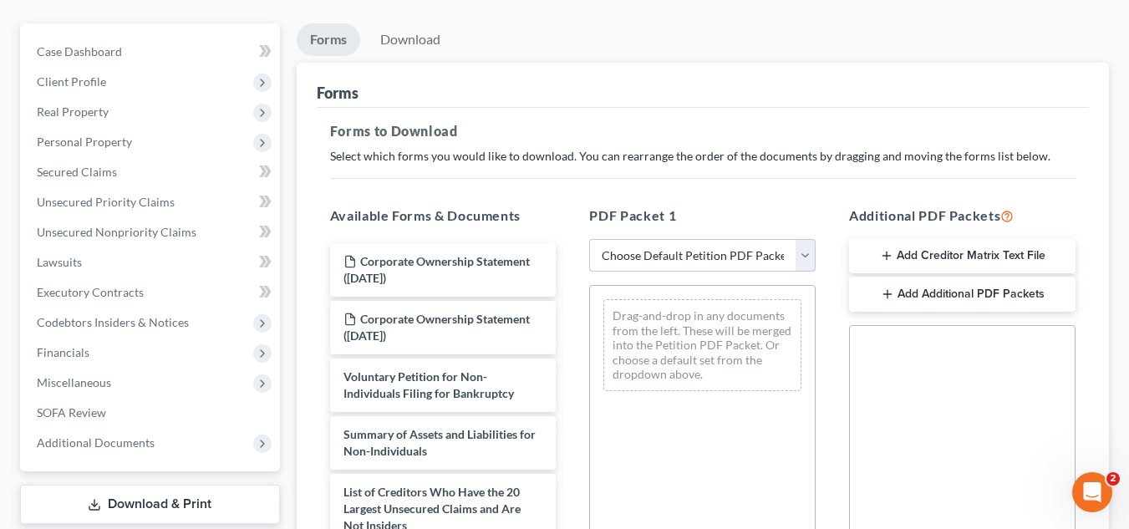
click at [657, 257] on select "Choose Default Petition PDF Packet Complete Bankruptcy Petition (all forms and …" at bounding box center [702, 255] width 226 height 33
select select "2"
click at [589, 239] on select "Choose Default Petition PDF Packet Complete Bankruptcy Petition (all forms and …" at bounding box center [702, 255] width 226 height 33
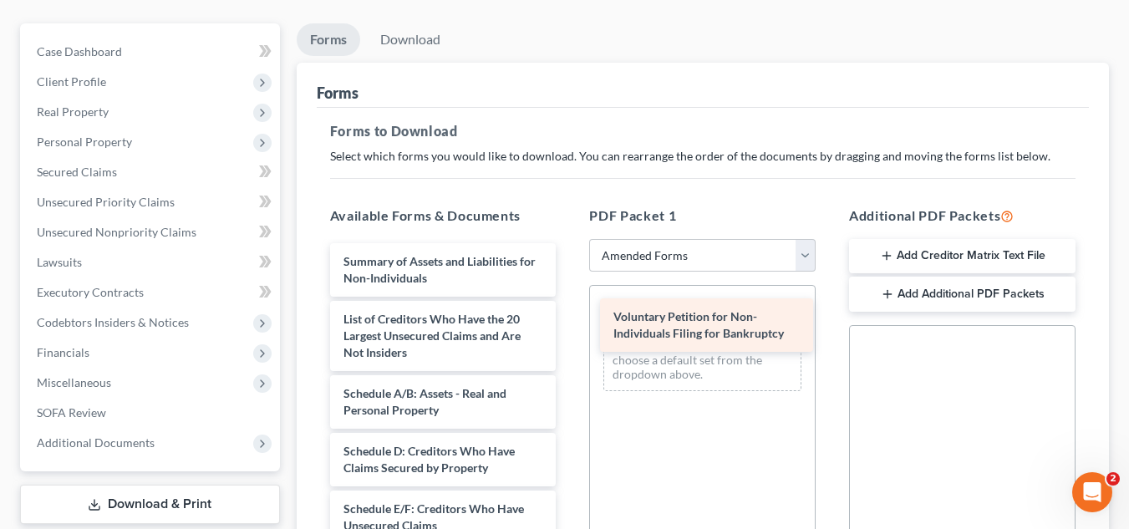
drag, startPoint x: 501, startPoint y: 269, endPoint x: 764, endPoint y: 328, distance: 269.6
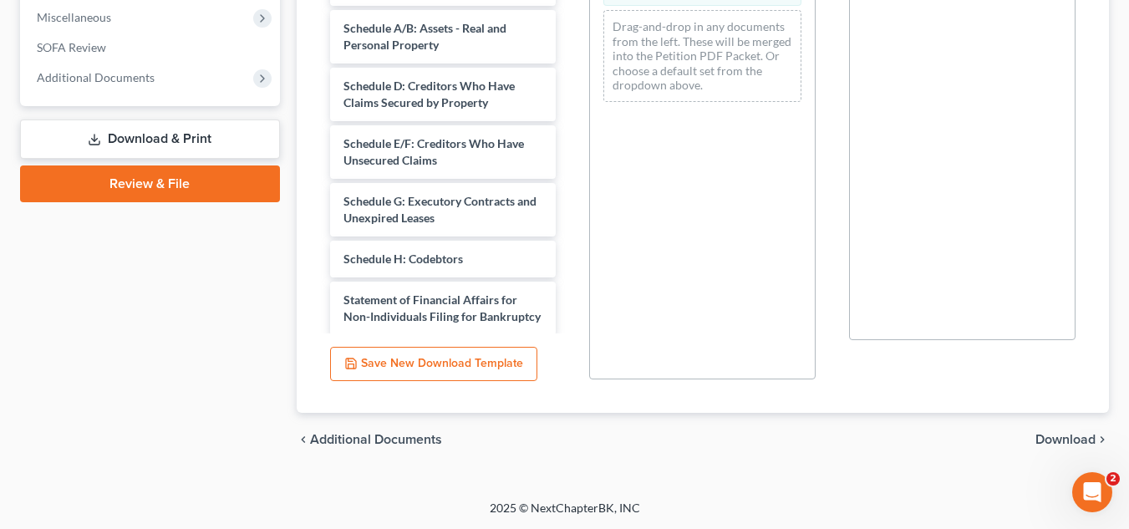
scroll to position [533, 0]
click at [1064, 437] on span "Download" at bounding box center [1065, 438] width 60 height 13
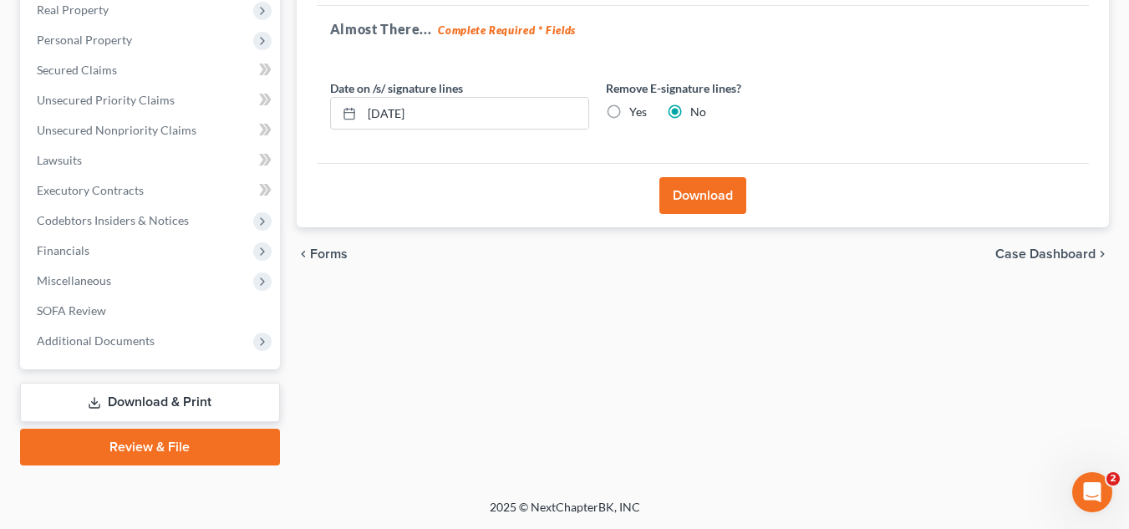
click at [727, 211] on button "Download" at bounding box center [702, 195] width 87 height 37
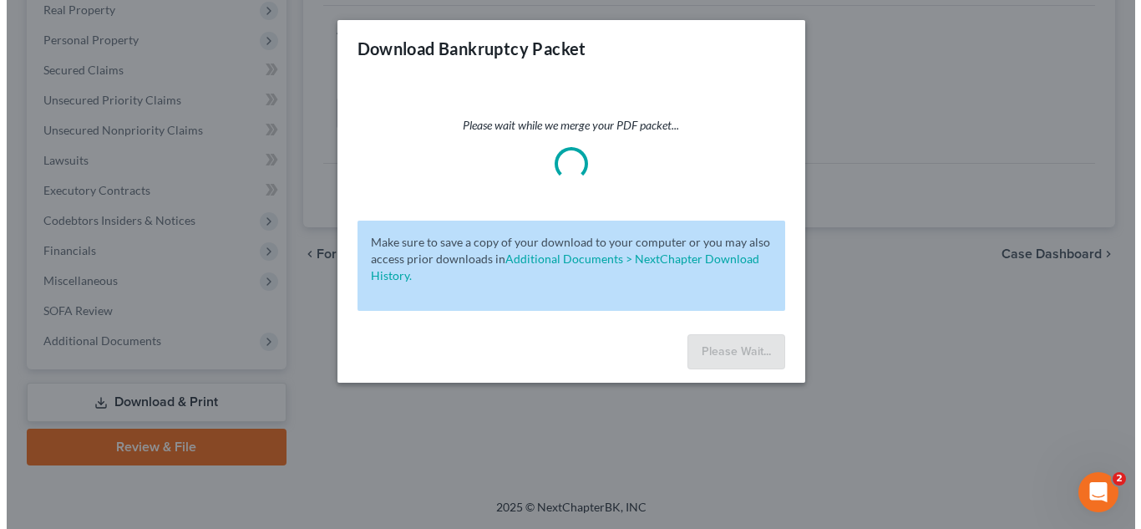
scroll to position [239, 0]
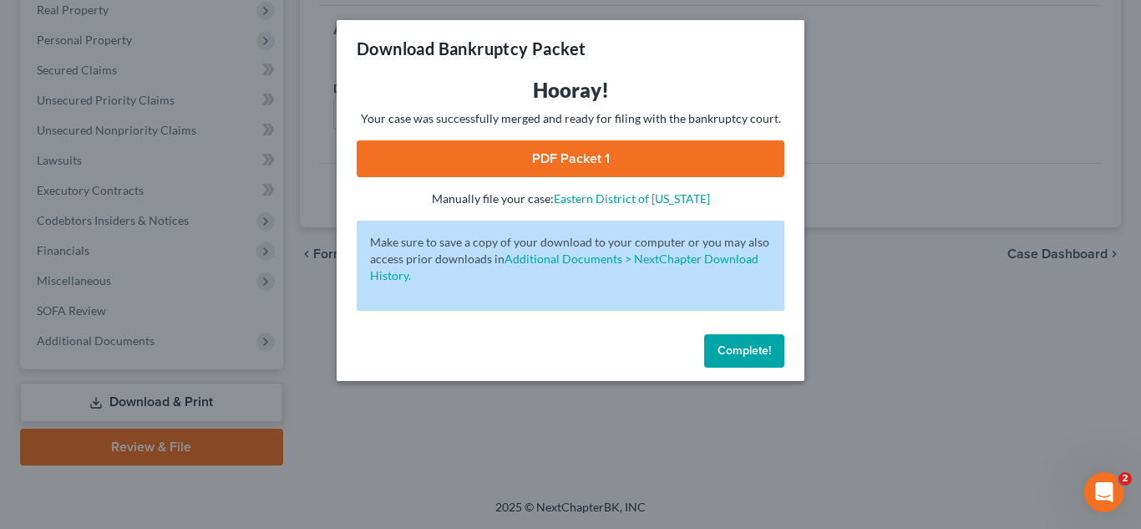
click at [653, 168] on link "PDF Packet 1" at bounding box center [571, 158] width 428 height 37
click at [712, 347] on button "Complete!" at bounding box center [744, 350] width 80 height 33
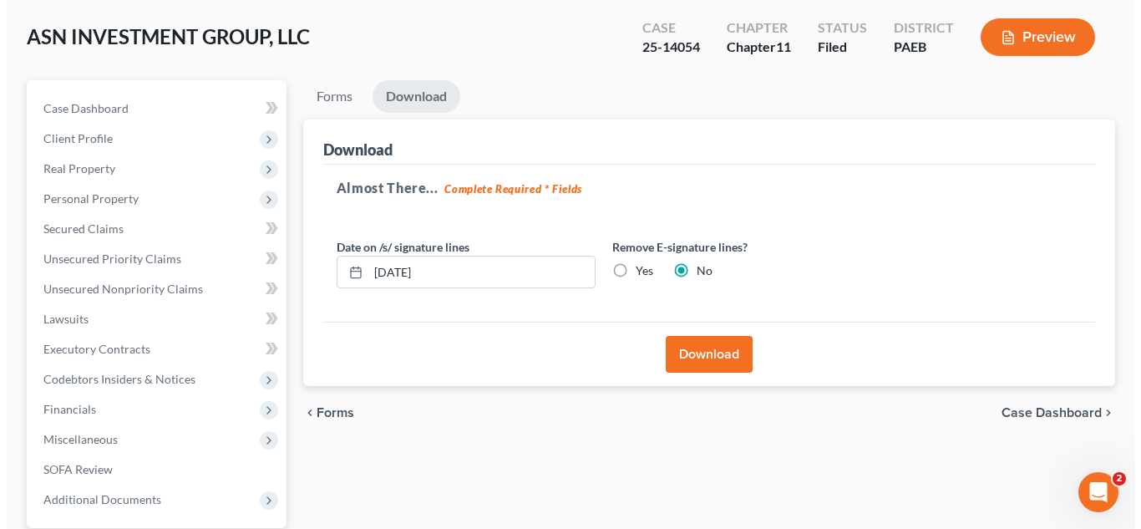
scroll to position [0, 0]
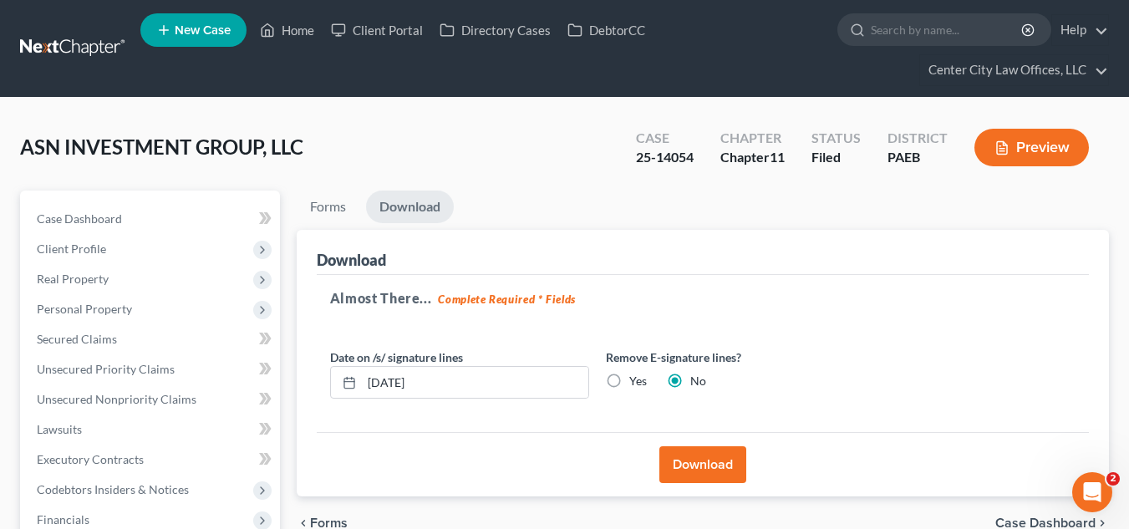
click at [1040, 132] on button "Preview" at bounding box center [1031, 148] width 114 height 38
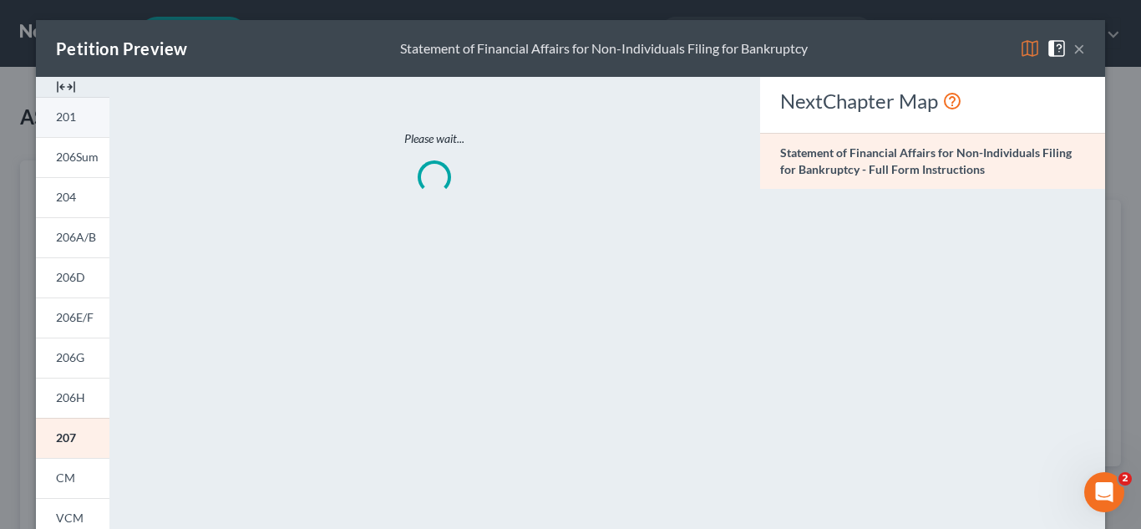
click at [66, 115] on span "201" at bounding box center [66, 116] width 20 height 14
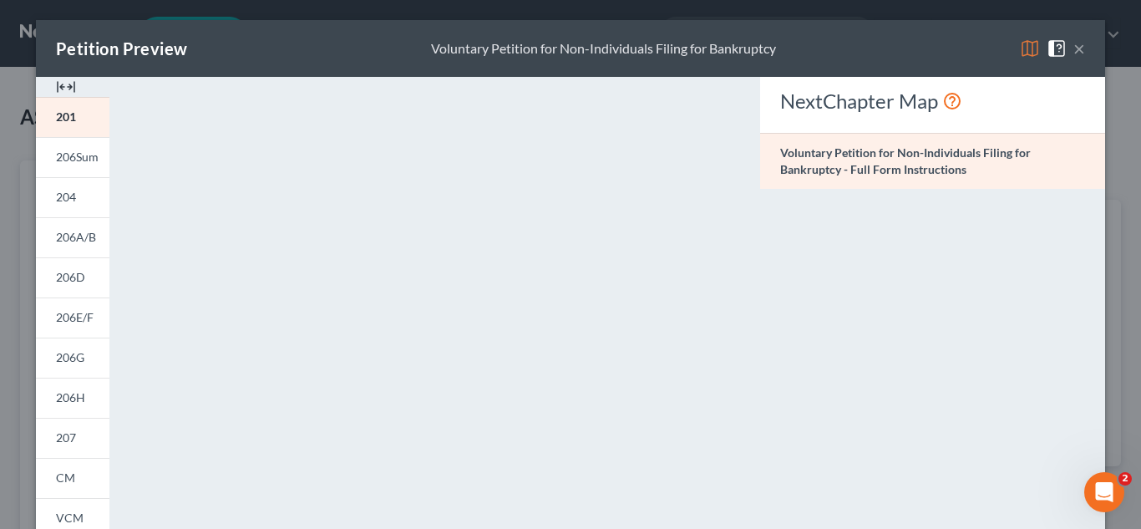
click at [1075, 55] on button "×" at bounding box center [1080, 48] width 12 height 20
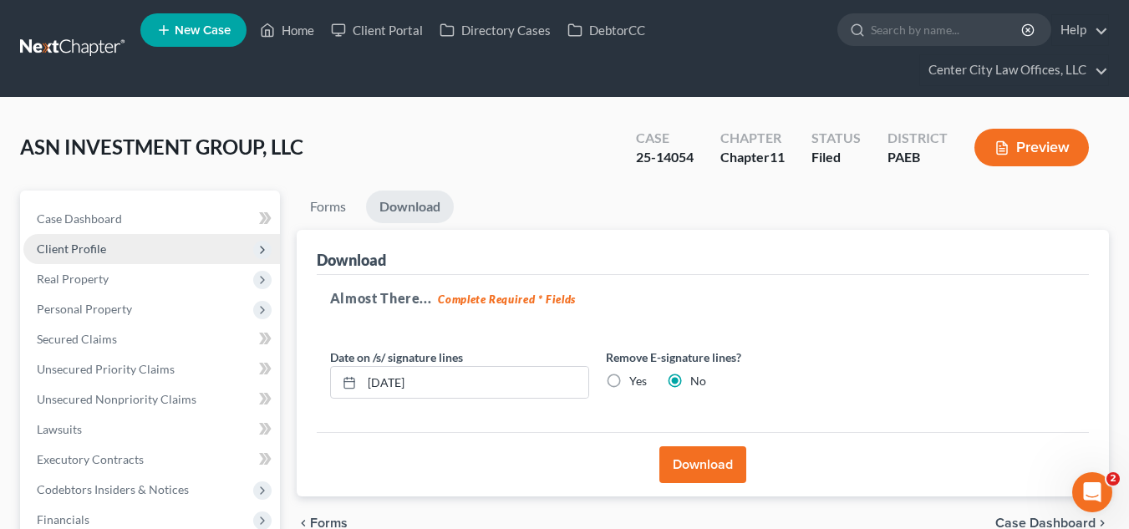
click at [69, 256] on span "Client Profile" at bounding box center [151, 249] width 257 height 30
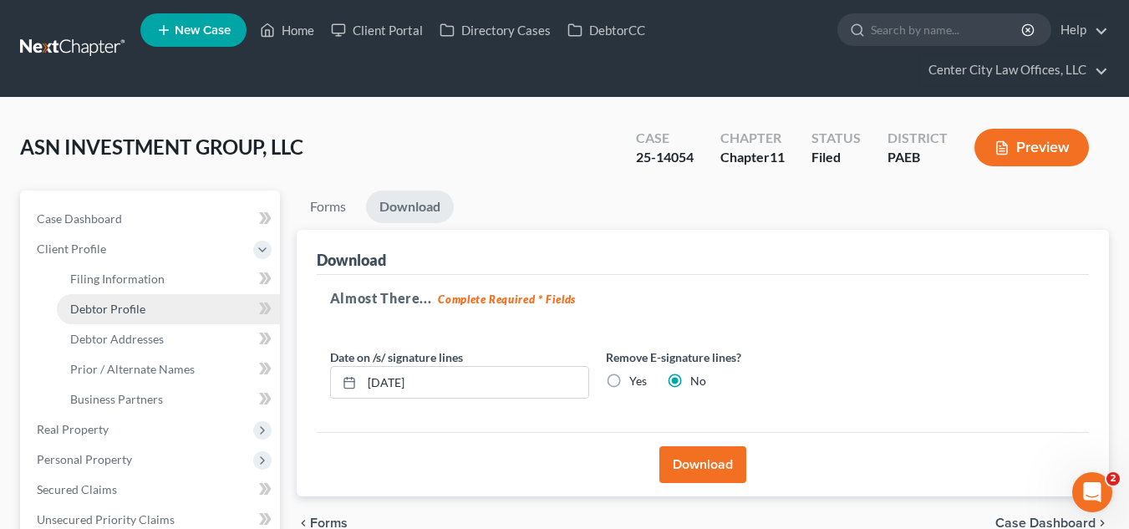
click at [81, 311] on span "Debtor Profile" at bounding box center [107, 309] width 75 height 14
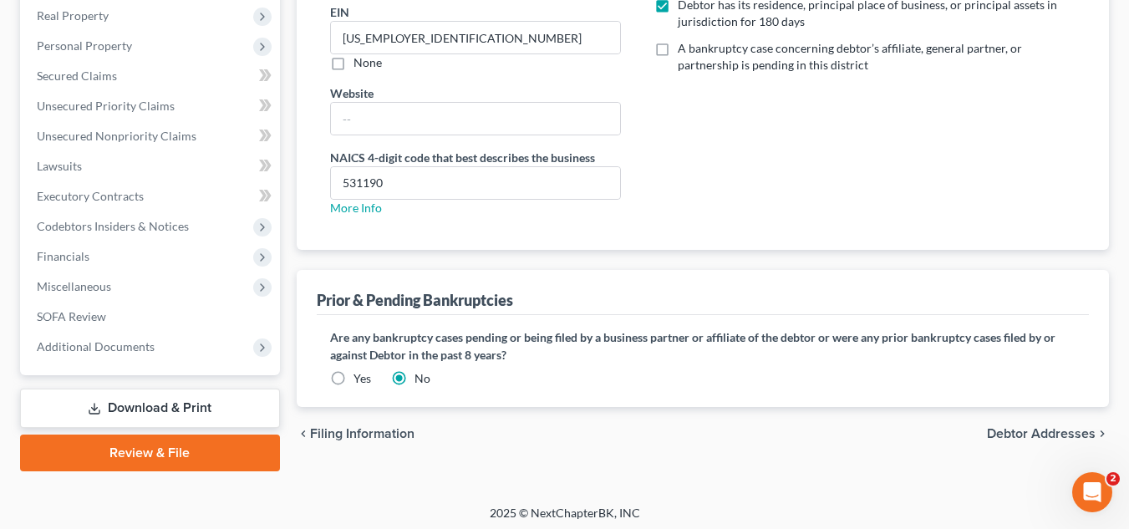
scroll to position [419, 0]
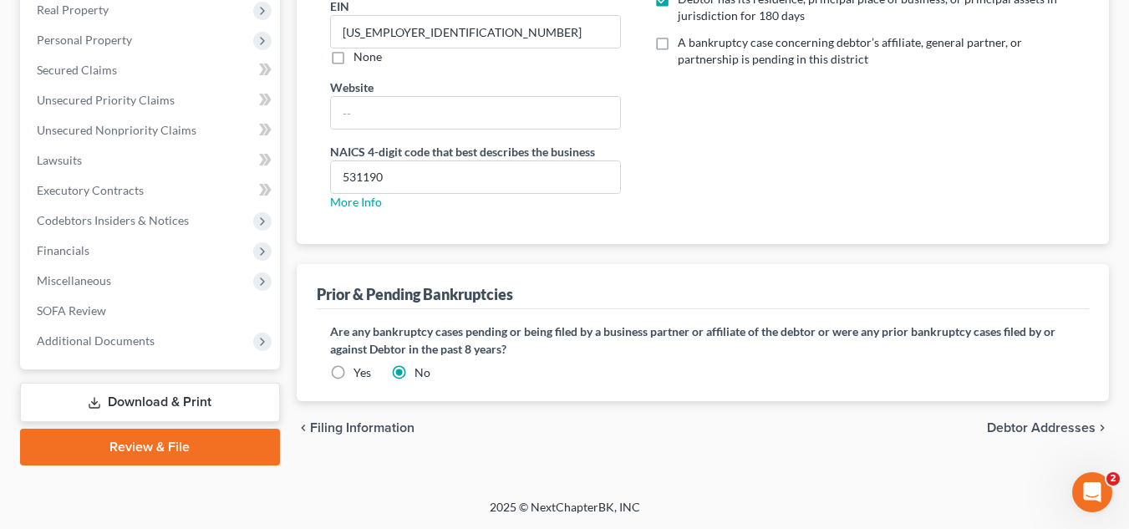
click at [353, 371] on label "Yes" at bounding box center [362, 372] width 18 height 17
click at [360, 371] on input "Yes" at bounding box center [365, 369] width 11 height 11
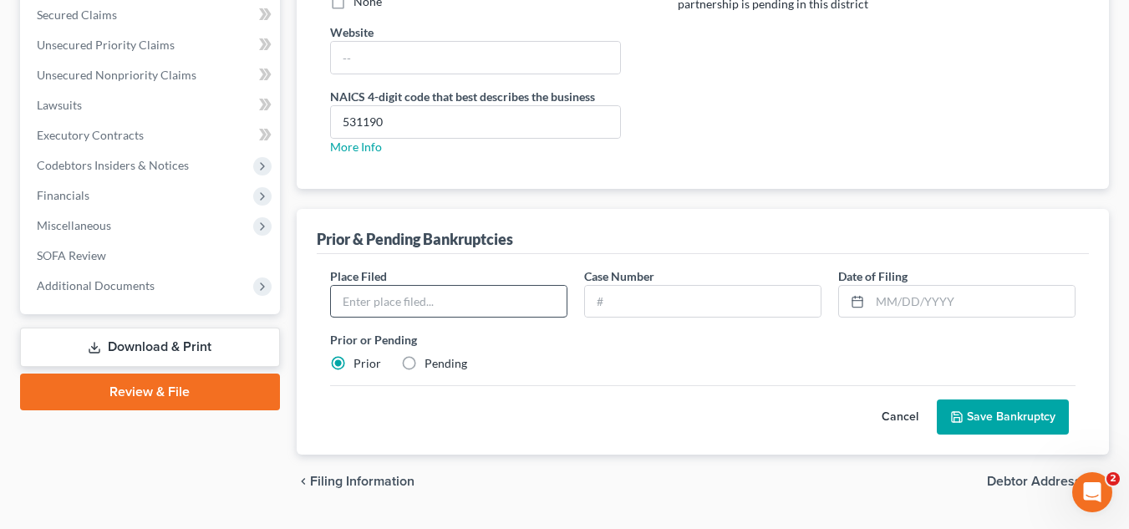
scroll to position [475, 0]
click at [358, 480] on span "Filing Information" at bounding box center [362, 480] width 104 height 13
select select "3"
select select "1"
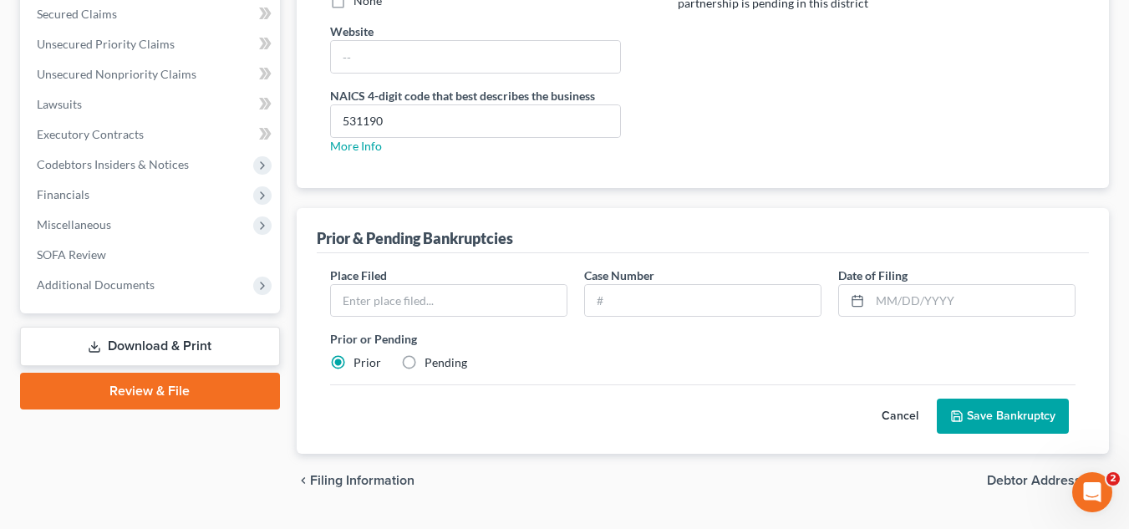
select select "67"
select select "0"
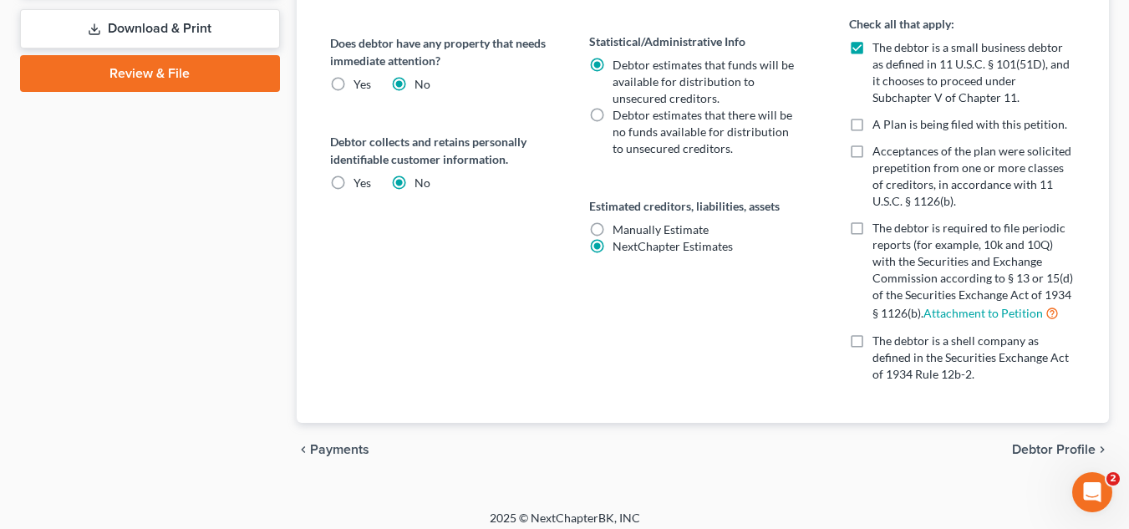
scroll to position [804, 0]
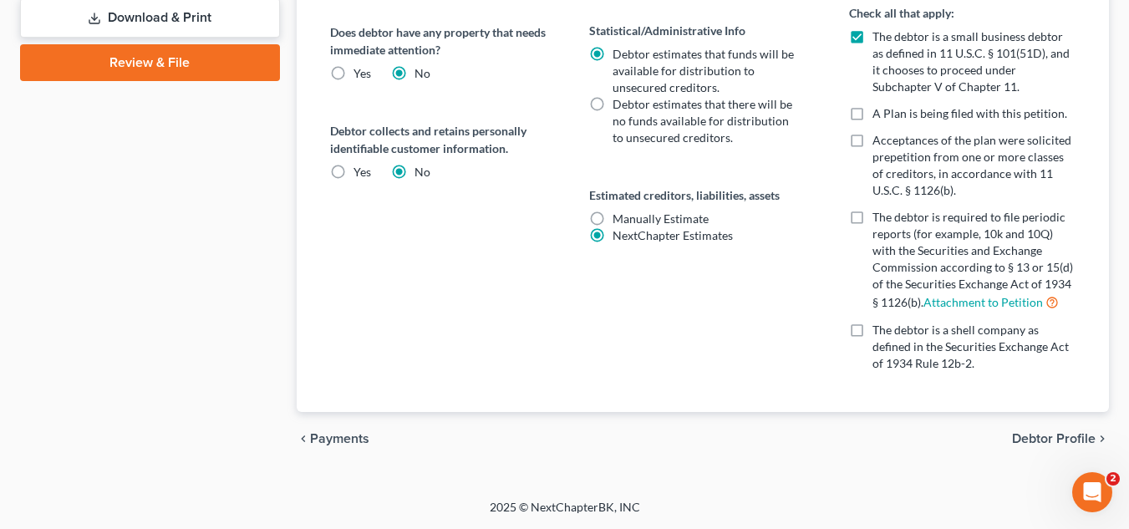
click at [1052, 437] on span "Debtor Profile" at bounding box center [1054, 438] width 84 height 13
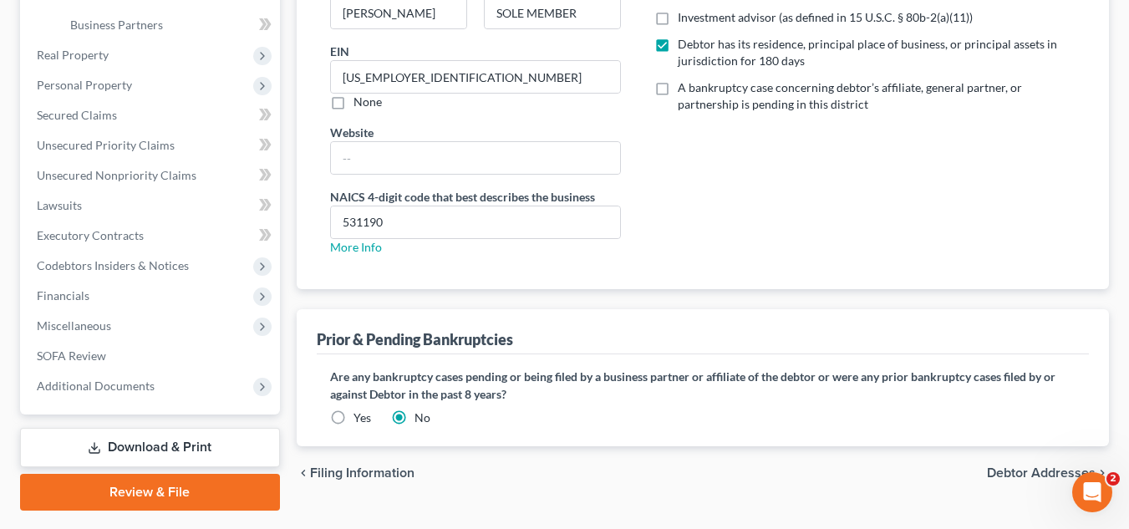
scroll to position [418, 0]
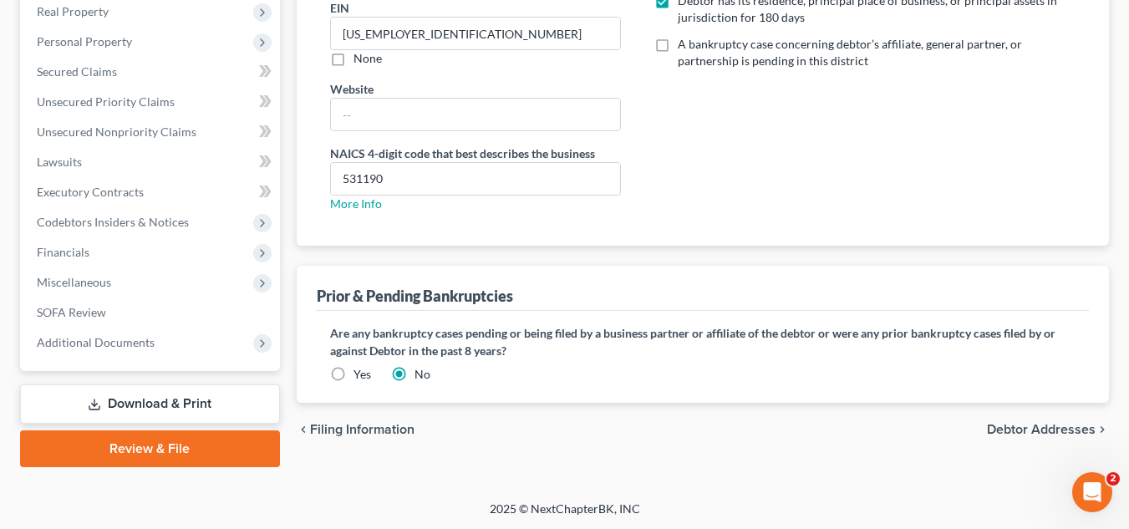
click at [353, 375] on label "Yes" at bounding box center [362, 374] width 18 height 17
click at [360, 375] on input "Yes" at bounding box center [365, 371] width 11 height 11
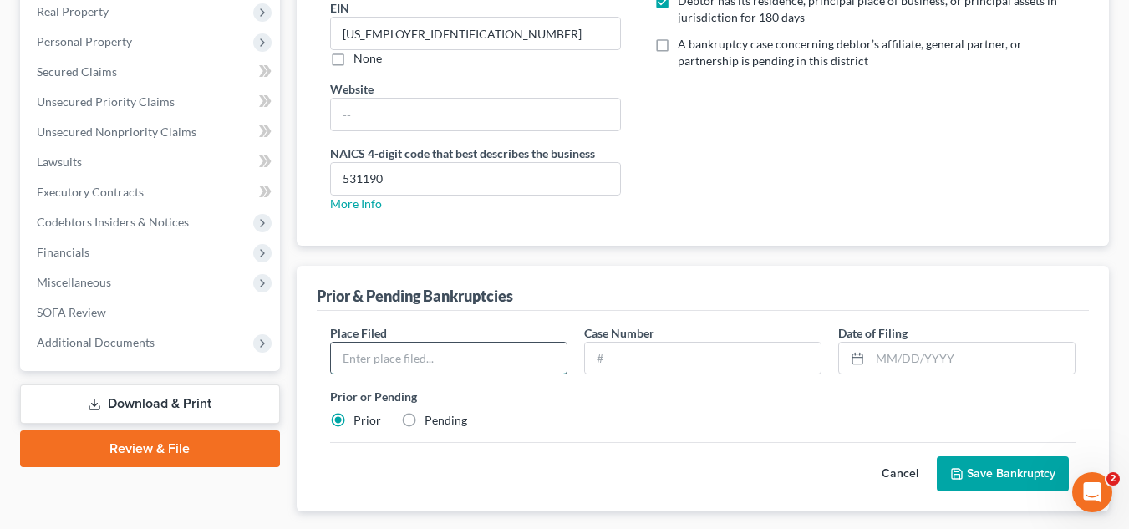
click at [444, 359] on input "text" at bounding box center [449, 359] width 236 height 32
type input "EASTERN DISTRICT OF OF [GEOGRAPHIC_DATA]"
click at [628, 367] on input "text" at bounding box center [703, 359] width 236 height 32
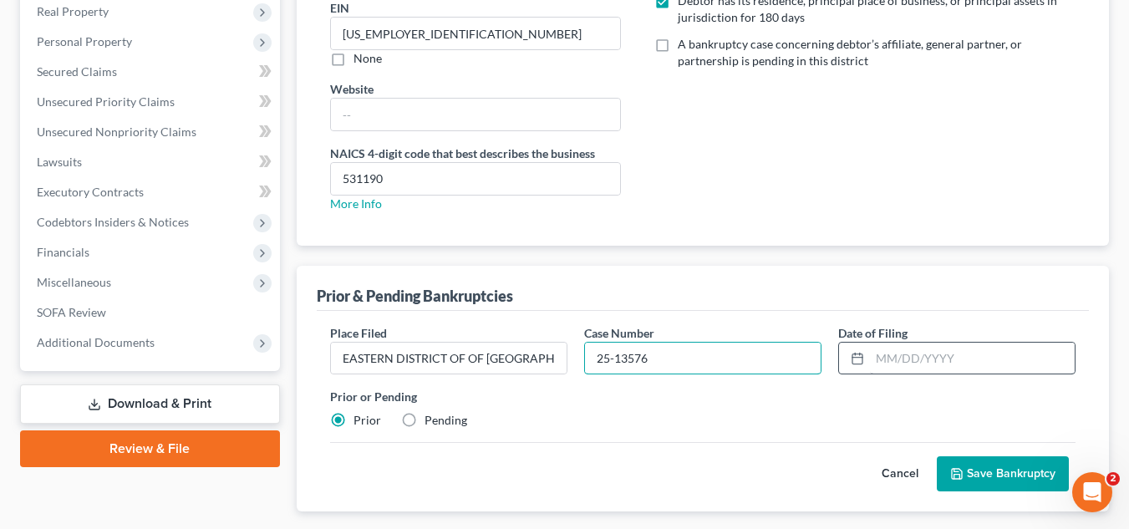
type input "25-13576"
click at [875, 360] on input "text" at bounding box center [972, 359] width 205 height 32
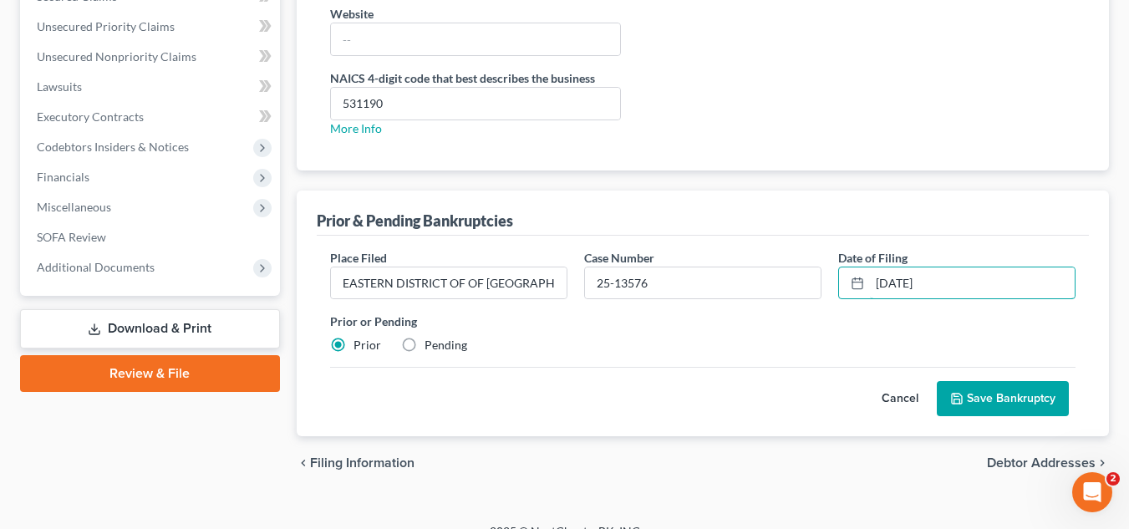
scroll to position [517, 0]
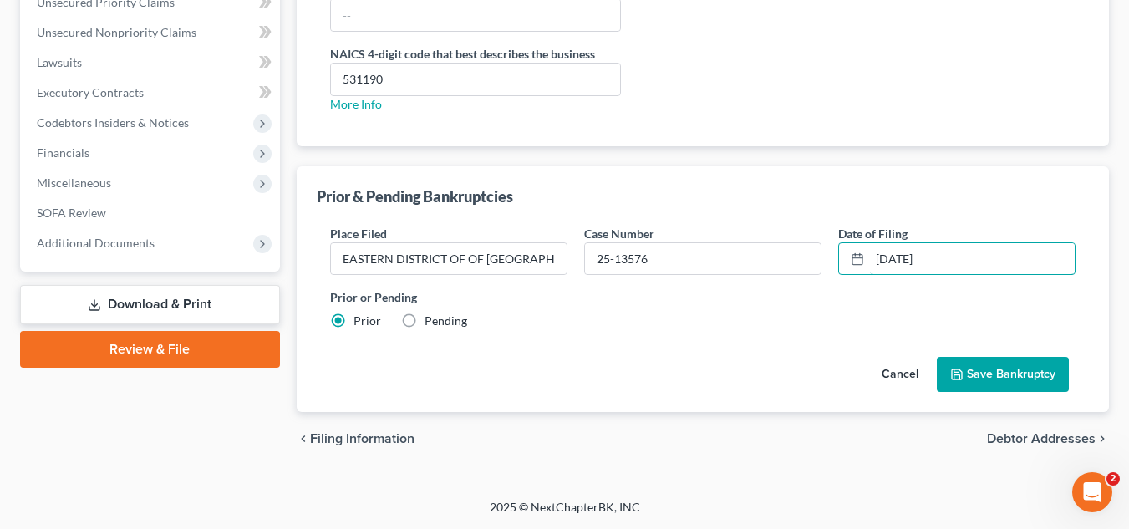
type input "[DATE]"
click at [1017, 378] on button "Save Bankruptcy" at bounding box center [1003, 374] width 132 height 35
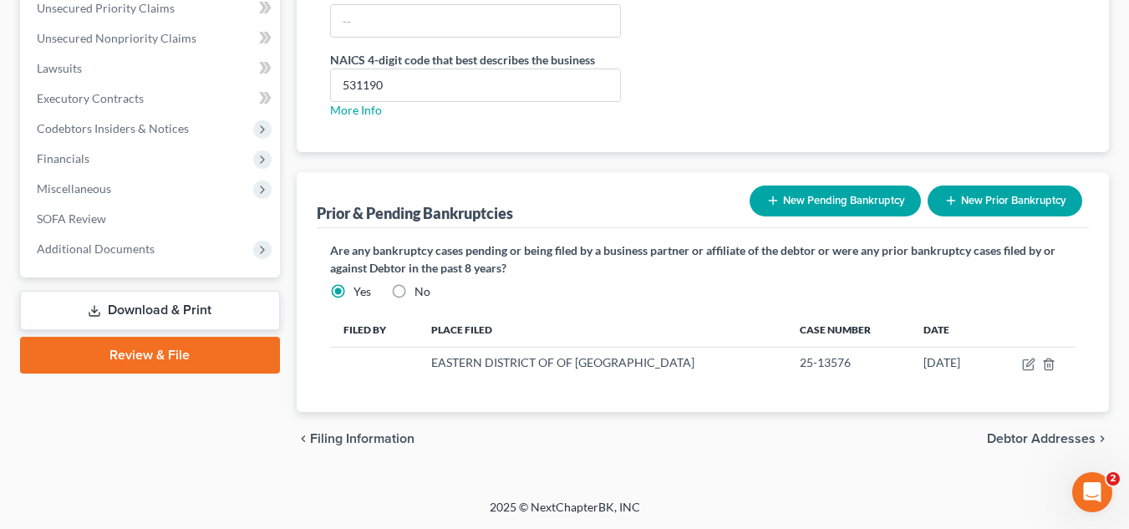
click at [1013, 437] on div "chevron_left Filing Information Debtor Addresses chevron_right" at bounding box center [703, 438] width 812 height 53
click at [1013, 437] on span "Debtor Addresses" at bounding box center [1041, 438] width 109 height 13
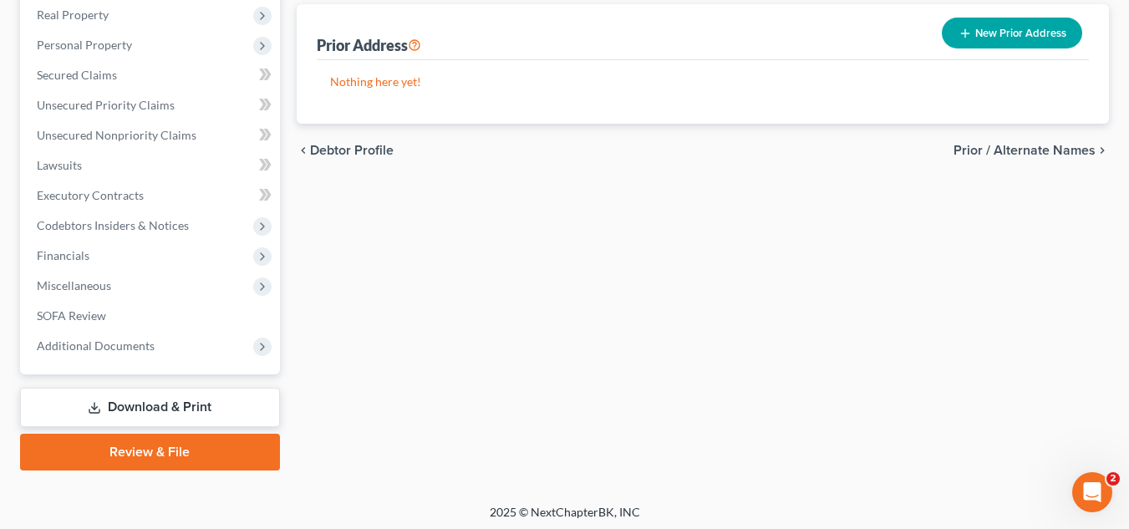
scroll to position [419, 0]
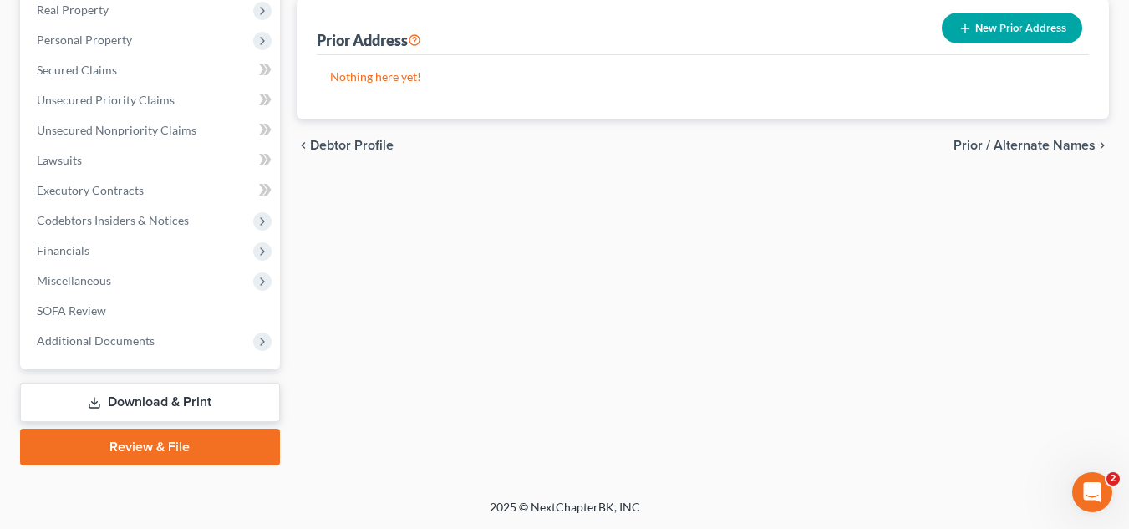
click at [175, 400] on link "Download & Print" at bounding box center [150, 402] width 260 height 39
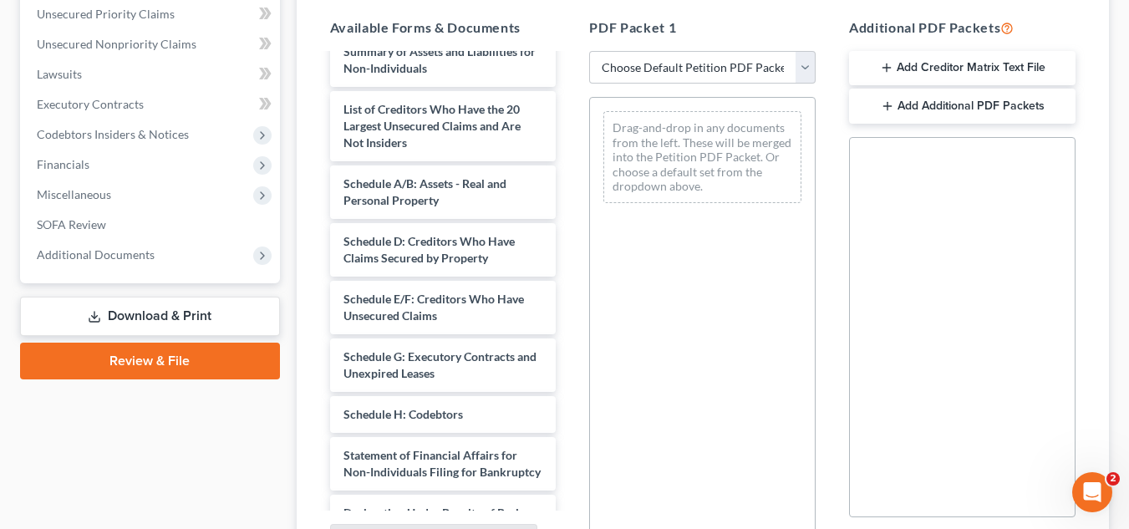
scroll to position [251, 0]
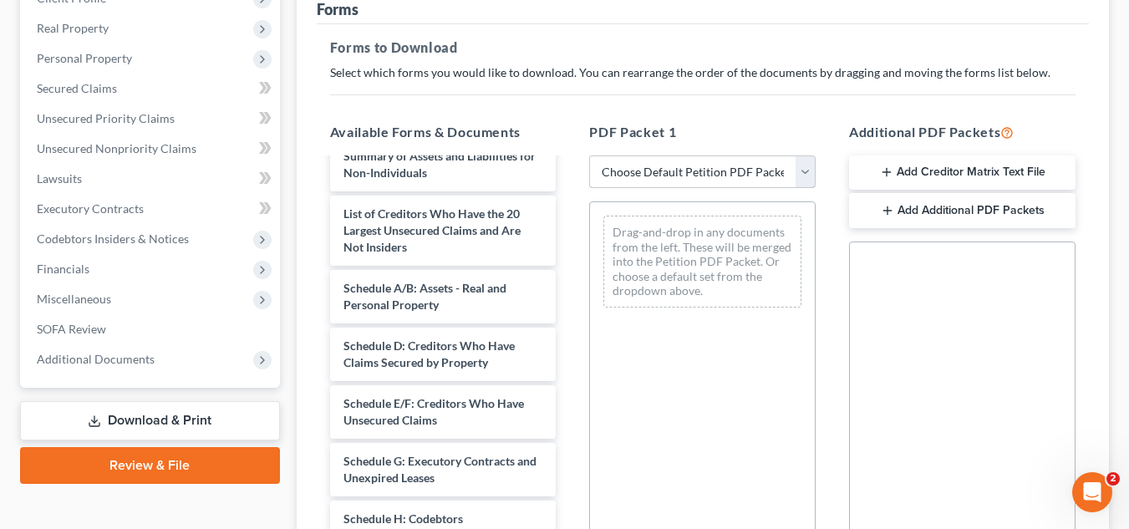
click at [775, 166] on select "Choose Default Petition PDF Packet Complete Bankruptcy Petition (all forms and …" at bounding box center [702, 171] width 226 height 33
select select "2"
click at [589, 155] on select "Choose Default Petition PDF Packet Complete Bankruptcy Petition (all forms and …" at bounding box center [702, 171] width 226 height 33
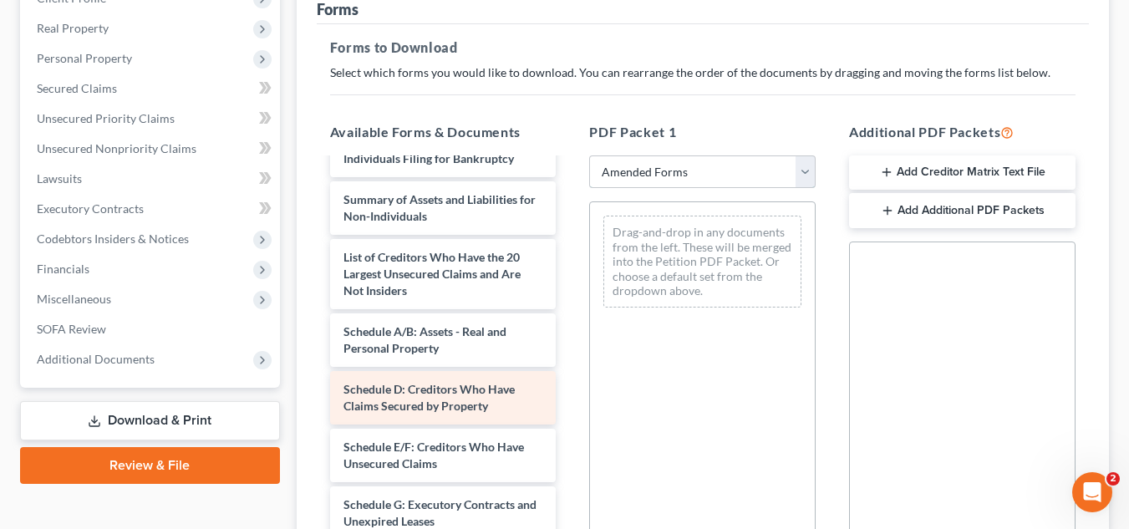
scroll to position [0, 0]
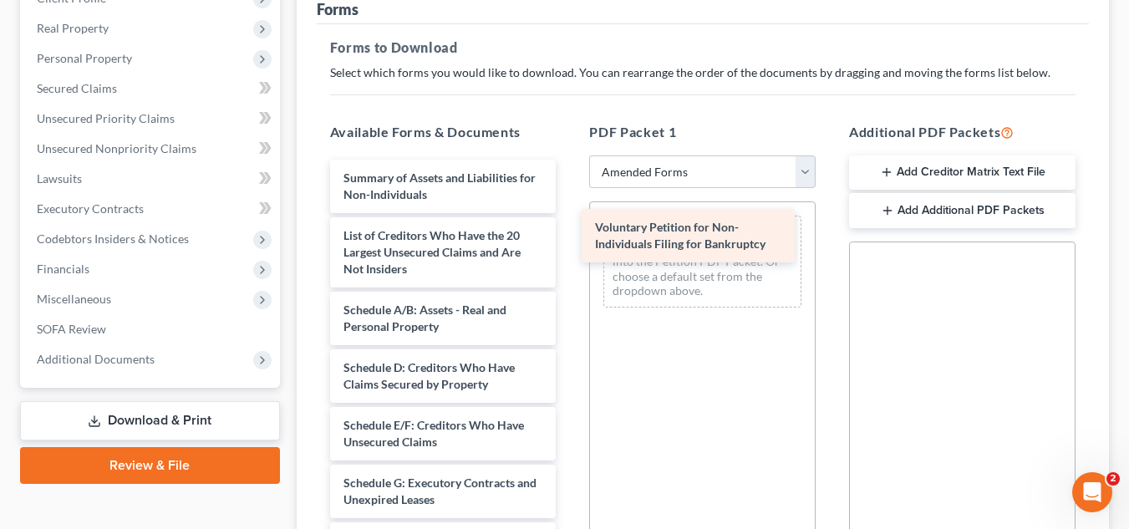
drag, startPoint x: 456, startPoint y: 183, endPoint x: 708, endPoint y: 232, distance: 256.3
click at [570, 232] on div "Voluntary Petition for Non-Individuals Filing for Bankruptcy Voluntary Petition…" at bounding box center [443, 507] width 253 height 695
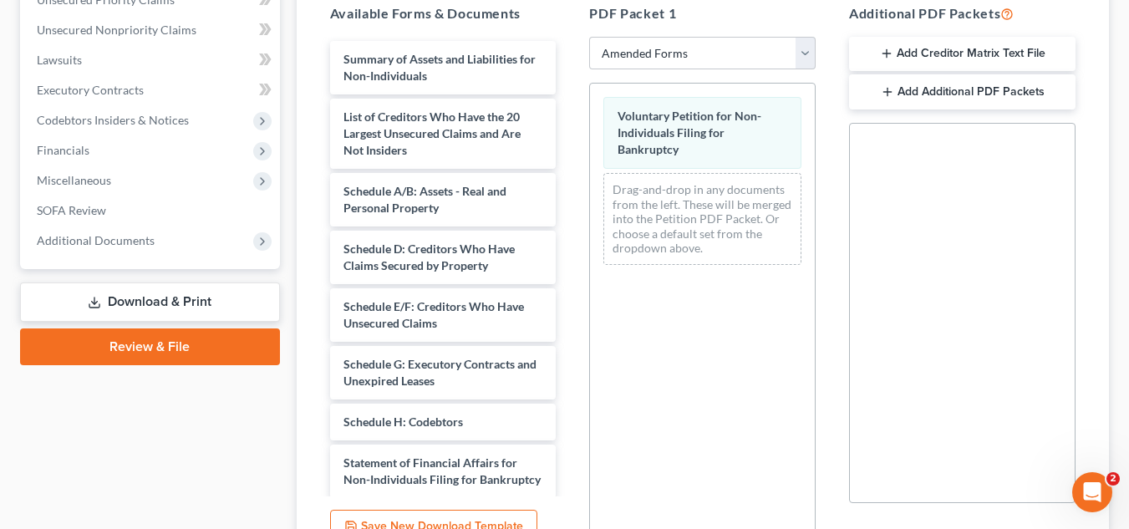
scroll to position [533, 0]
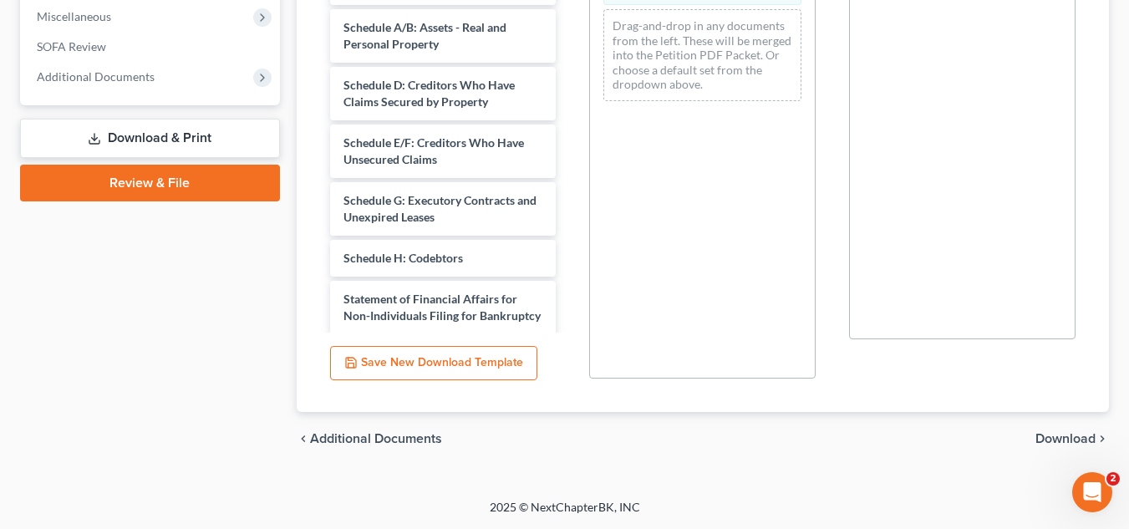
click at [1060, 441] on span "Download" at bounding box center [1065, 438] width 60 height 13
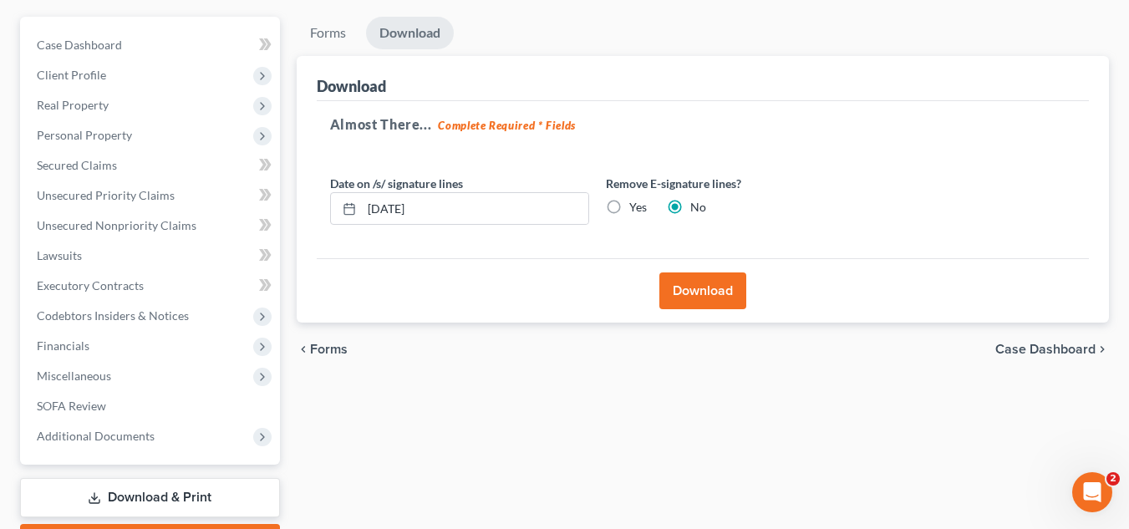
scroll to position [171, 0]
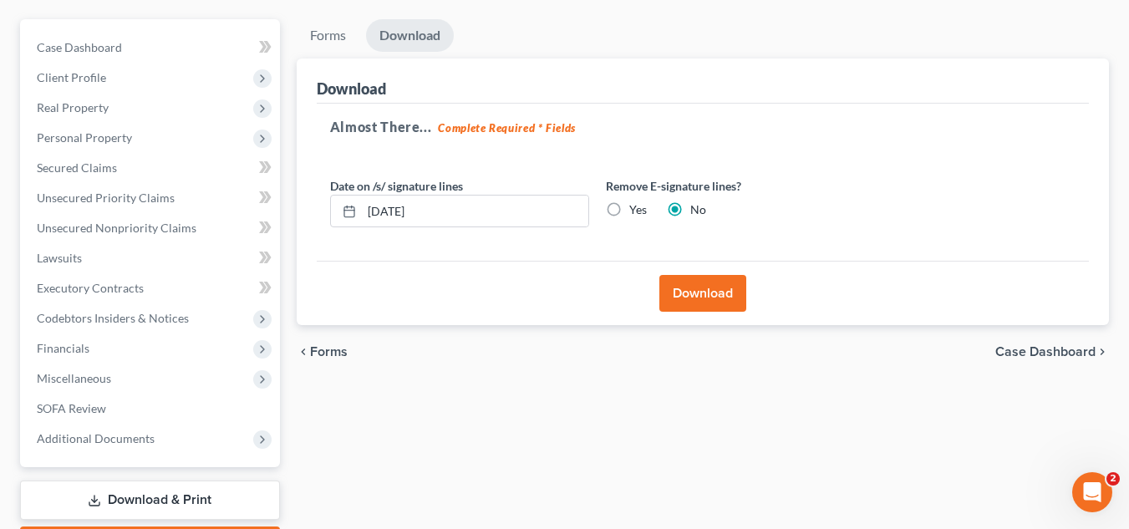
click at [692, 298] on button "Download" at bounding box center [702, 293] width 87 height 37
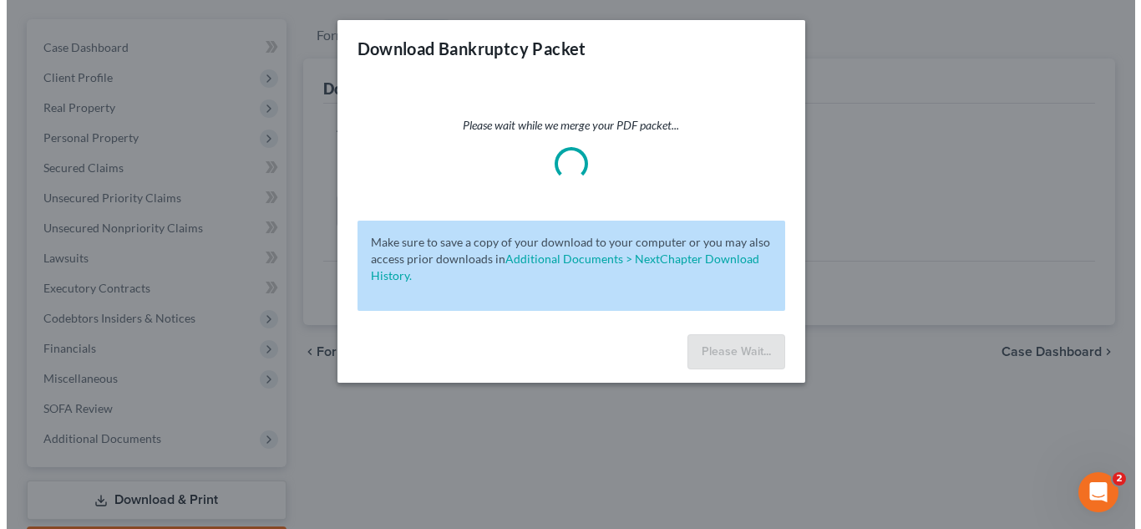
scroll to position [141, 0]
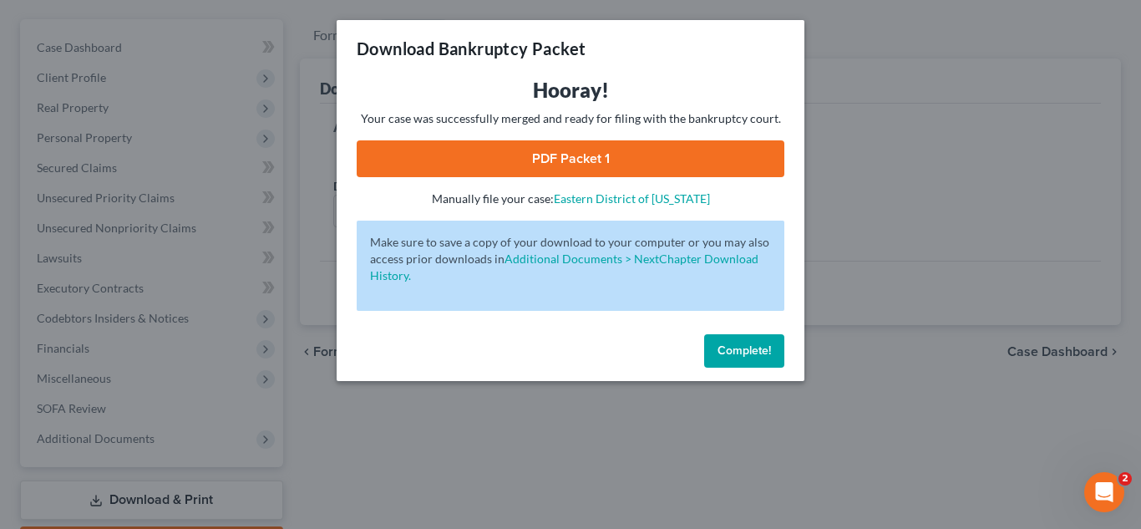
click at [607, 156] on link "PDF Packet 1" at bounding box center [571, 158] width 428 height 37
click at [719, 354] on span "Complete!" at bounding box center [744, 350] width 53 height 14
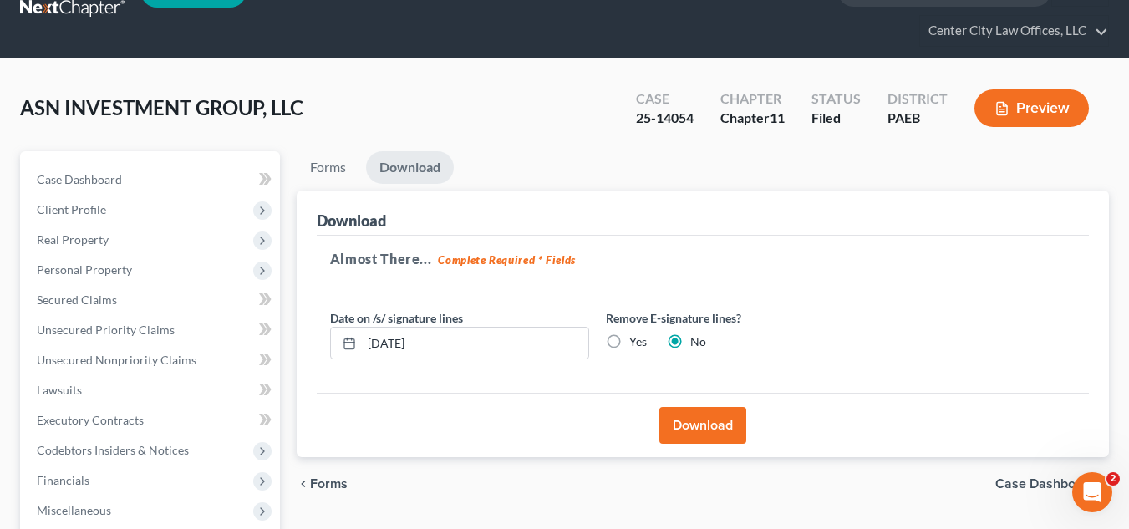
scroll to position [0, 0]
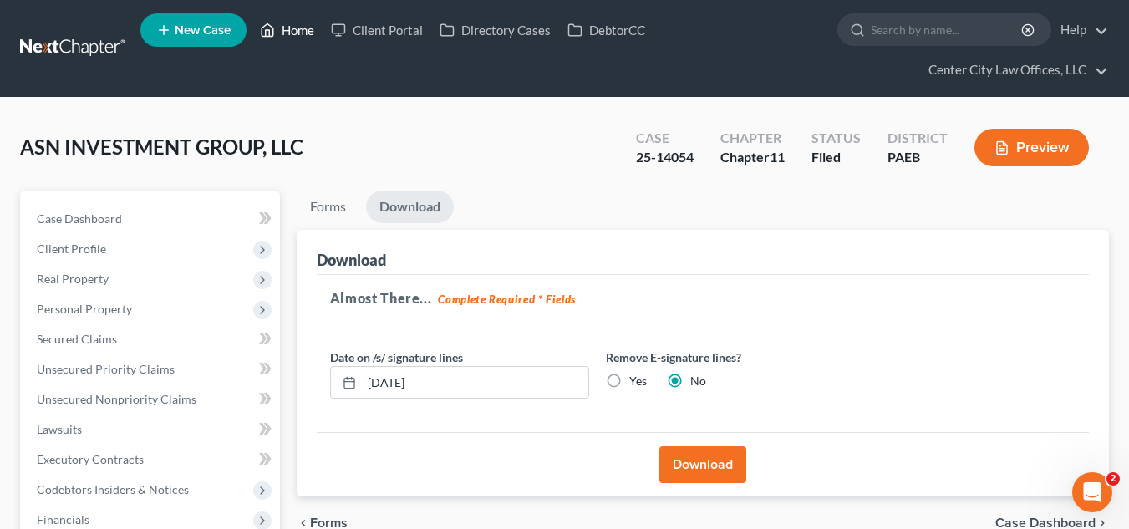
click at [282, 26] on link "Home" at bounding box center [287, 30] width 71 height 30
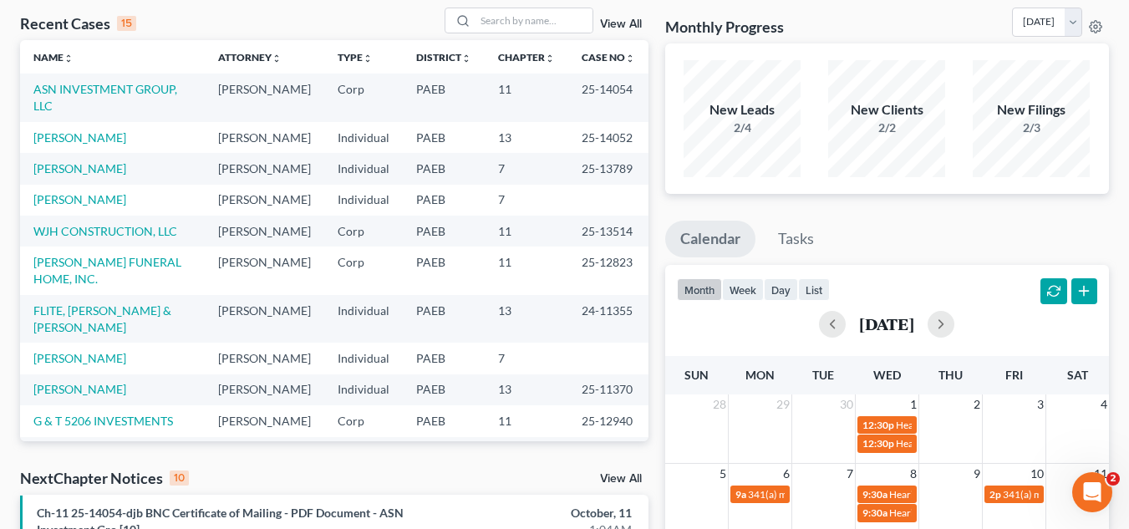
scroll to position [111, 0]
click at [1092, 491] on icon "Open Intercom Messenger" at bounding box center [1090, 490] width 28 height 28
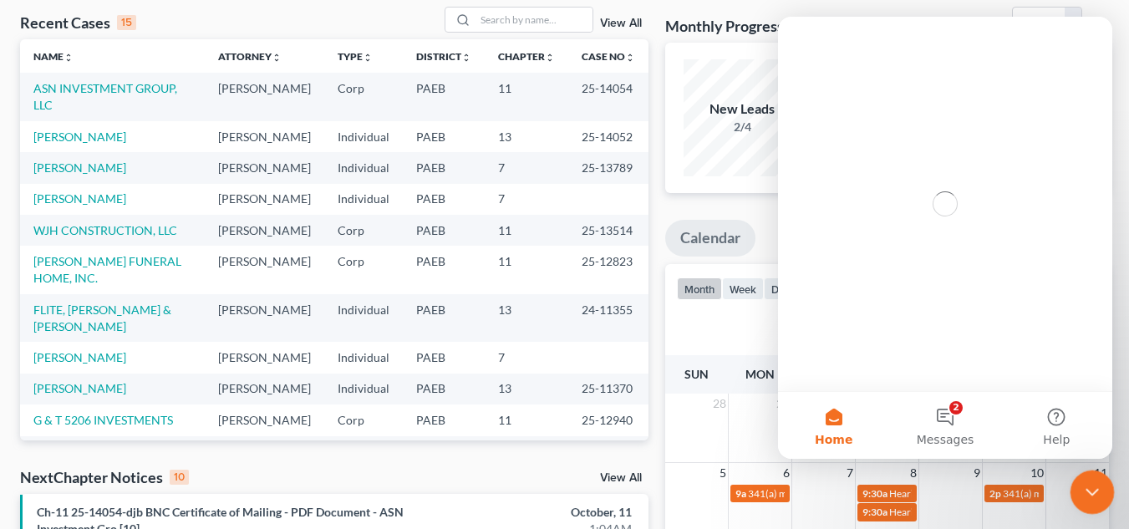
scroll to position [0, 0]
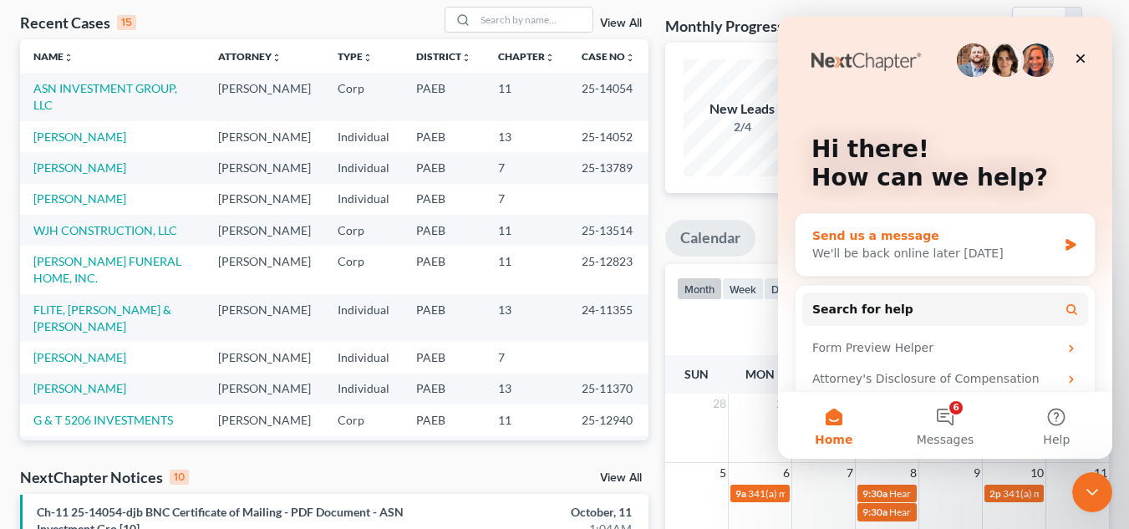
click at [903, 236] on div "Send us a message" at bounding box center [934, 236] width 245 height 18
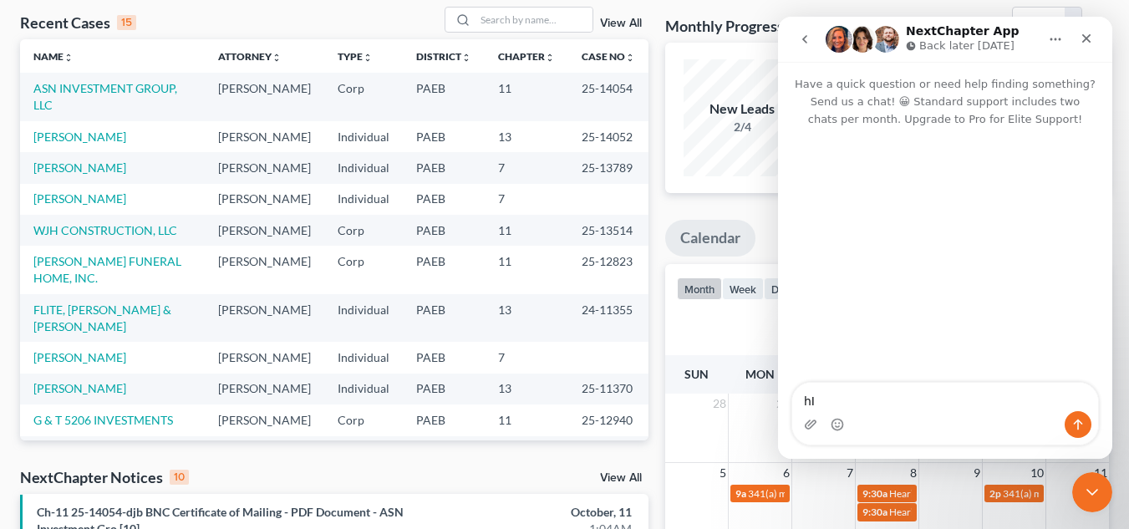
type textarea "h"
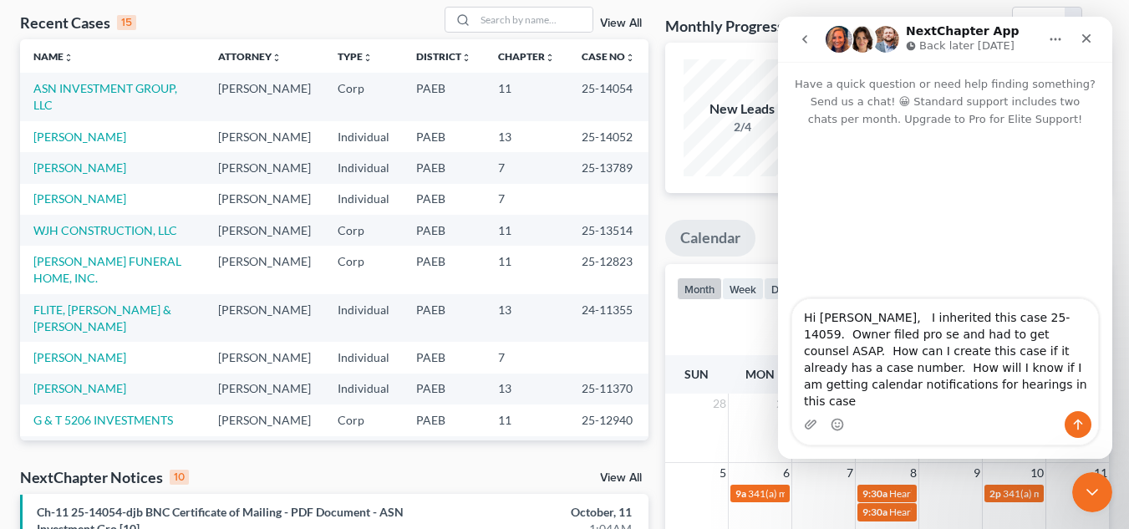
type textarea "Hi [PERSON_NAME], I inherited this case 25-14059. Owner filed pro se and had to…"
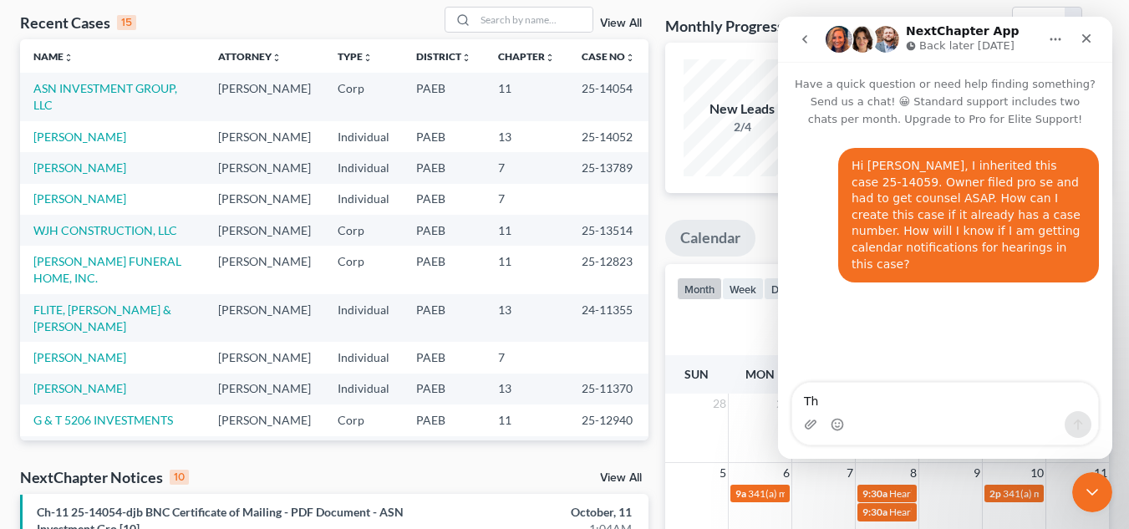
type textarea "Tha"
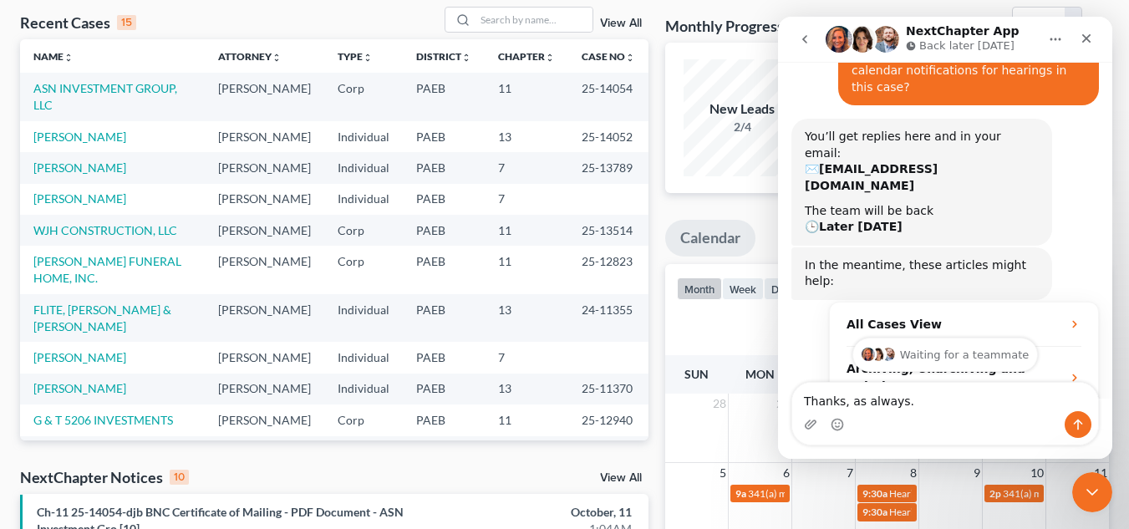
scroll to position [180, 0]
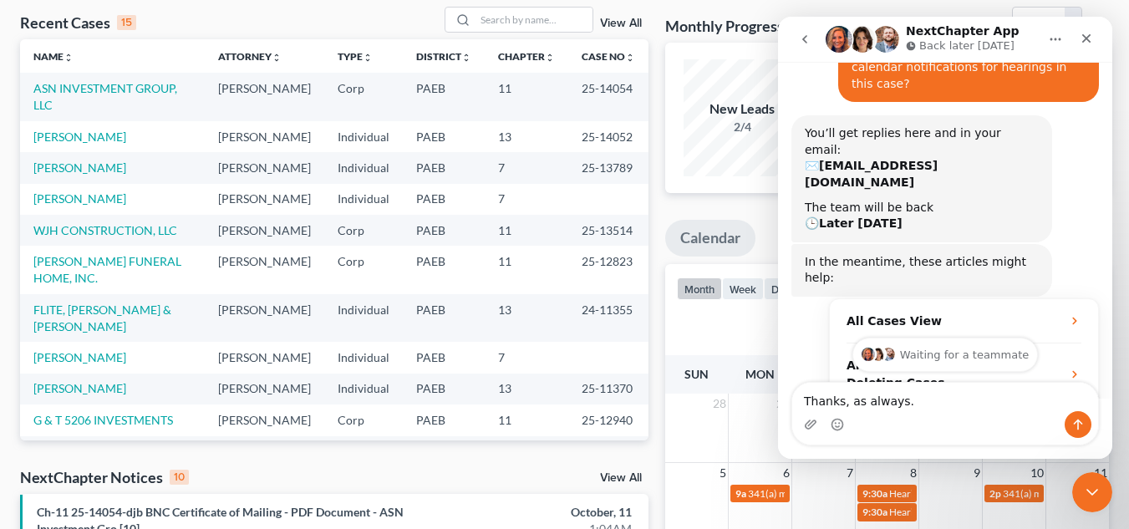
type textarea "Thanks, as always."
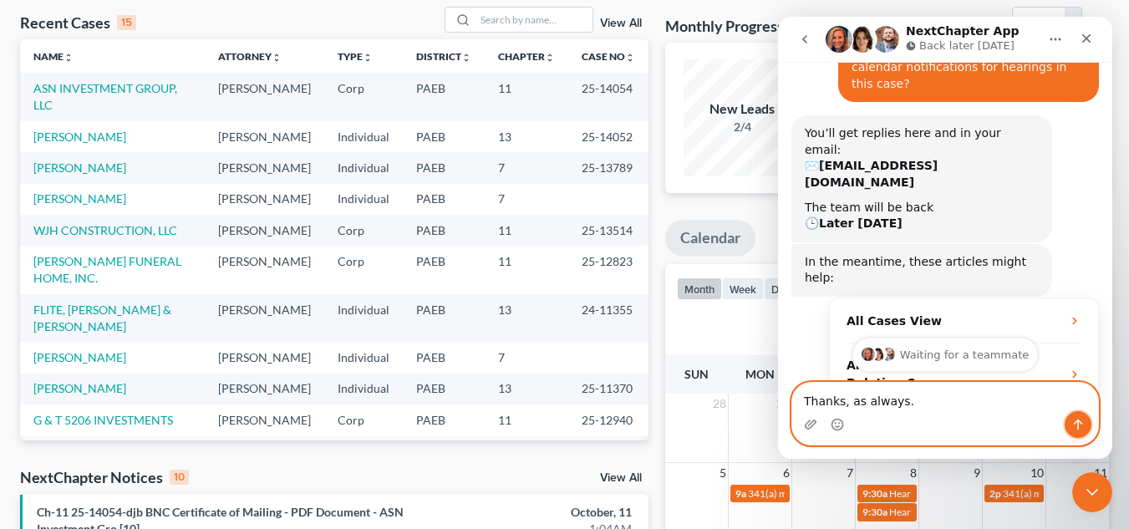
click at [1080, 433] on button "Send a message…" at bounding box center [1078, 424] width 27 height 27
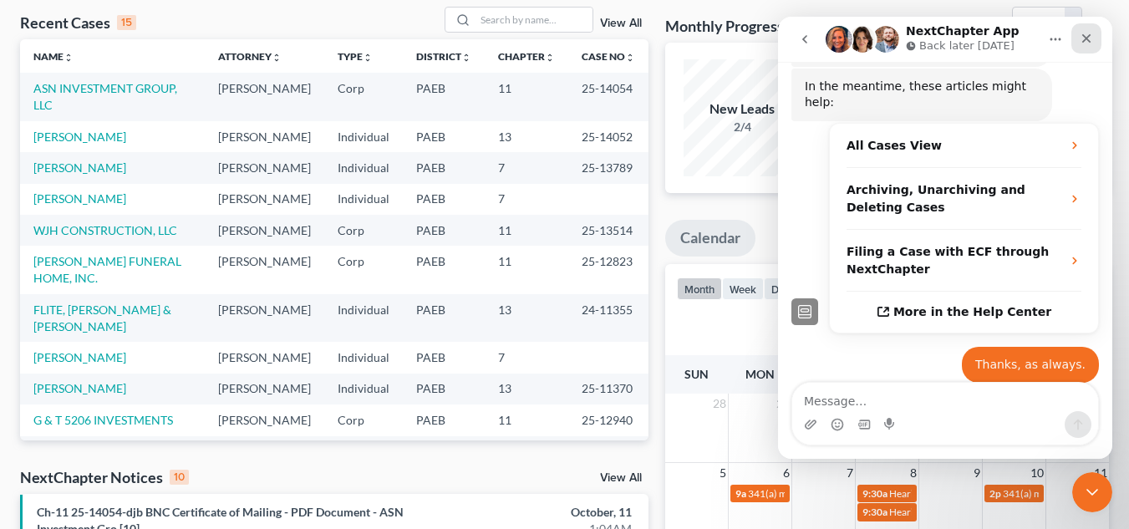
click at [1082, 34] on icon "Close" at bounding box center [1086, 38] width 13 height 13
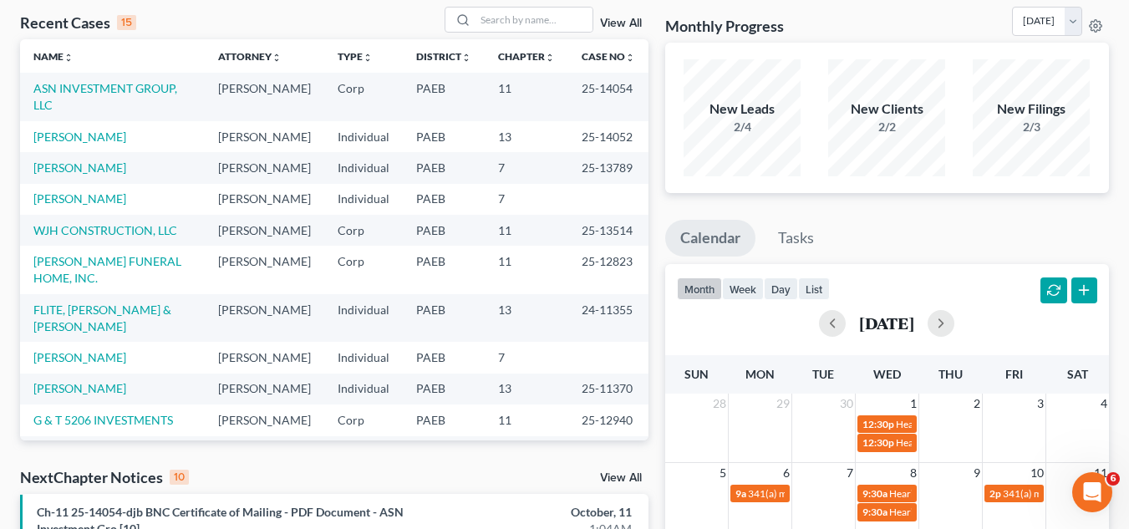
scroll to position [384, 0]
